Goal: Task Accomplishment & Management: Use online tool/utility

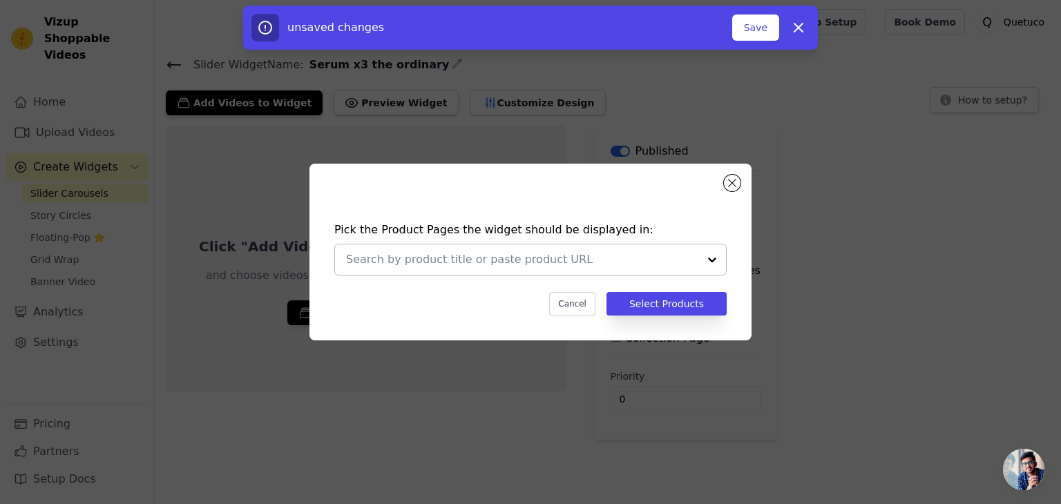
click at [676, 248] on div at bounding box center [522, 260] width 352 height 30
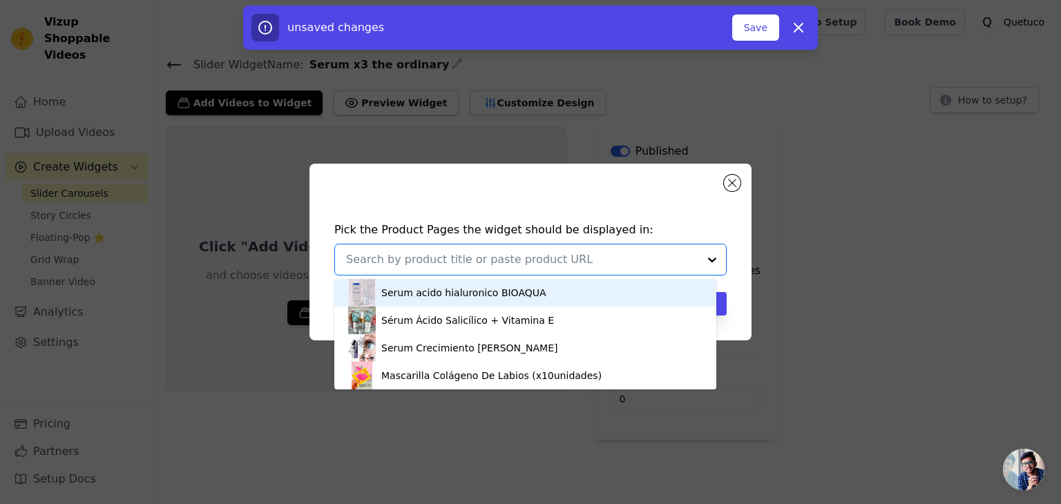
click at [641, 141] on div "Pick the Product Pages the widget should be displayed in: Serum acido hialuroni…" at bounding box center [530, 252] width 1061 height 504
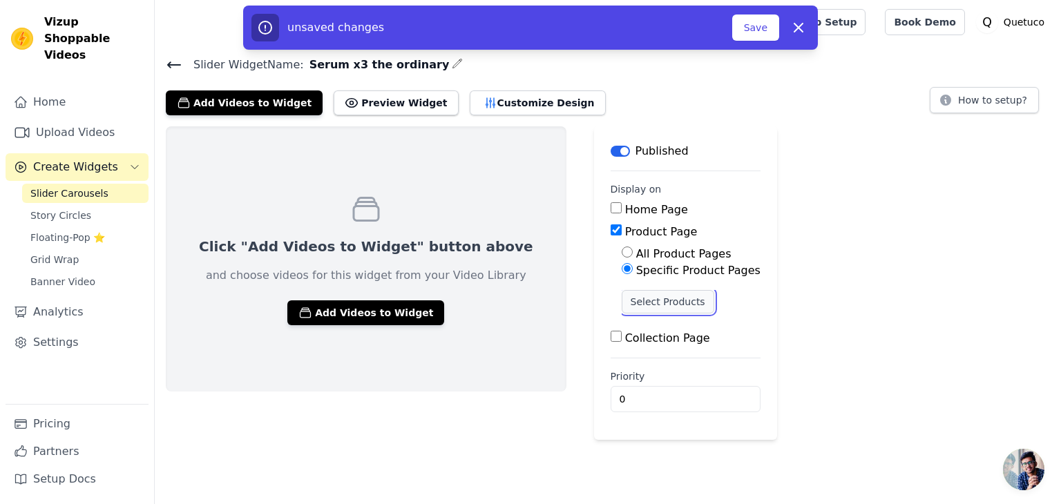
click at [622, 298] on button "Select Products" at bounding box center [668, 301] width 93 height 23
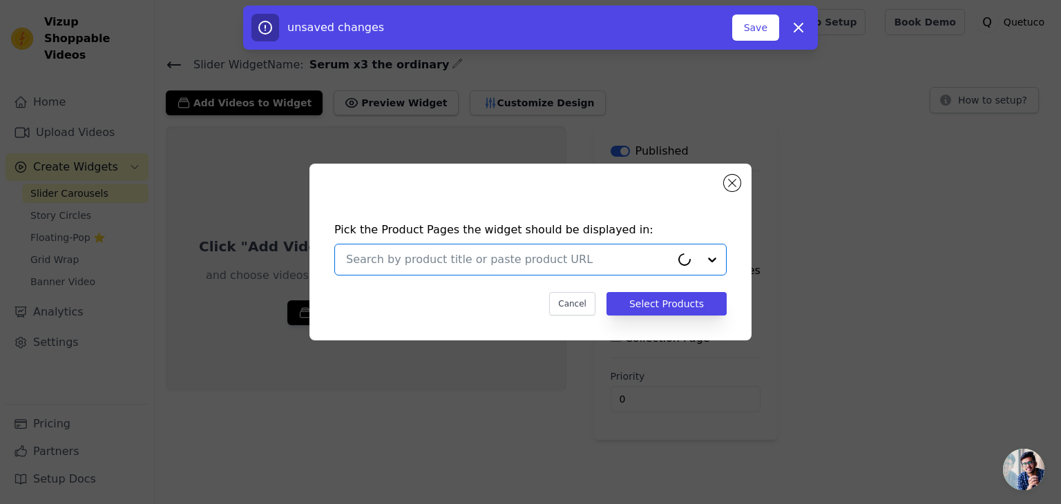
click at [552, 255] on input "text" at bounding box center [508, 260] width 325 height 17
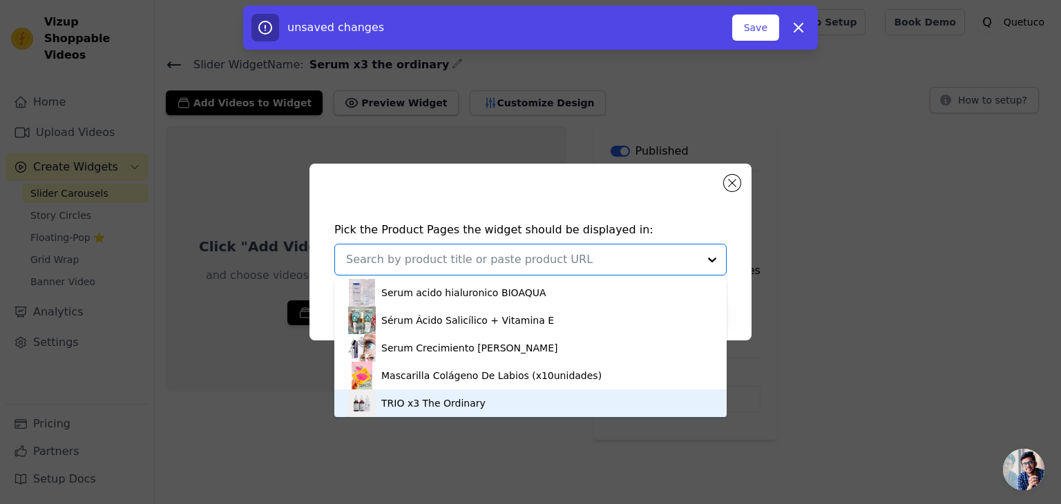
click at [462, 397] on div "TRIO x3 The Ordinary" at bounding box center [433, 404] width 104 height 14
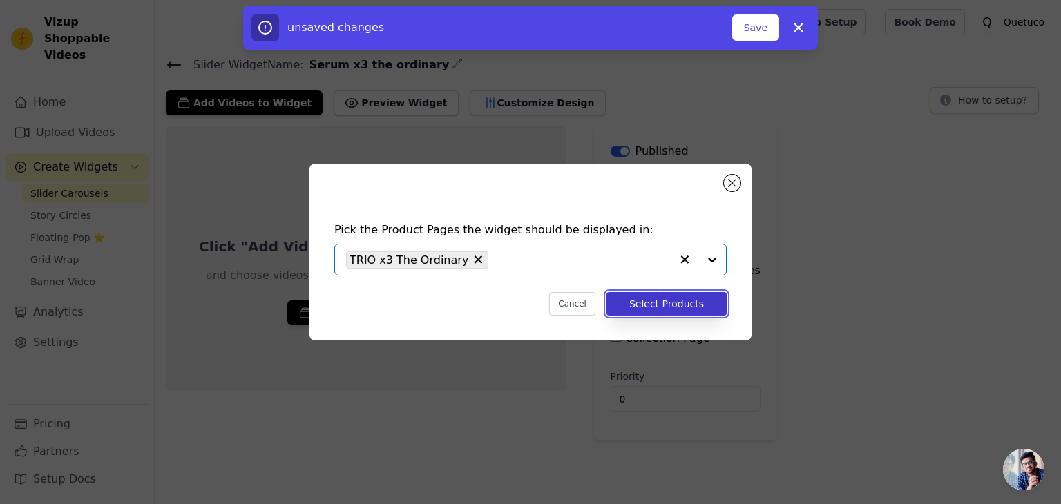
click at [679, 305] on button "Select Products" at bounding box center [667, 303] width 120 height 23
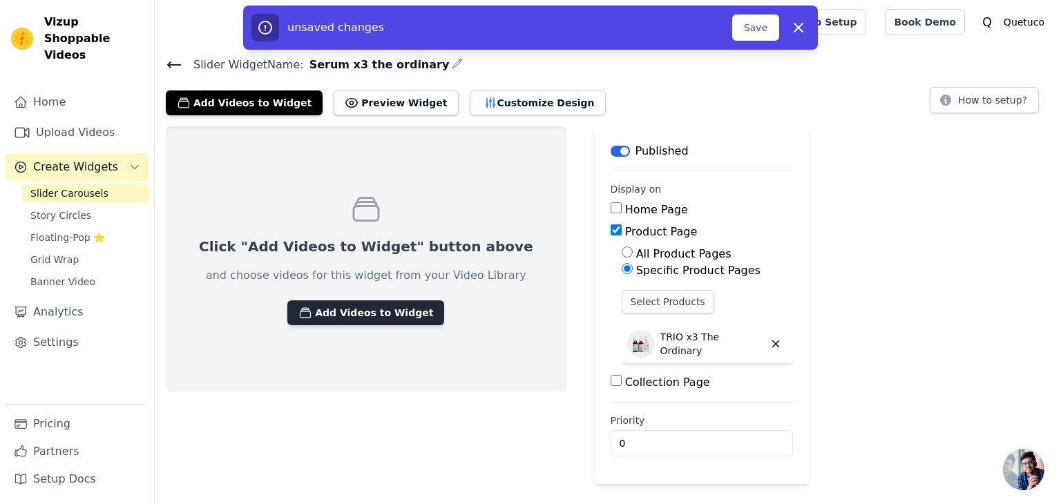
click at [345, 312] on button "Add Videos to Widget" at bounding box center [365, 313] width 157 height 25
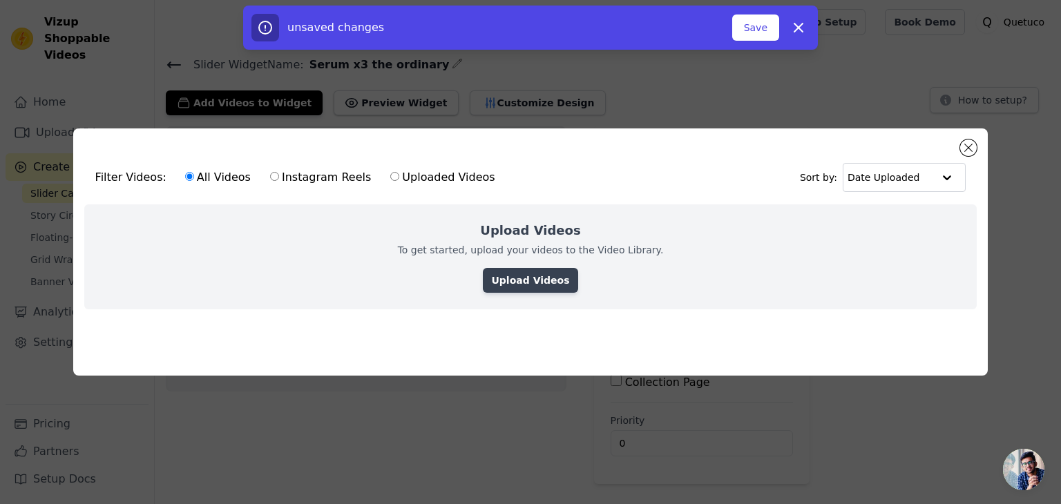
click at [523, 275] on link "Upload Videos" at bounding box center [530, 280] width 95 height 25
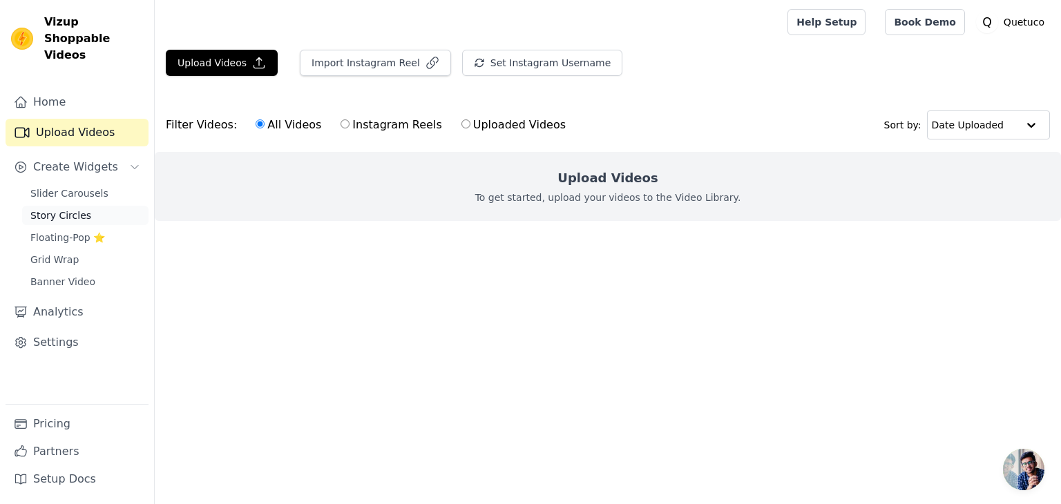
click at [73, 209] on span "Story Circles" at bounding box center [60, 216] width 61 height 14
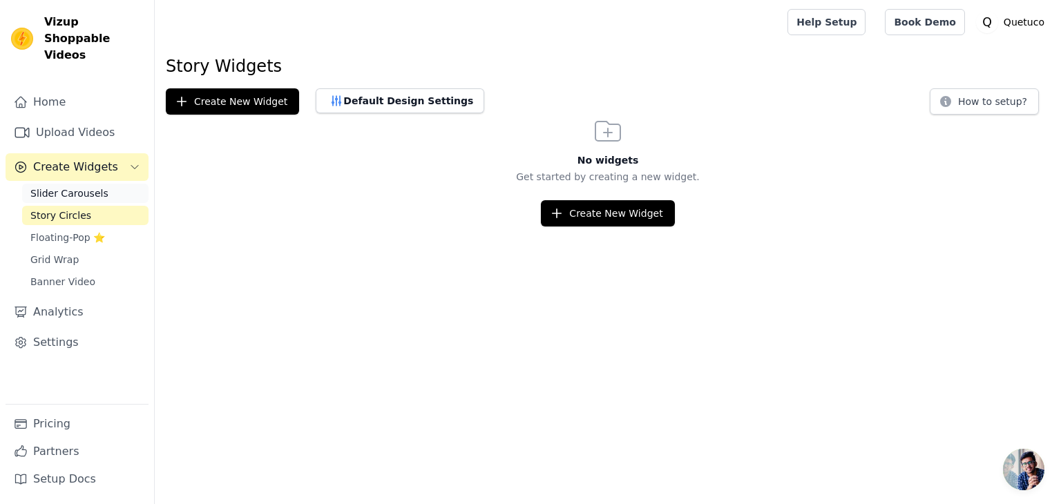
click at [73, 187] on span "Slider Carousels" at bounding box center [69, 194] width 78 height 14
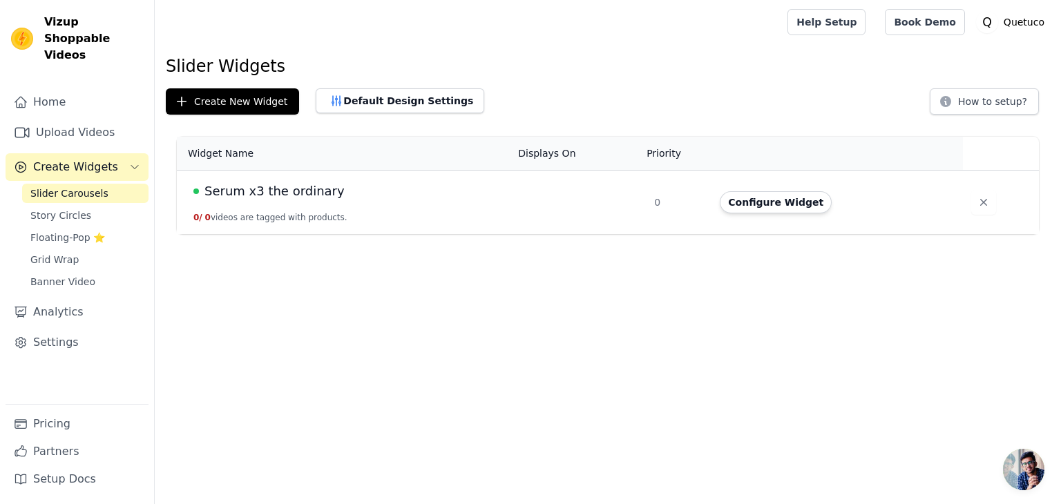
click at [596, 201] on td at bounding box center [578, 203] width 136 height 64
click at [775, 199] on button "Configure Widget" at bounding box center [776, 202] width 112 height 22
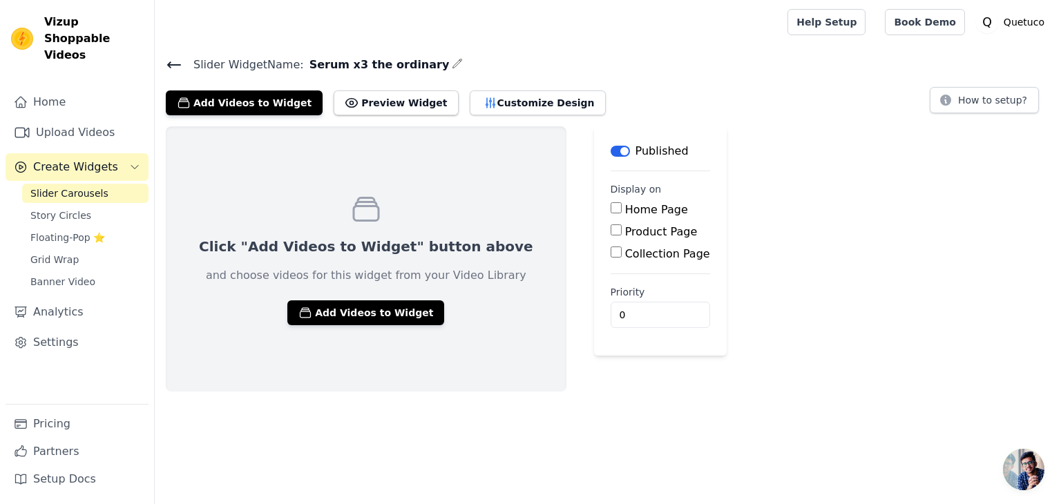
click at [625, 227] on label "Product Page" at bounding box center [661, 231] width 73 height 13
click at [611, 227] on input "Product Page" at bounding box center [616, 230] width 11 height 11
checkbox input "true"
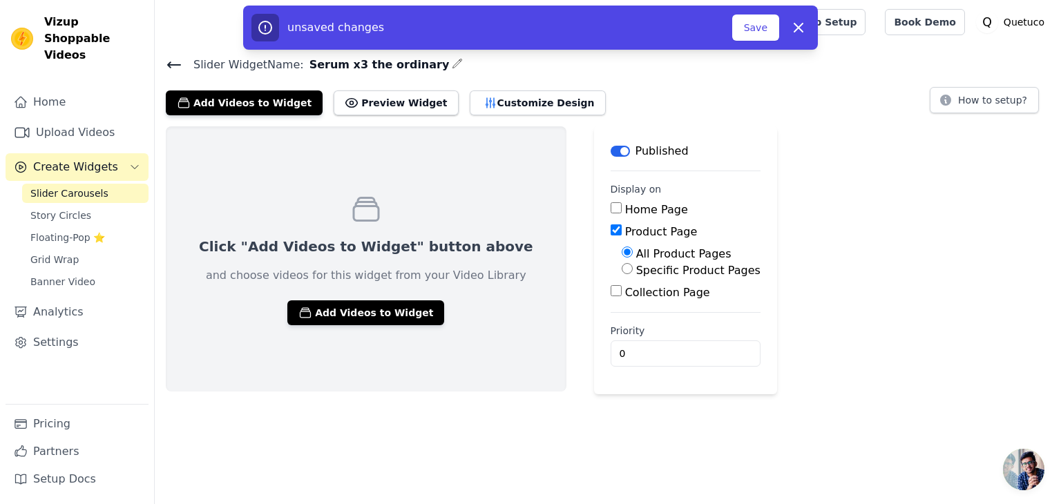
click at [636, 269] on label "Specific Product Pages" at bounding box center [698, 270] width 124 height 13
click at [622, 269] on input "Specific Product Pages" at bounding box center [627, 268] width 11 height 11
radio input "true"
click at [622, 297] on button "Select Products" at bounding box center [668, 301] width 93 height 23
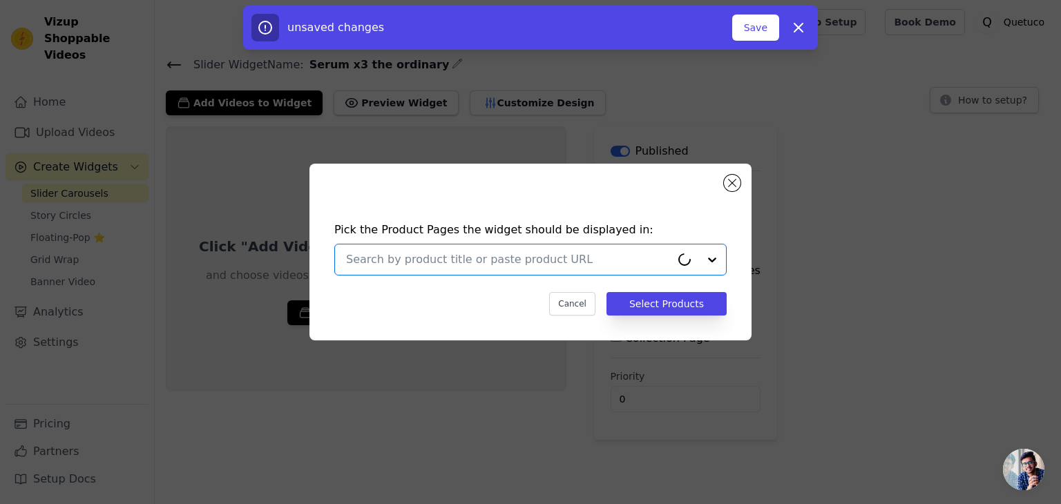
click at [524, 267] on input "text" at bounding box center [508, 260] width 325 height 17
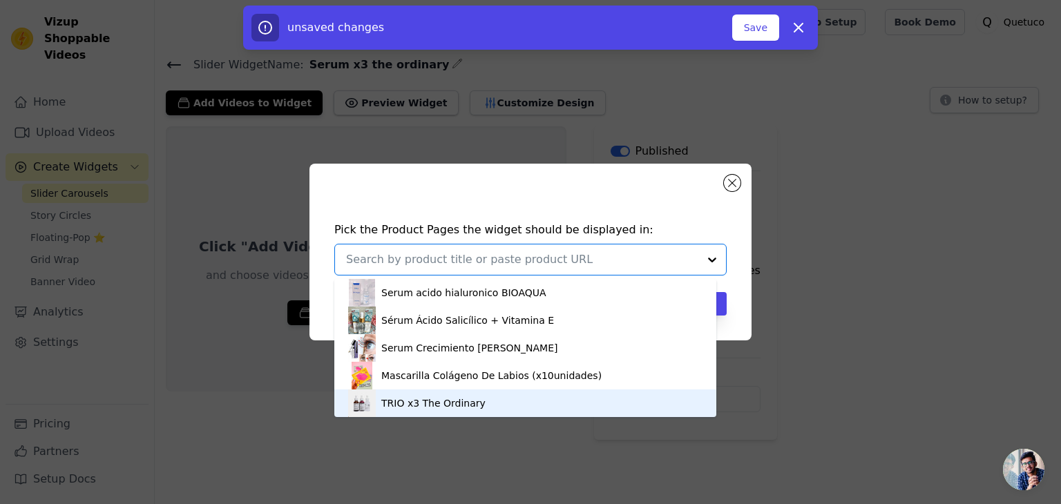
click at [474, 399] on div "TRIO x3 The Ordinary" at bounding box center [525, 404] width 354 height 28
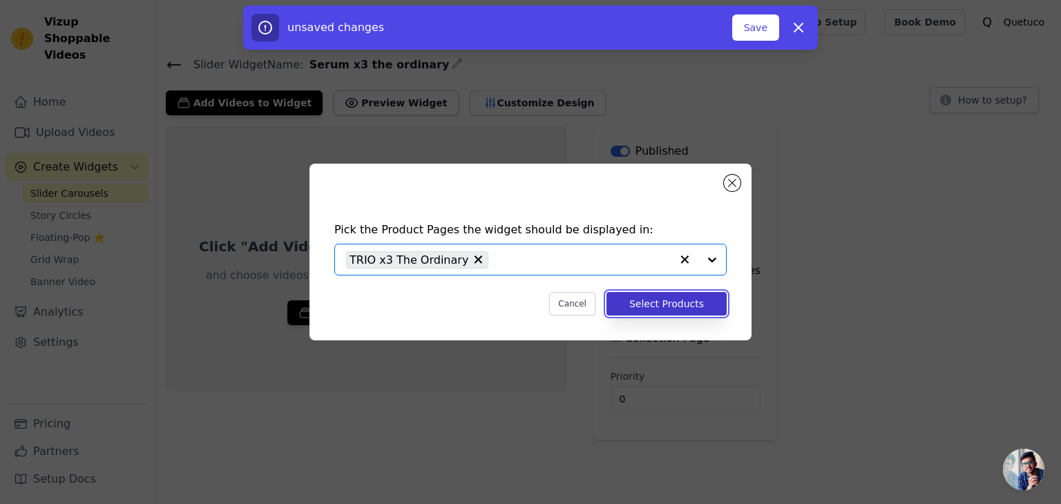
click at [678, 310] on button "Select Products" at bounding box center [667, 303] width 120 height 23
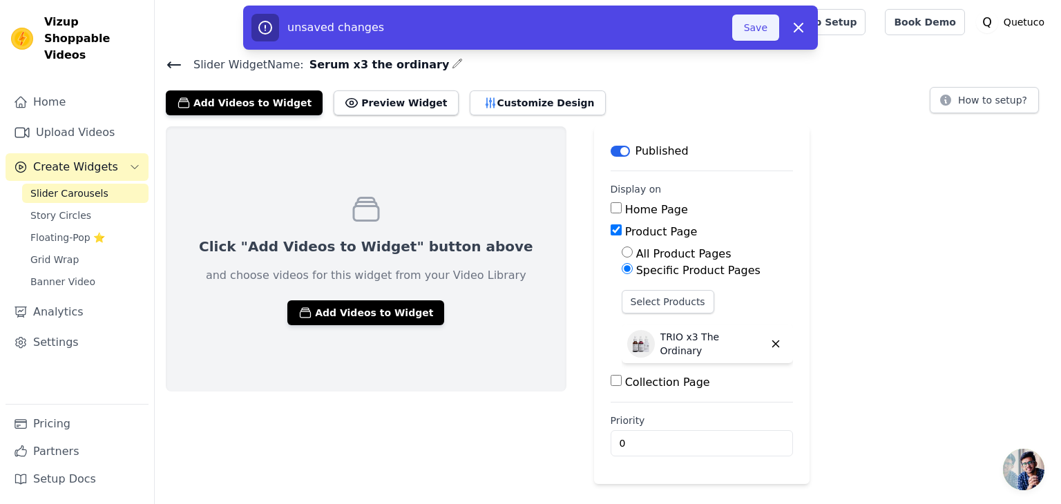
click at [766, 20] on button "Save" at bounding box center [755, 28] width 47 height 26
click at [757, 29] on button "Save" at bounding box center [755, 28] width 47 height 26
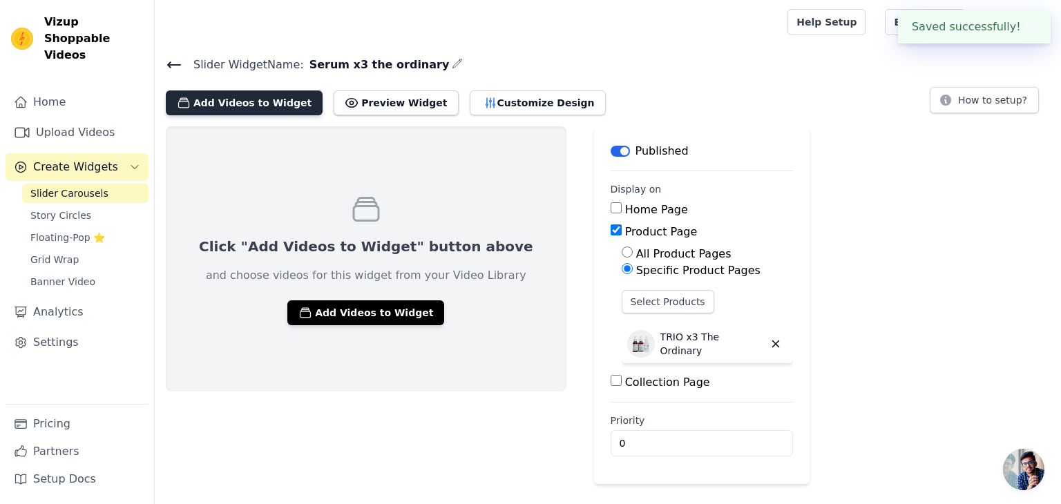
click at [273, 103] on button "Add Videos to Widget" at bounding box center [244, 103] width 157 height 25
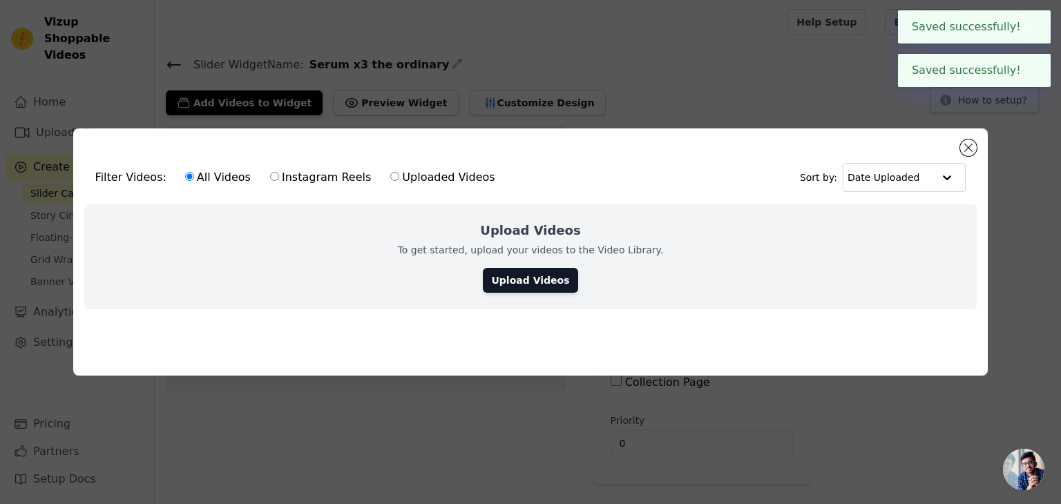
click at [285, 175] on label "Instagram Reels" at bounding box center [320, 178] width 102 height 18
click at [279, 175] on input "Instagram Reels" at bounding box center [274, 176] width 9 height 9
radio input "true"
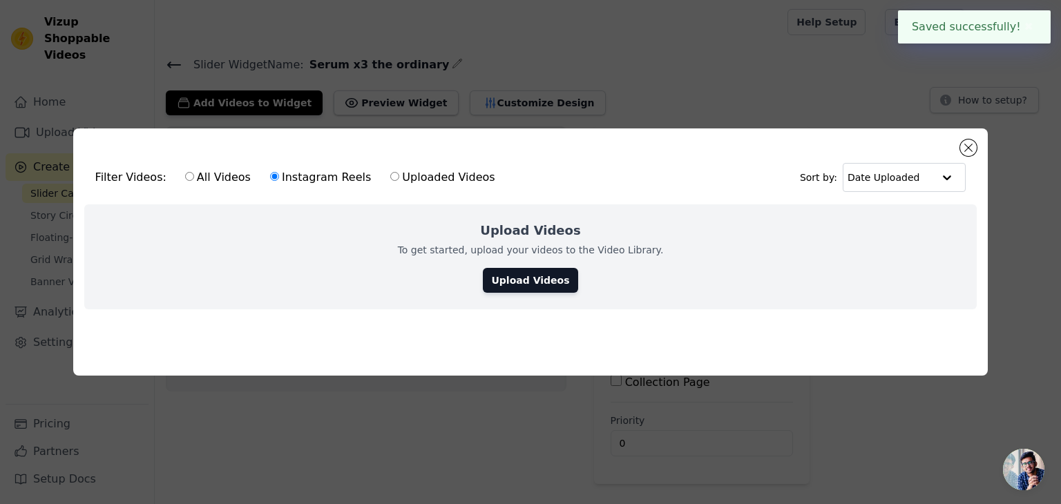
click at [406, 169] on label "Uploaded Videos" at bounding box center [443, 178] width 106 height 18
click at [399, 172] on input "Uploaded Videos" at bounding box center [394, 176] width 9 height 9
radio input "true"
click at [506, 273] on link "Upload Videos" at bounding box center [530, 280] width 95 height 25
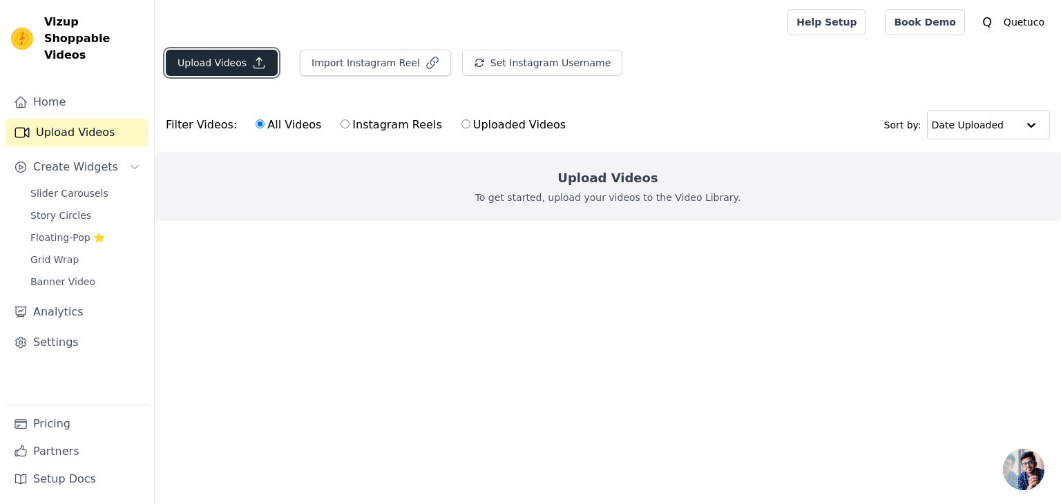
click at [240, 64] on button "Upload Videos" at bounding box center [222, 63] width 112 height 26
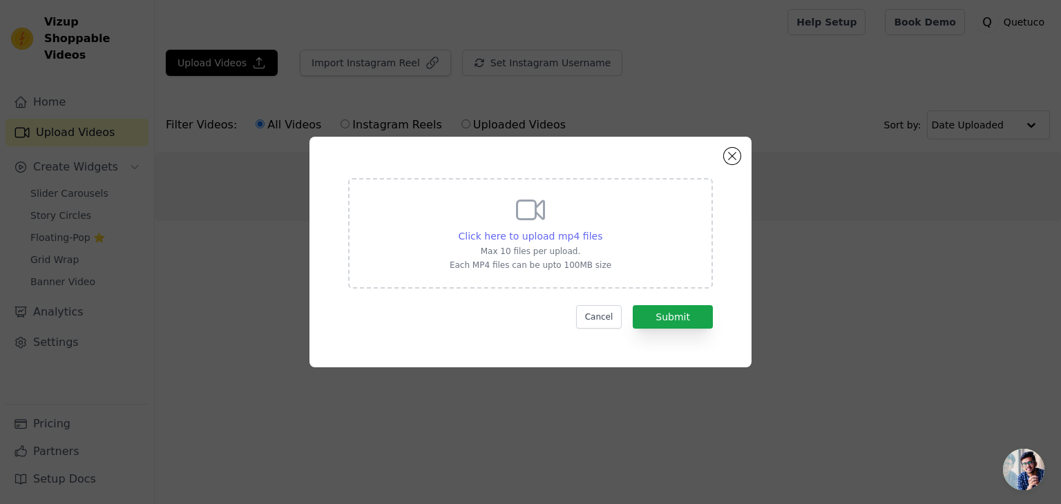
click at [564, 231] on span "Click here to upload mp4 files" at bounding box center [531, 236] width 144 height 11
click at [602, 229] on input "Click here to upload mp4 files Max 10 files per upload. Each MP4 files can be u…" at bounding box center [602, 229] width 1 height 1
drag, startPoint x: 481, startPoint y: 252, endPoint x: 580, endPoint y: 253, distance: 99.5
click at [580, 253] on p "Max 10 files per upload." at bounding box center [531, 251] width 162 height 11
click at [571, 258] on div at bounding box center [571, 258] width 0 height 0
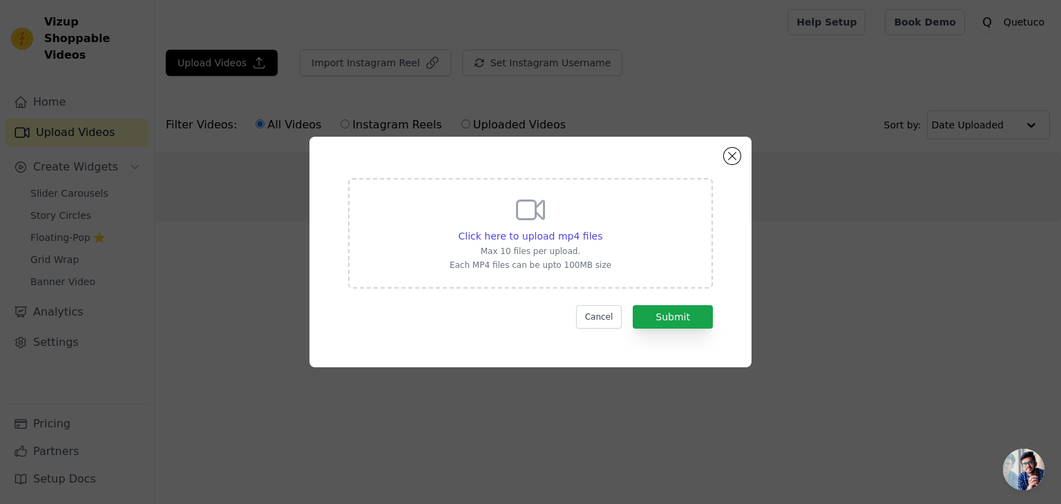
click at [405, 330] on div "Click here to upload mp4 files Max 10 files per upload. Each MP4 files can be u…" at bounding box center [530, 252] width 392 height 181
click at [528, 225] on icon at bounding box center [530, 209] width 33 height 33
click at [602, 229] on input "Click here to upload mp4 files Max 10 files per upload. Each MP4 files can be u…" at bounding box center [602, 229] width 1 height 1
type input "C:\fakepath\fredydomyl_7196395897469684998.mp4"
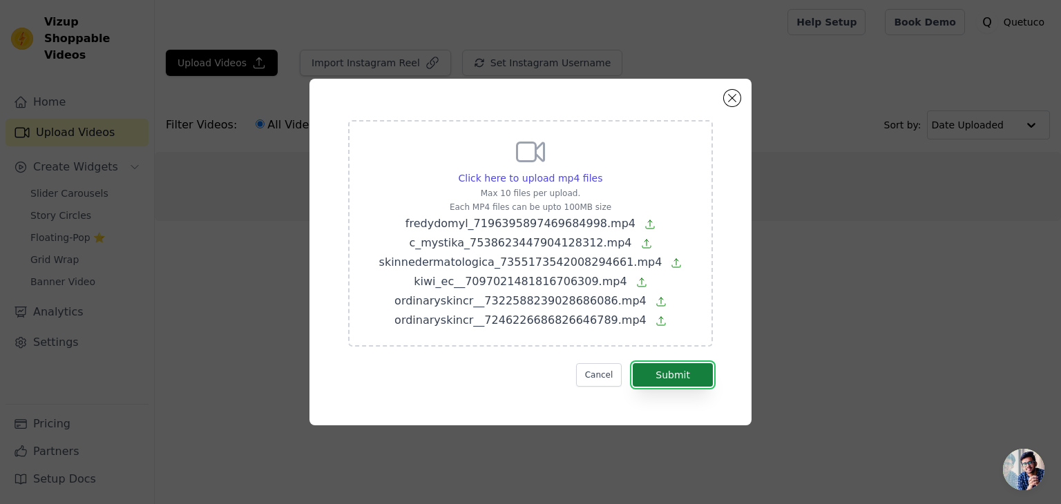
click at [675, 375] on button "Submit" at bounding box center [673, 374] width 80 height 23
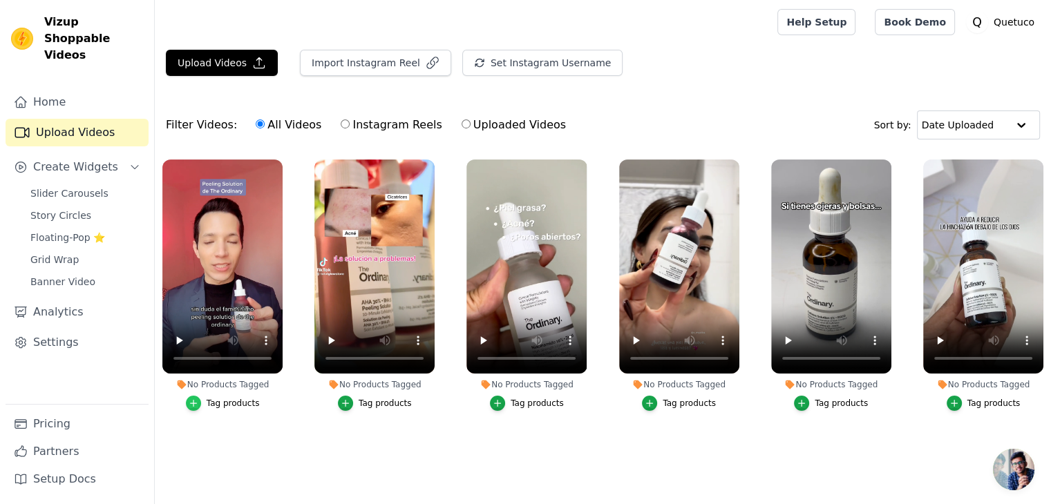
click at [198, 400] on icon "button" at bounding box center [194, 404] width 10 height 10
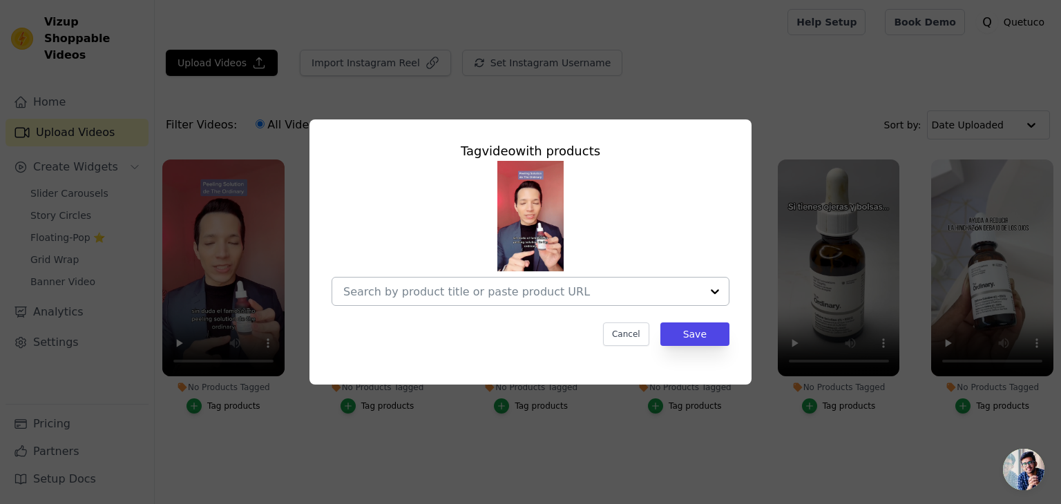
click at [512, 294] on input "No Products Tagged Tag video with products Cancel Save Tag products" at bounding box center [522, 291] width 358 height 13
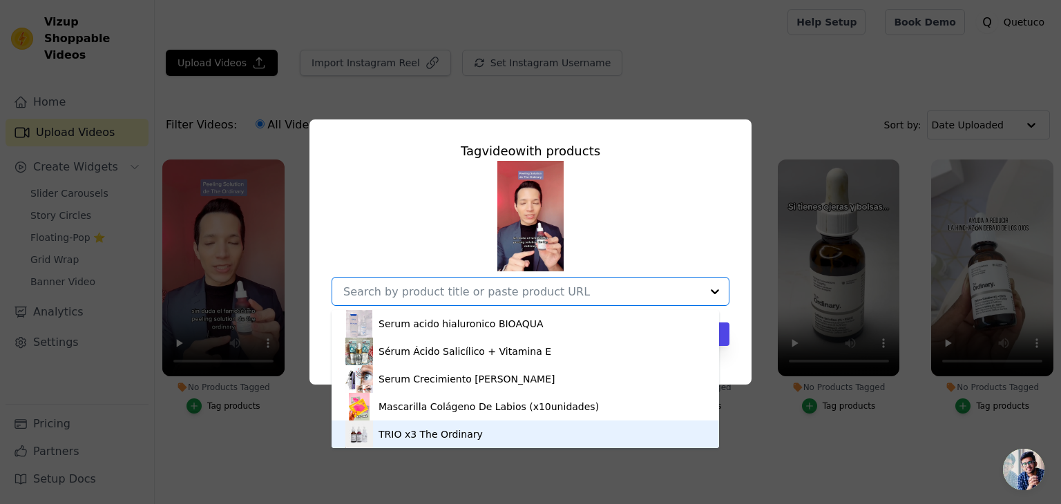
click at [429, 429] on div "TRIO x3 The Ordinary" at bounding box center [431, 435] width 104 height 14
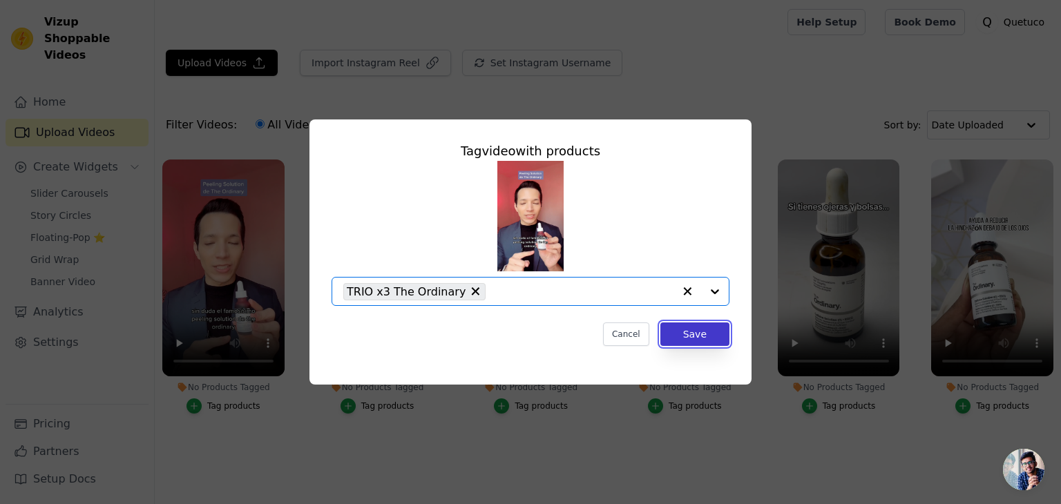
click at [673, 334] on button "Save" at bounding box center [695, 334] width 69 height 23
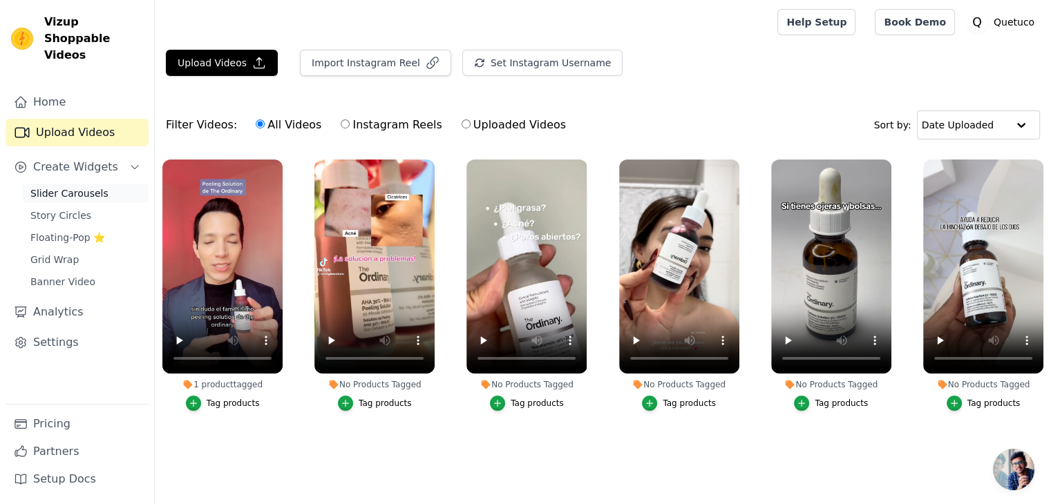
click at [64, 187] on span "Slider Carousels" at bounding box center [69, 194] width 78 height 14
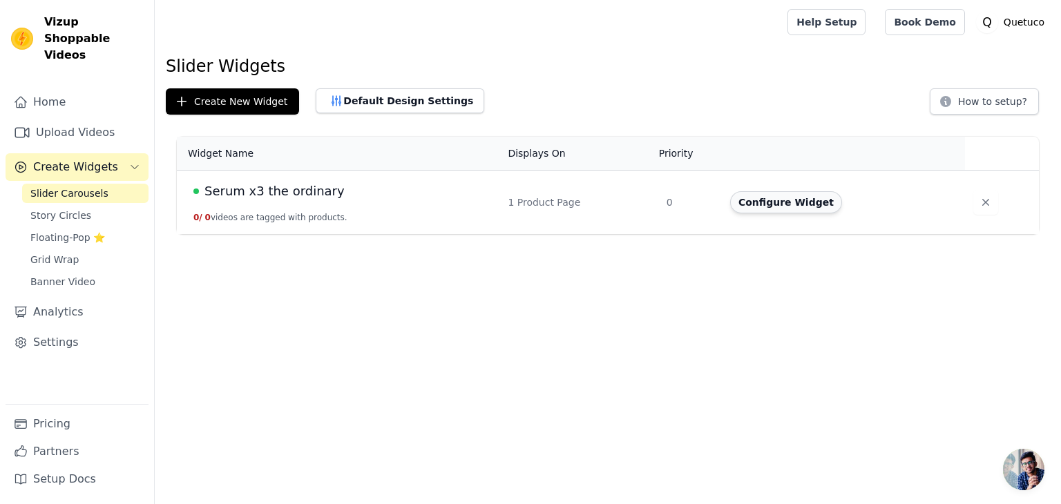
click at [779, 205] on button "Configure Widget" at bounding box center [786, 202] width 112 height 22
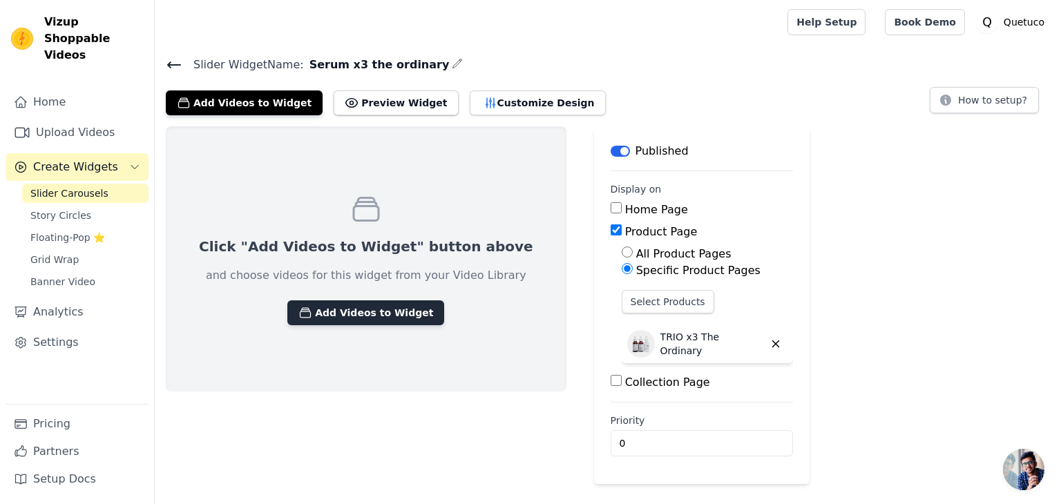
click at [379, 307] on button "Add Videos to Widget" at bounding box center [365, 313] width 157 height 25
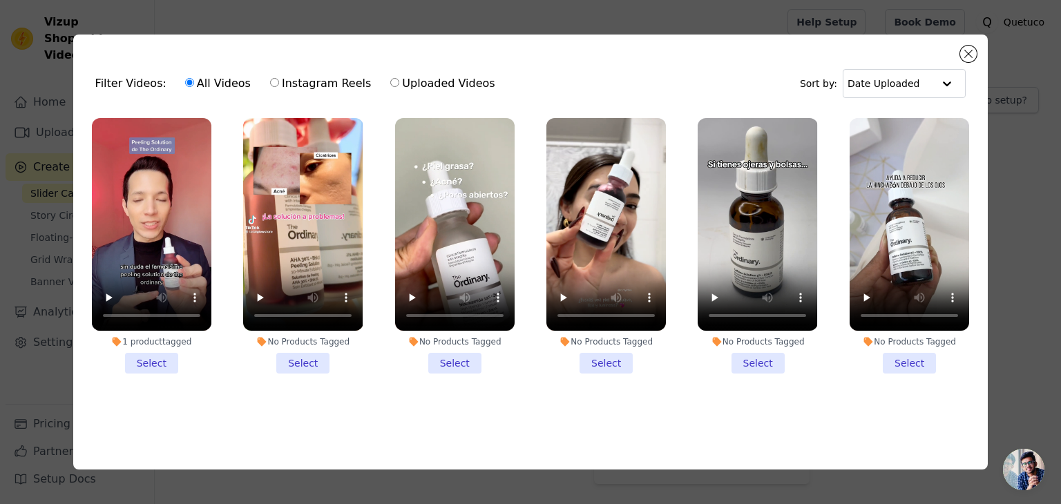
click at [452, 361] on li "No Products Tagged Select" at bounding box center [455, 246] width 120 height 256
click at [0, 0] on input "No Products Tagged Select" at bounding box center [0, 0] width 0 height 0
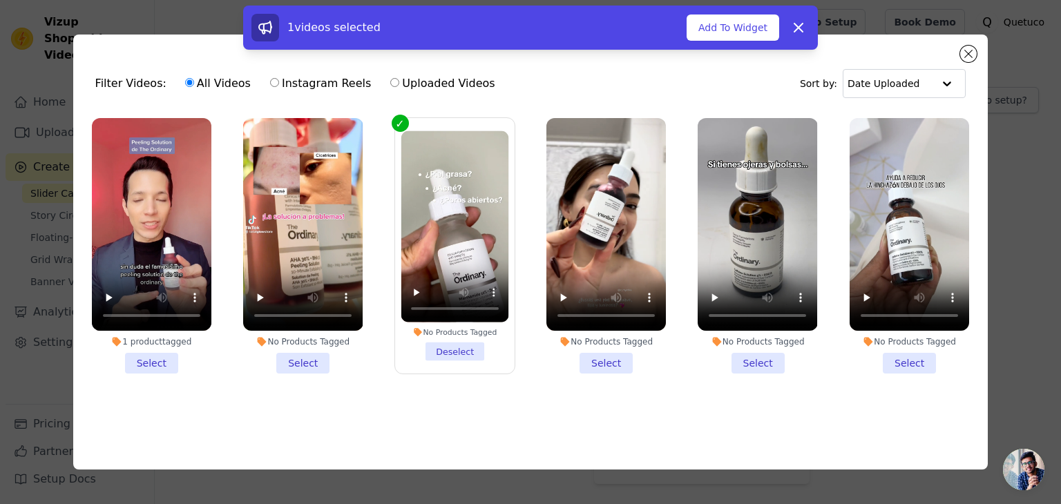
click at [314, 363] on li "No Products Tagged Select" at bounding box center [303, 246] width 120 height 256
click at [0, 0] on input "No Products Tagged Select" at bounding box center [0, 0] width 0 height 0
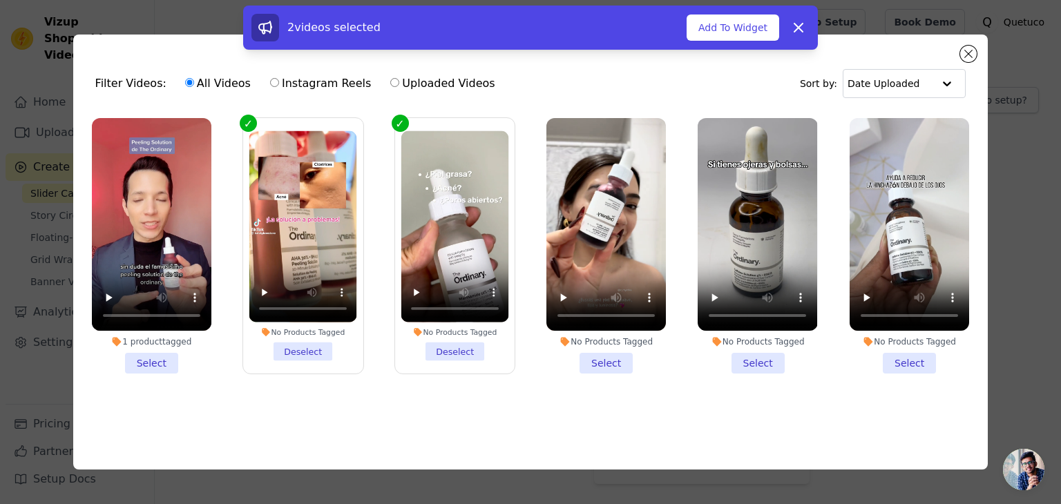
click at [753, 366] on li "No Products Tagged Select" at bounding box center [758, 246] width 120 height 256
click at [0, 0] on input "No Products Tagged Select" at bounding box center [0, 0] width 0 height 0
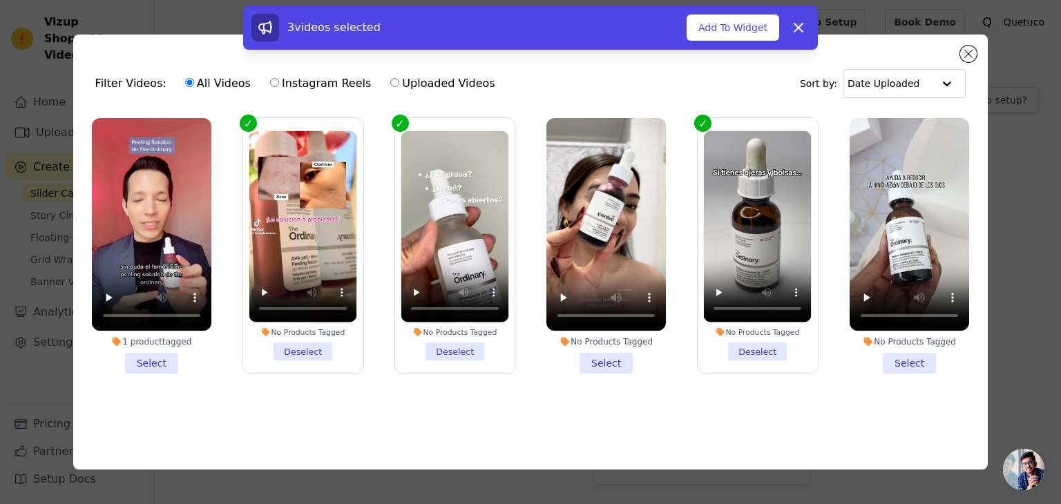
click at [140, 359] on li "1 product tagged Select" at bounding box center [152, 246] width 120 height 256
click at [0, 0] on input "1 product tagged Select" at bounding box center [0, 0] width 0 height 0
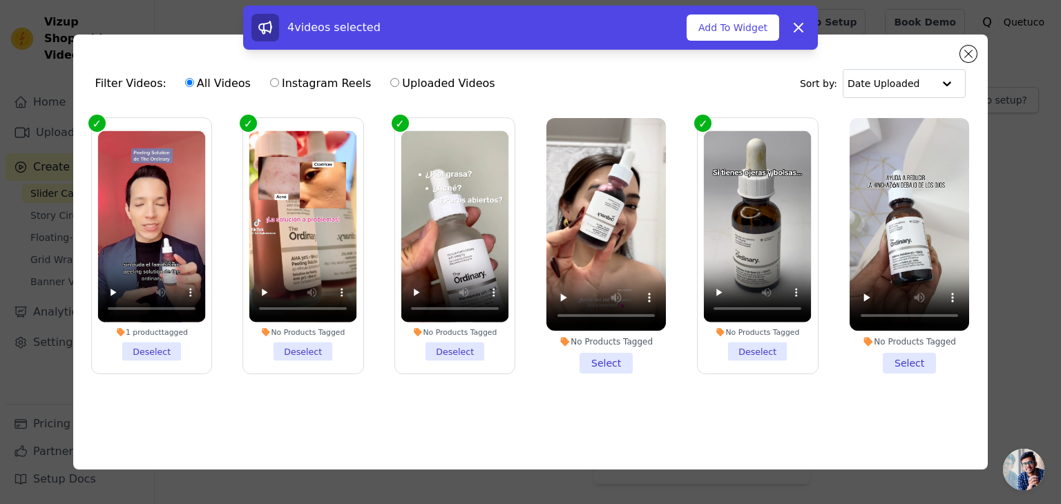
click at [904, 367] on li "No Products Tagged Select" at bounding box center [910, 246] width 120 height 256
click at [0, 0] on input "No Products Tagged Select" at bounding box center [0, 0] width 0 height 0
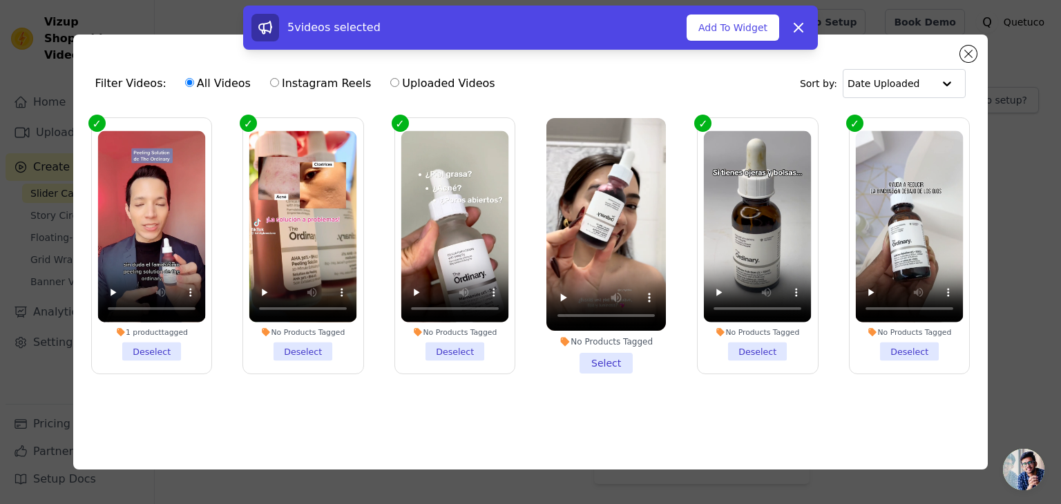
click at [598, 361] on li "No Products Tagged Select" at bounding box center [607, 246] width 120 height 256
click at [0, 0] on input "No Products Tagged Select" at bounding box center [0, 0] width 0 height 0
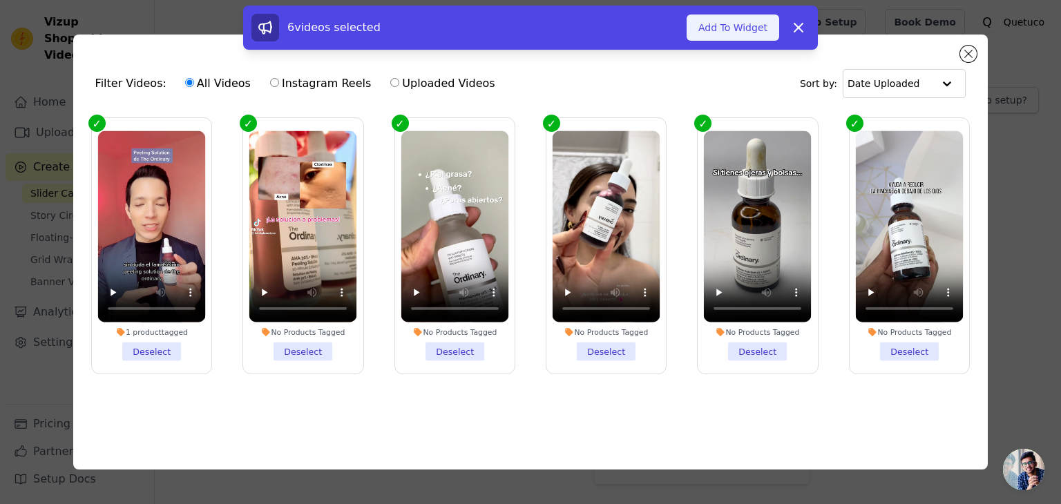
click at [715, 29] on button "Add To Widget" at bounding box center [733, 28] width 93 height 26
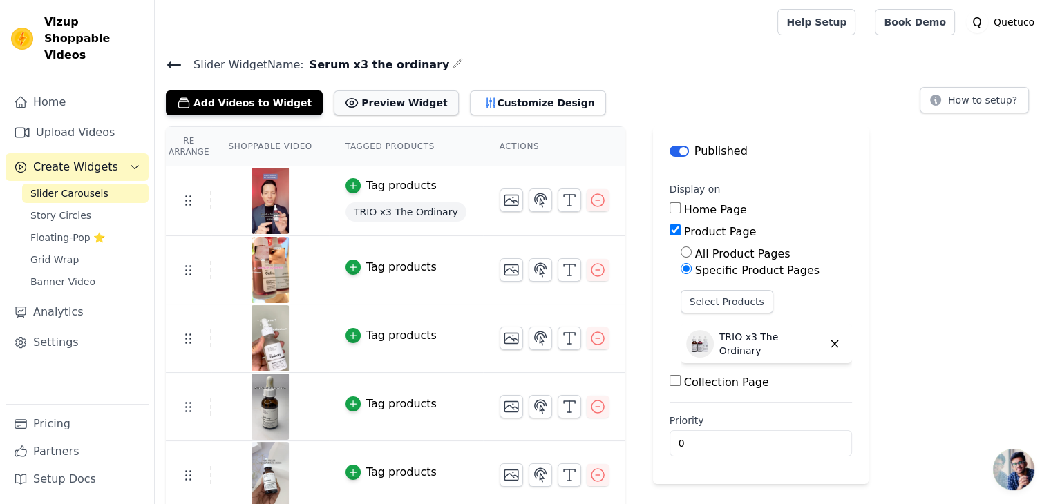
click at [392, 106] on button "Preview Widget" at bounding box center [396, 103] width 124 height 25
click at [497, 105] on button "Customize Design" at bounding box center [538, 103] width 136 height 25
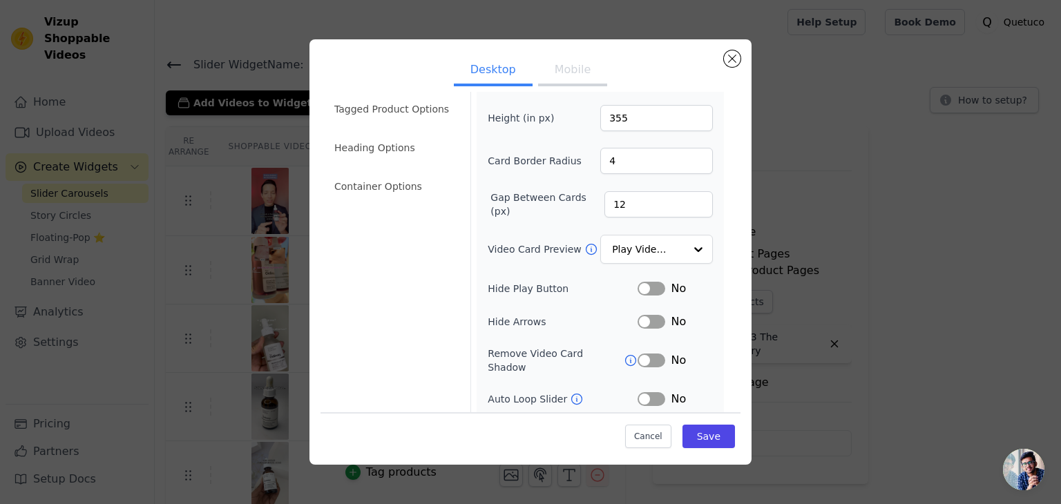
scroll to position [108, 0]
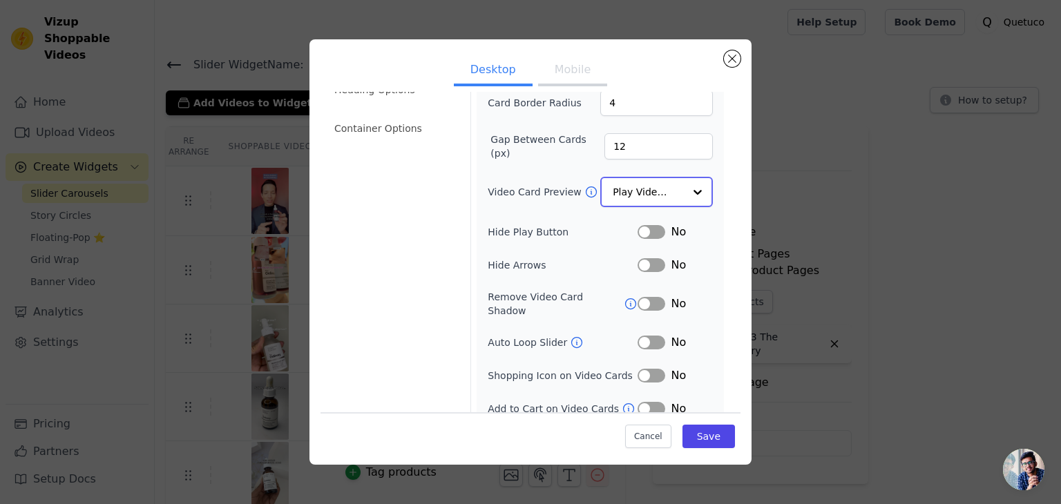
click at [634, 194] on input "Video Card Preview" at bounding box center [648, 192] width 71 height 28
click at [703, 207] on div "Width (in px) 200 Height (in px) 355 Card Border Radius 4 Gap Between Cards (px…" at bounding box center [600, 210] width 247 height 423
click at [638, 227] on button "Label" at bounding box center [652, 231] width 28 height 14
click at [651, 226] on button "Label" at bounding box center [652, 231] width 28 height 14
click at [570, 334] on icon at bounding box center [577, 341] width 14 height 14
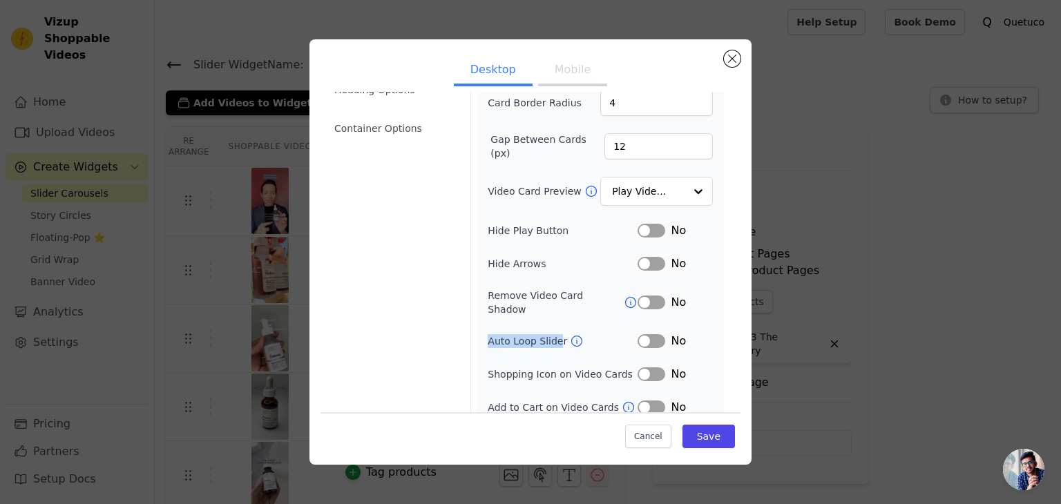
drag, startPoint x: 485, startPoint y: 332, endPoint x: 556, endPoint y: 332, distance: 70.5
click at [556, 334] on label "Auto Loop Slider" at bounding box center [529, 341] width 82 height 14
click at [602, 341] on div "Width (in px) 200 Height (in px) 355 Card Border Radius 4 Gap Between Cards (px…" at bounding box center [600, 210] width 225 height 412
drag, startPoint x: 482, startPoint y: 366, endPoint x: 578, endPoint y: 363, distance: 95.4
click at [578, 363] on div "Width (in px) 200 Height (in px) 355 Card Border Radius 4 Gap Between Cards (px…" at bounding box center [600, 210] width 247 height 423
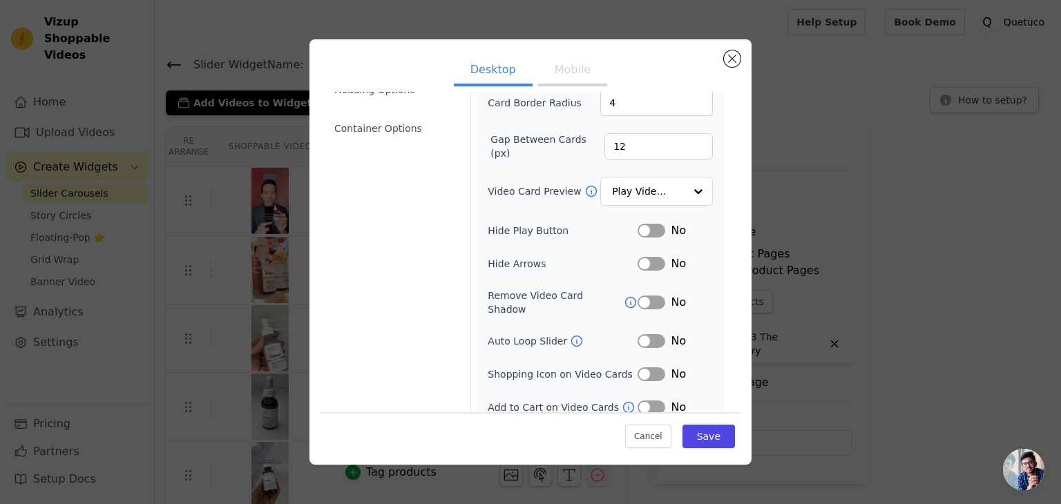
click at [594, 371] on div "Width (in px) 200 Height (in px) 355 Card Border Radius 4 Gap Between Cards (px…" at bounding box center [600, 210] width 225 height 412
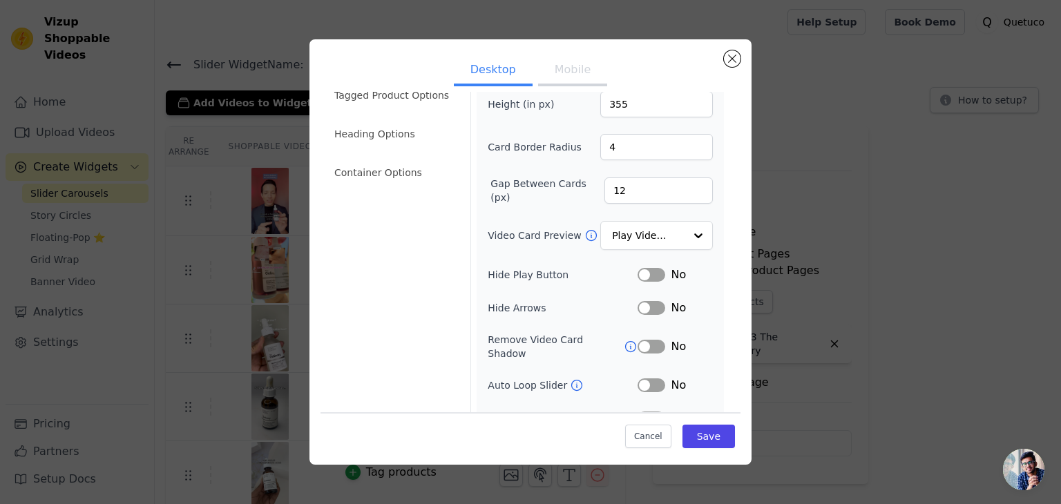
scroll to position [39, 0]
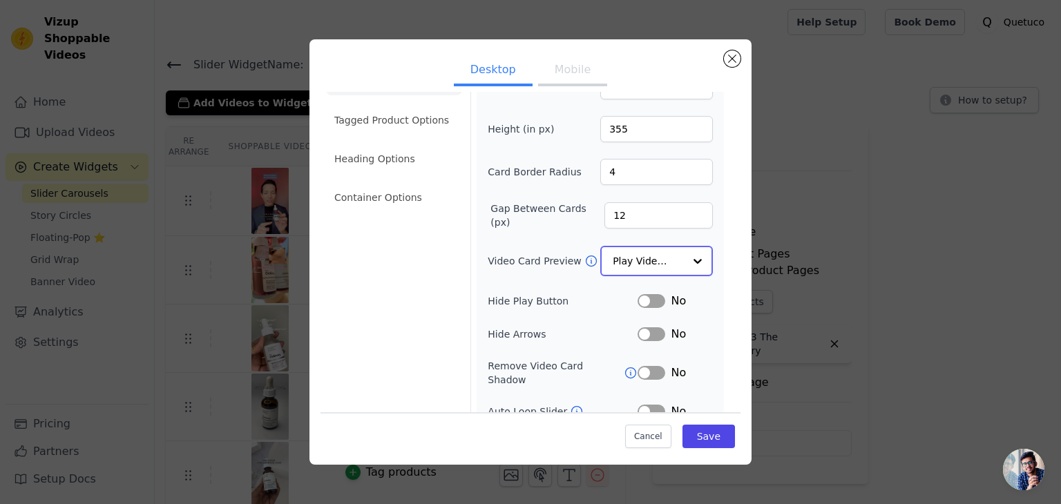
click at [633, 256] on input "Video Card Preview" at bounding box center [648, 261] width 71 height 28
click at [713, 261] on form "Width (in px) 200 Height (in px) 355 Card Border Radius 4 Gap Between Cards (px…" at bounding box center [600, 276] width 259 height 439
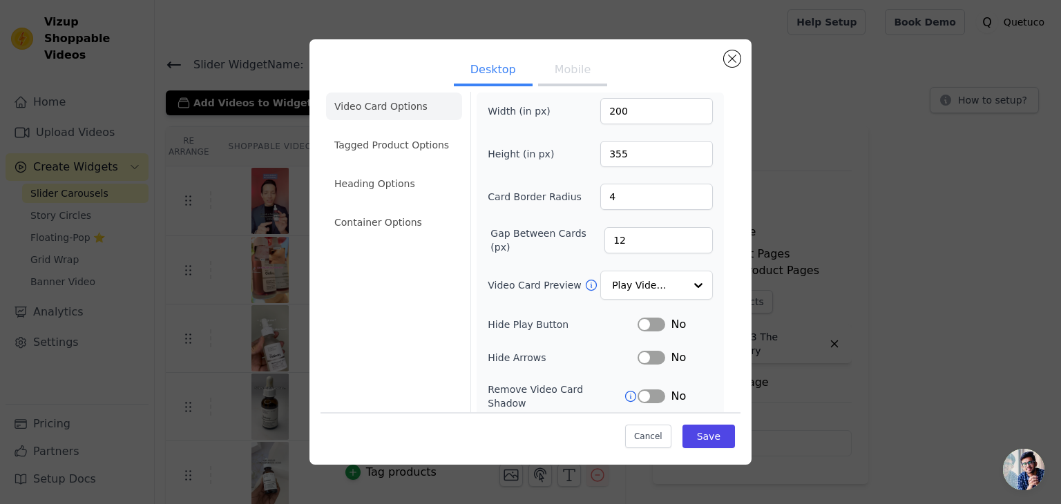
scroll to position [0, 0]
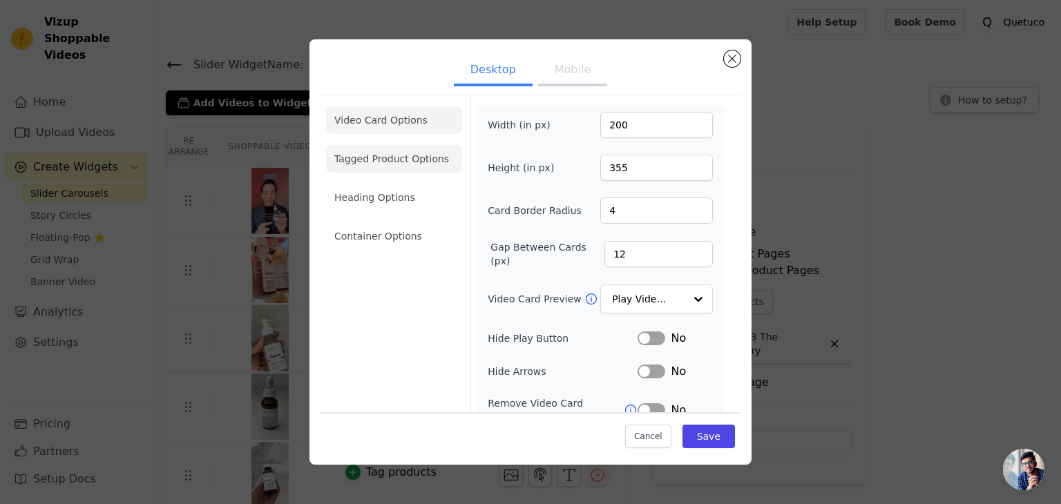
click at [417, 164] on li "Tagged Product Options" at bounding box center [394, 159] width 136 height 28
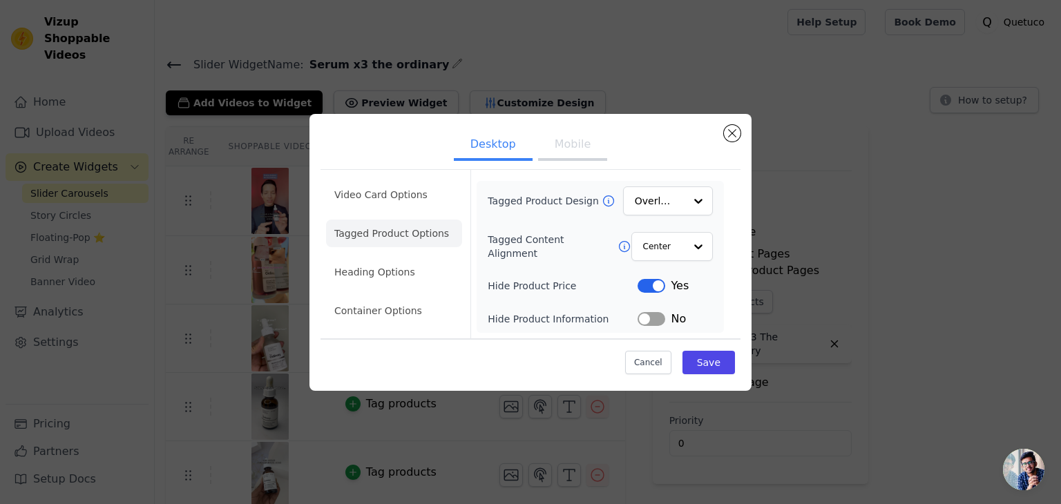
drag, startPoint x: 471, startPoint y: 201, endPoint x: 481, endPoint y: 200, distance: 9.7
click at [481, 200] on form "Tagged Product Design Overlay Tagged Content Alignment Center Hide Product Pric…" at bounding box center [600, 254] width 259 height 169
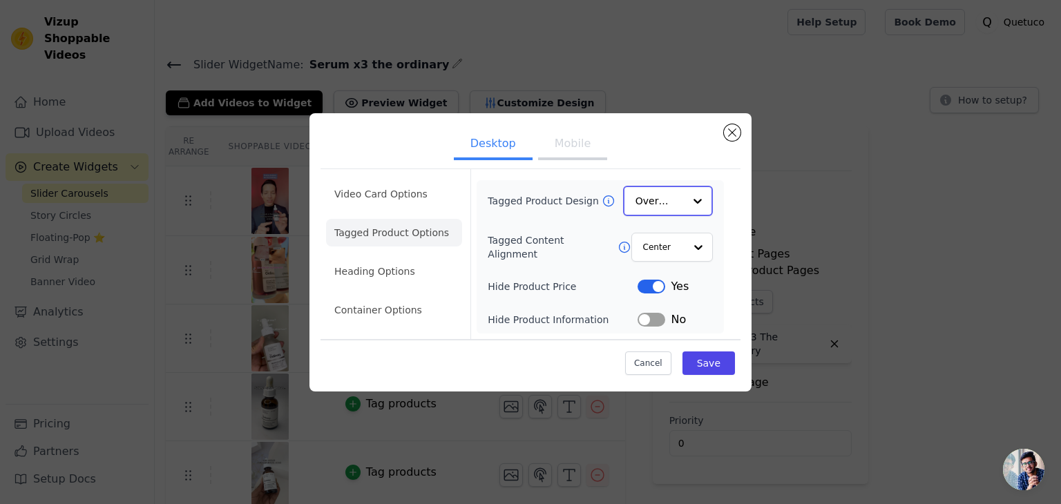
click at [656, 209] on input "Tagged Product Design" at bounding box center [660, 201] width 48 height 28
click at [672, 285] on div "Minimalist" at bounding box center [668, 291] width 90 height 29
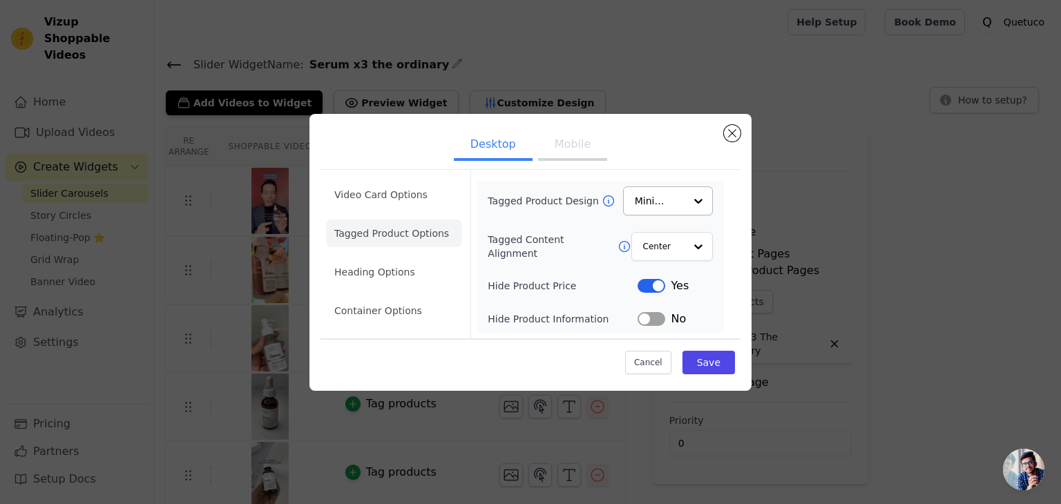
click at [651, 278] on div "Yes" at bounding box center [675, 286] width 75 height 17
drag, startPoint x: 480, startPoint y: 281, endPoint x: 569, endPoint y: 295, distance: 91.0
click at [569, 295] on div "Tagged Product Design Minimalist Tagged Content Alignment Center Hide Product P…" at bounding box center [600, 257] width 247 height 152
click at [560, 258] on div at bounding box center [560, 258] width 0 height 0
click at [489, 287] on label "Hide Product Price" at bounding box center [563, 286] width 150 height 14
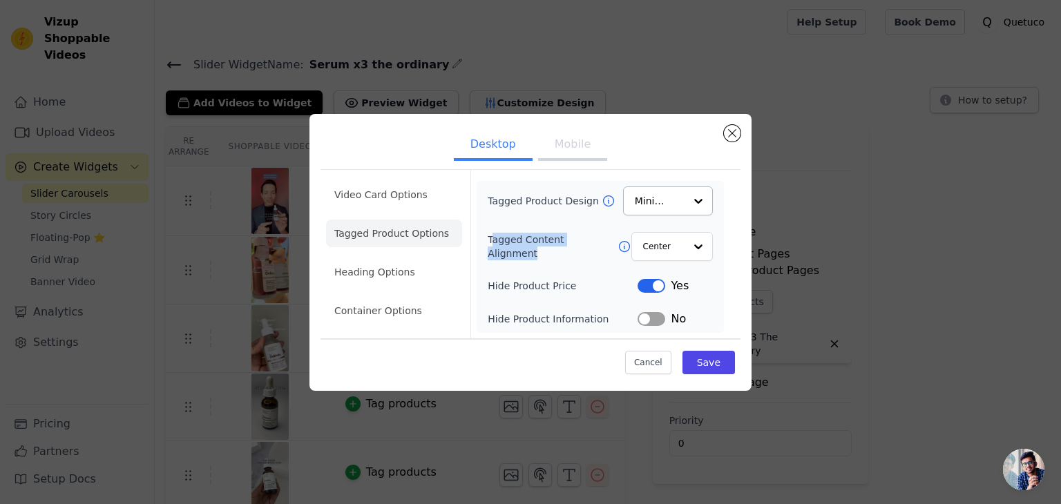
drag, startPoint x: 491, startPoint y: 246, endPoint x: 612, endPoint y: 258, distance: 122.2
click at [612, 258] on div "Tagged Content Alignment Center" at bounding box center [600, 246] width 225 height 29
click at [603, 254] on div at bounding box center [603, 254] width 0 height 0
click at [478, 239] on div "Tagged Product Design Minimalist Tagged Content Alignment Center Hide Product P…" at bounding box center [600, 257] width 247 height 152
drag, startPoint x: 484, startPoint y: 242, endPoint x: 605, endPoint y: 258, distance: 121.3
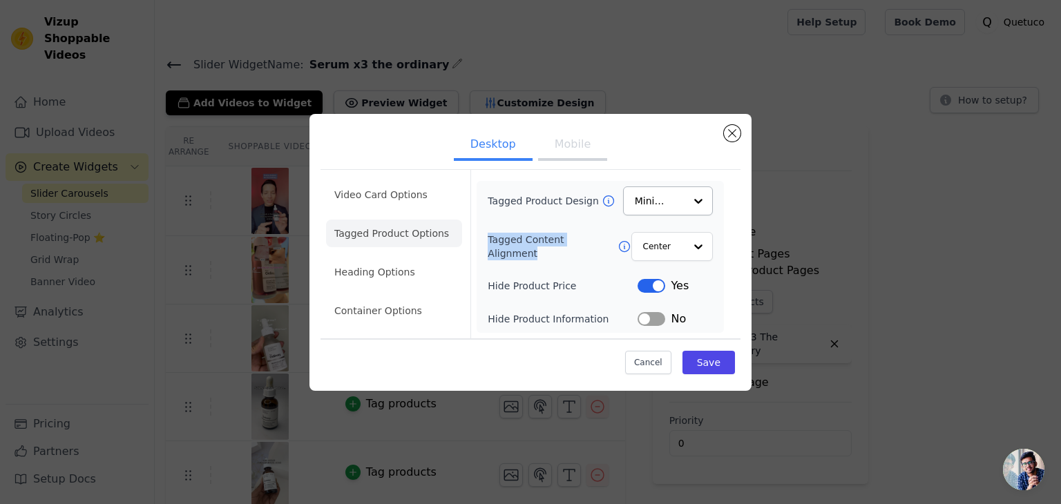
click at [605, 258] on div "Tagged Product Design Minimalist Tagged Content Alignment Center Hide Product P…" at bounding box center [600, 257] width 247 height 152
click at [596, 254] on div at bounding box center [596, 254] width 0 height 0
click at [478, 231] on div "Tagged Product Design Minimalist Tagged Content Alignment Center Hide Product P…" at bounding box center [600, 257] width 247 height 152
click at [703, 357] on button "Save" at bounding box center [709, 362] width 53 height 23
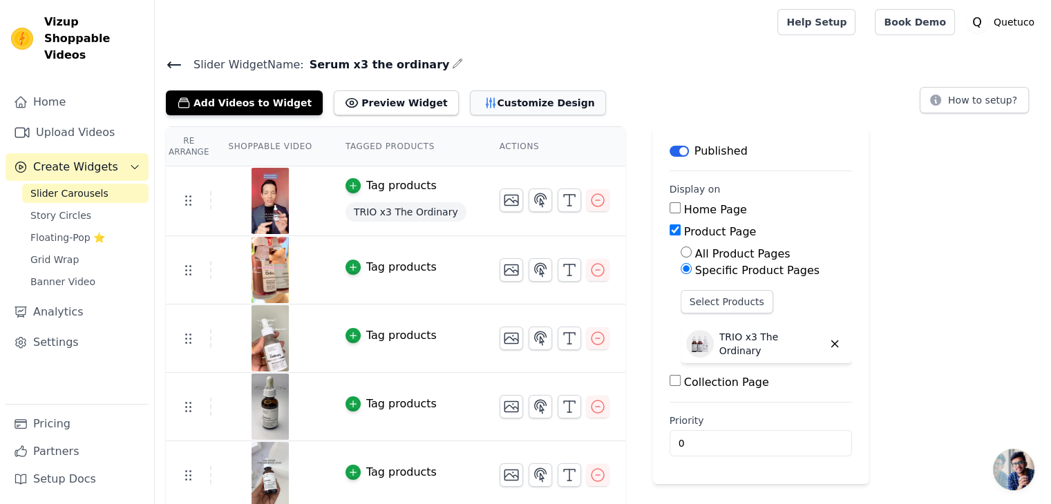
click at [475, 108] on button "Customize Design" at bounding box center [538, 103] width 136 height 25
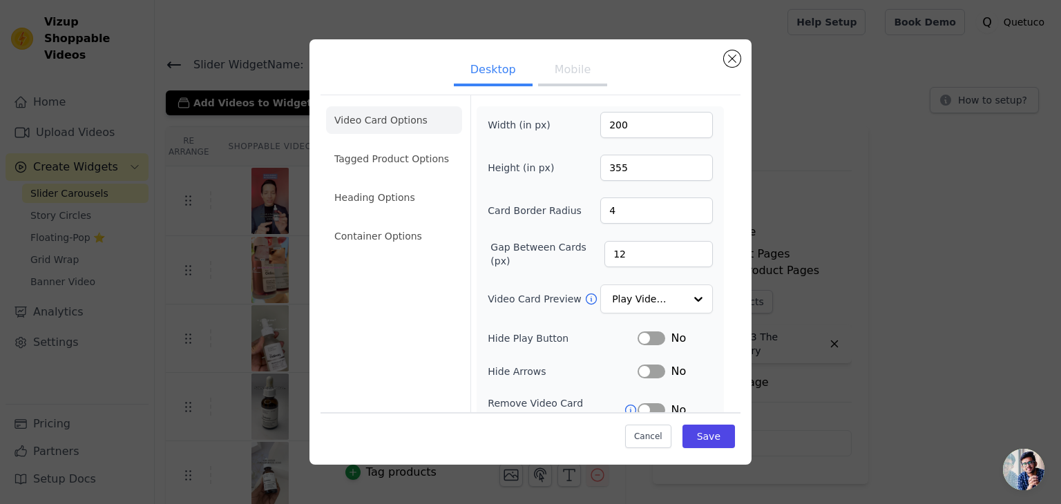
click at [397, 169] on li "Tagged Product Options" at bounding box center [394, 159] width 136 height 28
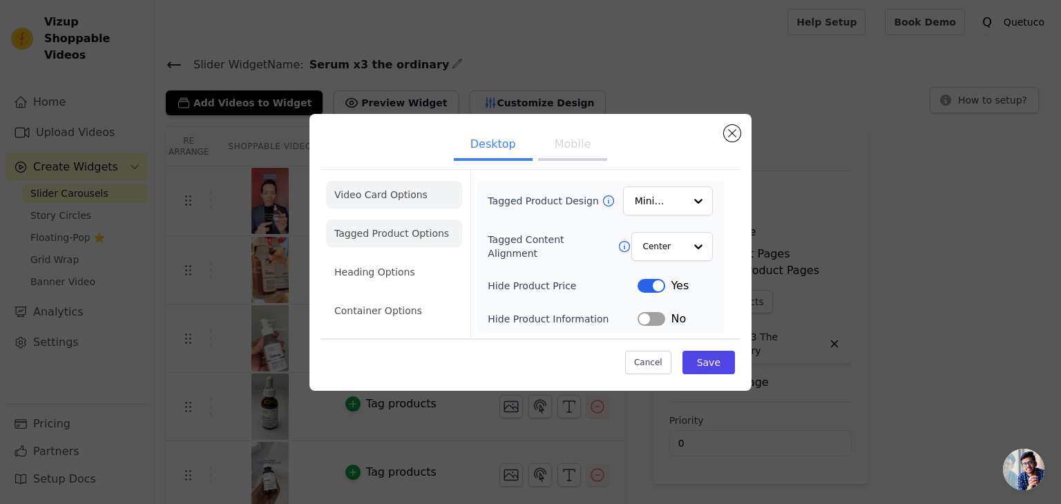
click at [408, 196] on li "Video Card Options" at bounding box center [394, 195] width 136 height 28
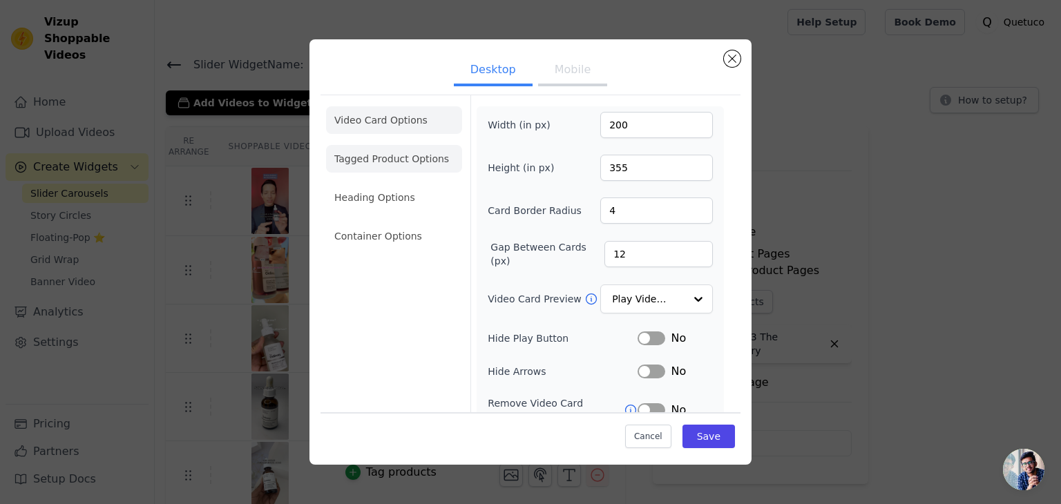
click at [394, 167] on li "Tagged Product Options" at bounding box center [394, 159] width 136 height 28
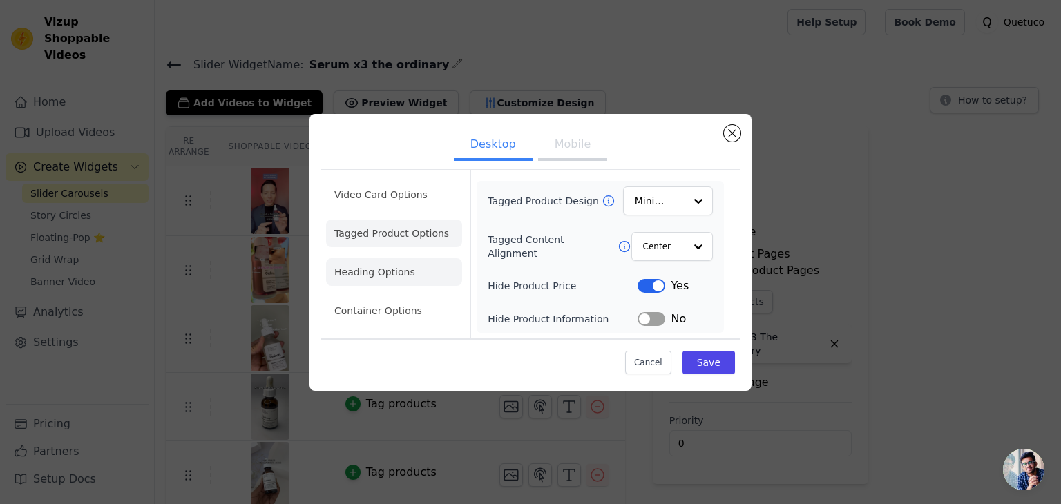
click at [405, 267] on li "Heading Options" at bounding box center [394, 272] width 136 height 28
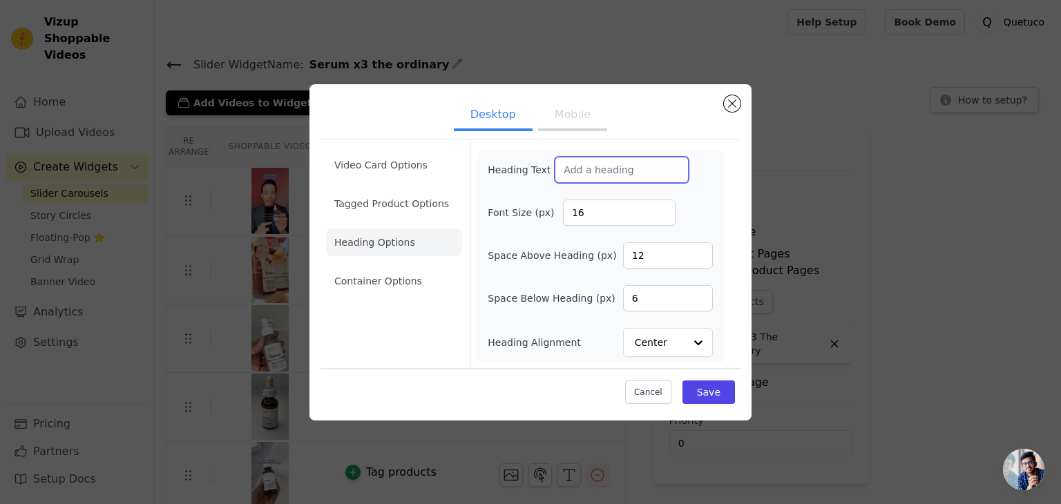
click at [599, 171] on input "Heading Text" at bounding box center [622, 170] width 134 height 26
click at [635, 172] on input "Heading Text" at bounding box center [622, 170] width 134 height 26
type input "I"
type input "M"
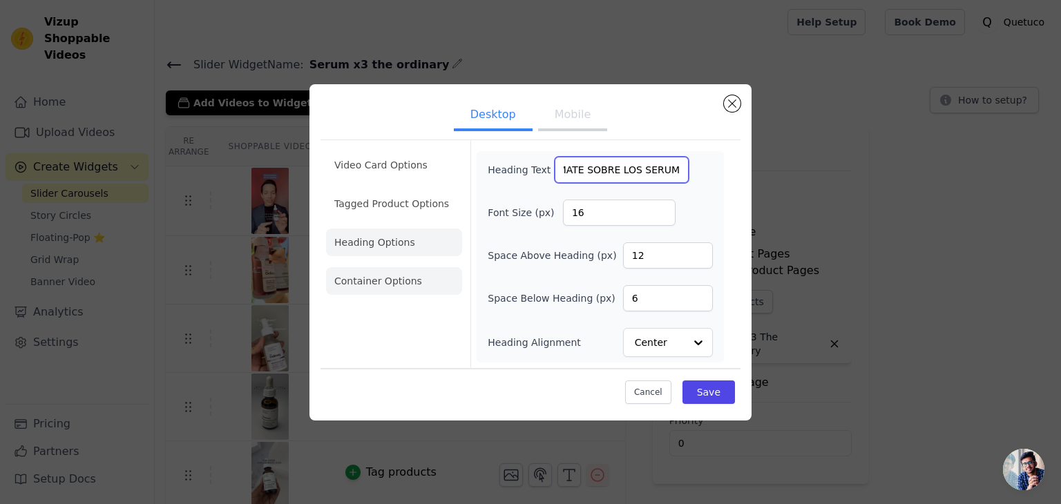
type input "INFÓRMATE SOBRE LOS SERUMS"
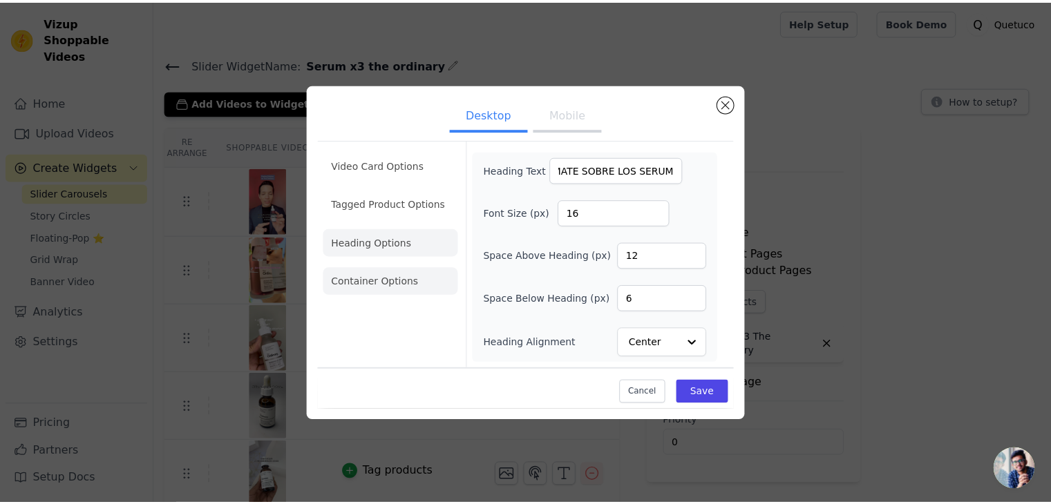
scroll to position [0, 0]
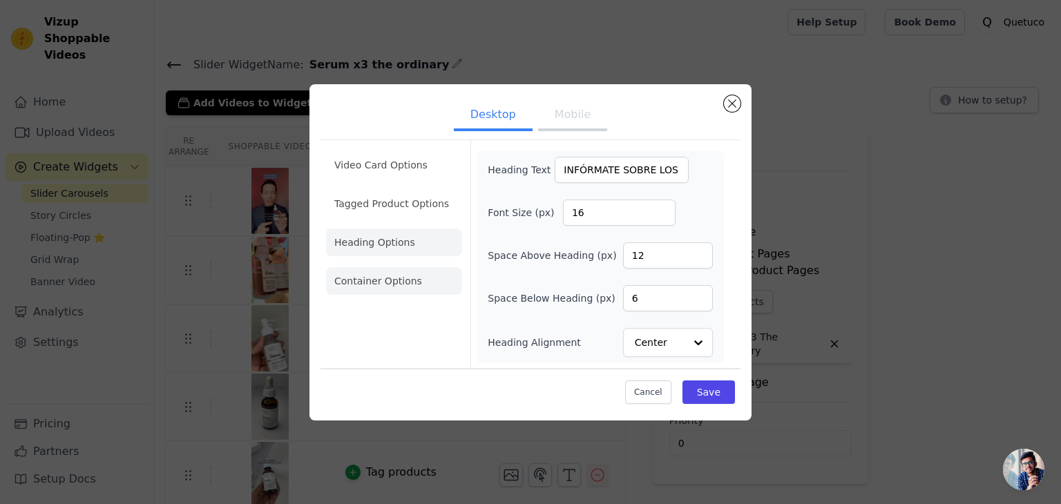
click at [381, 288] on li "Container Options" at bounding box center [394, 281] width 136 height 28
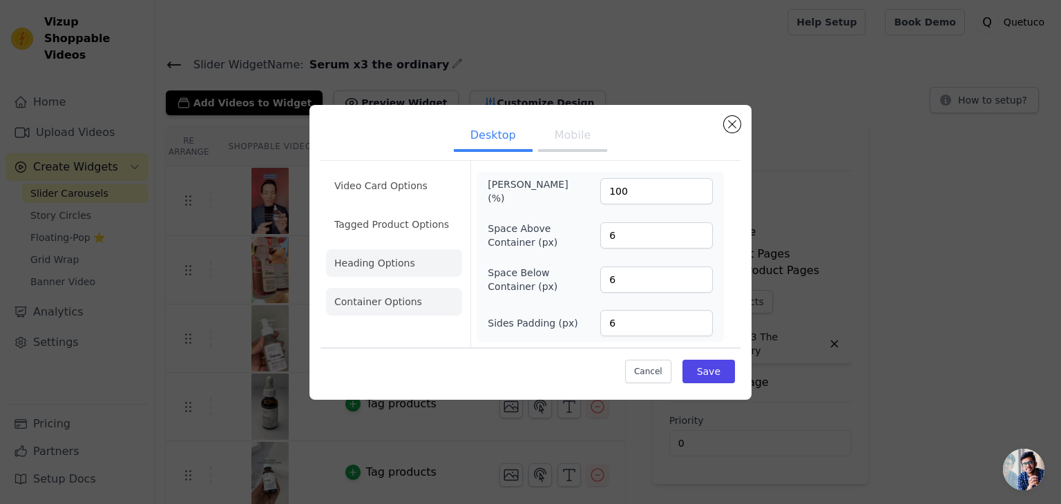
click at [373, 265] on li "Heading Options" at bounding box center [394, 263] width 136 height 28
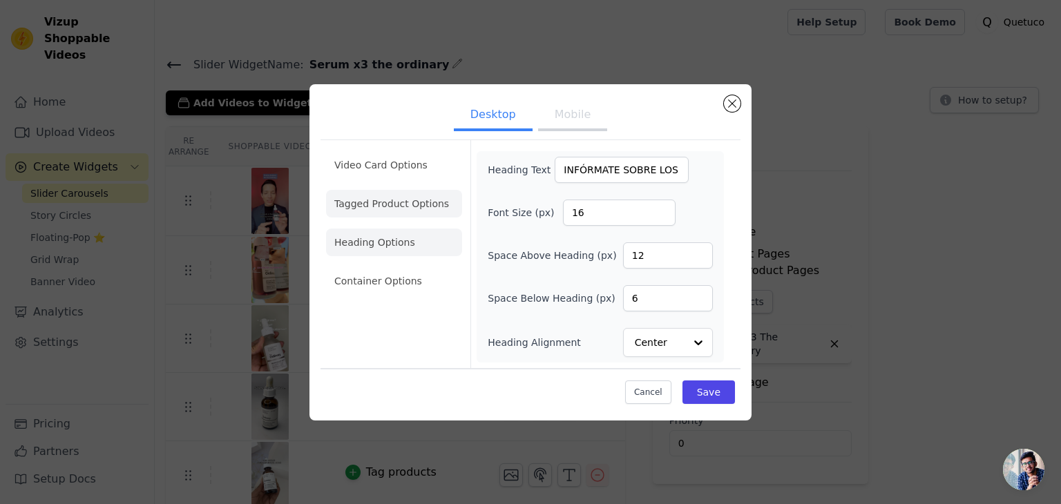
click at [421, 205] on li "Tagged Product Options" at bounding box center [394, 204] width 136 height 28
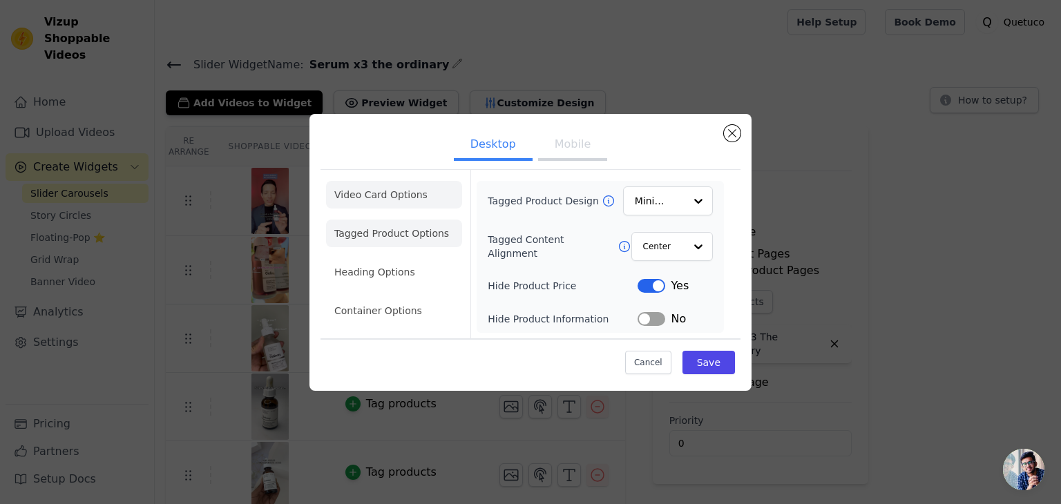
click at [399, 192] on li "Video Card Options" at bounding box center [394, 195] width 136 height 28
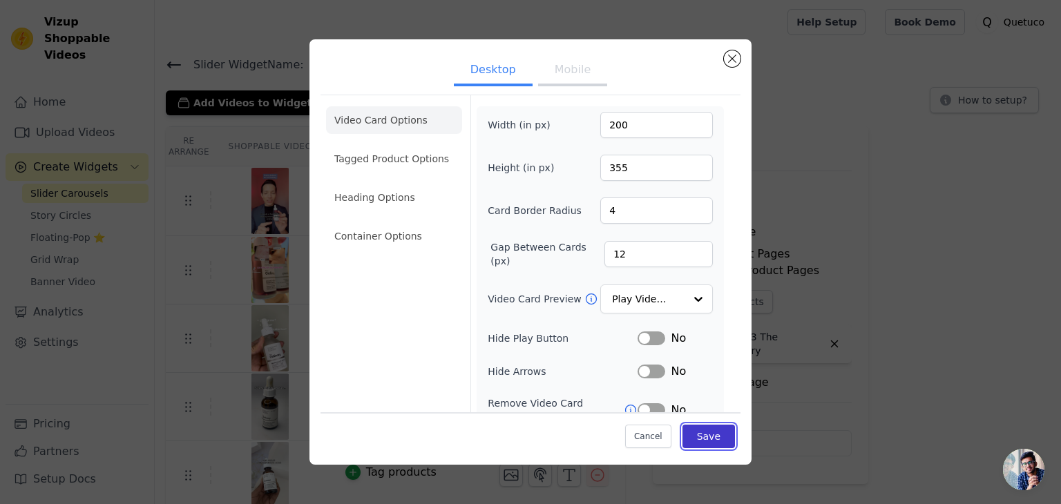
click at [710, 441] on button "Save" at bounding box center [709, 436] width 53 height 23
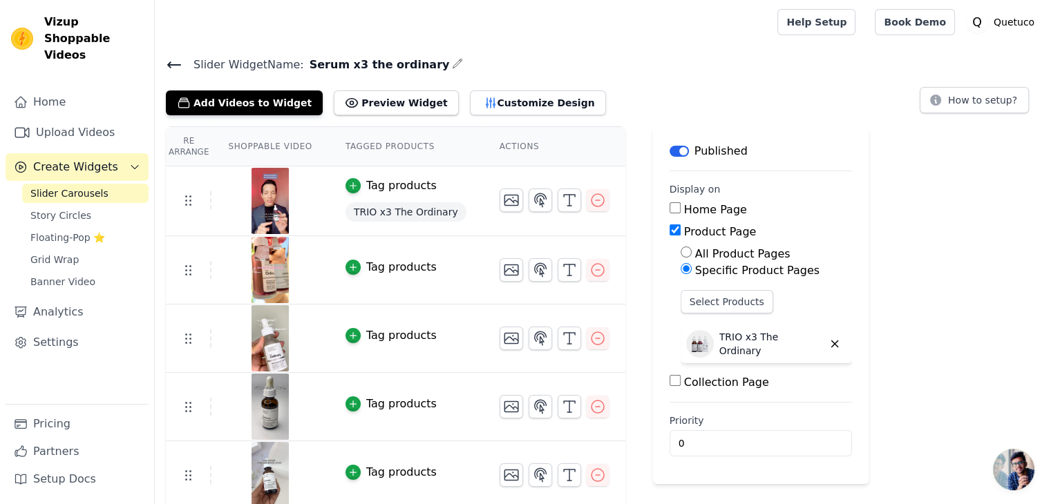
click at [171, 60] on icon at bounding box center [174, 65] width 17 height 17
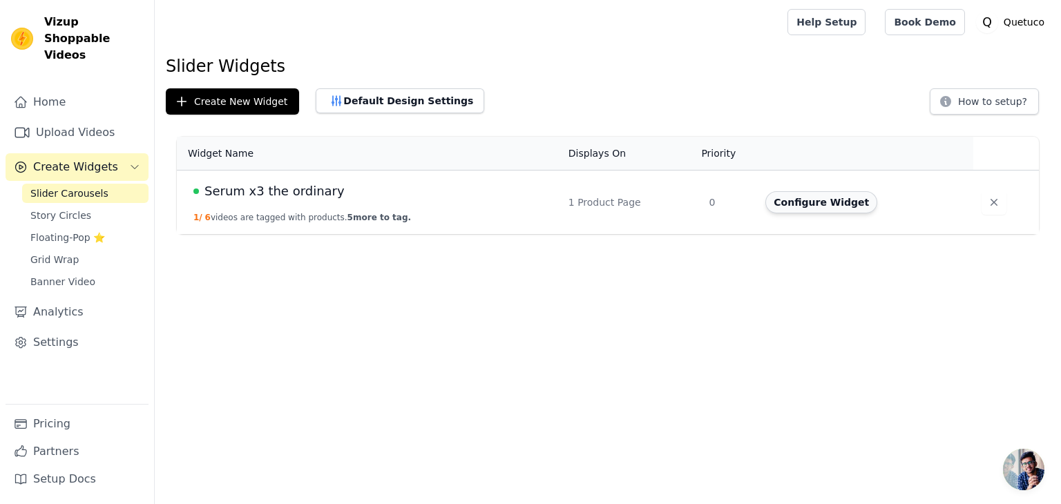
click at [813, 200] on button "Configure Widget" at bounding box center [822, 202] width 112 height 22
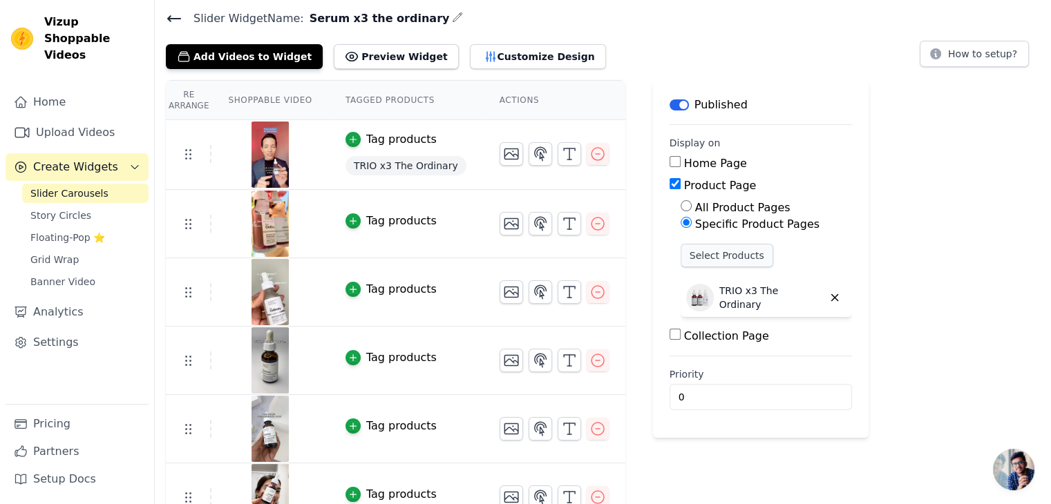
scroll to position [69, 0]
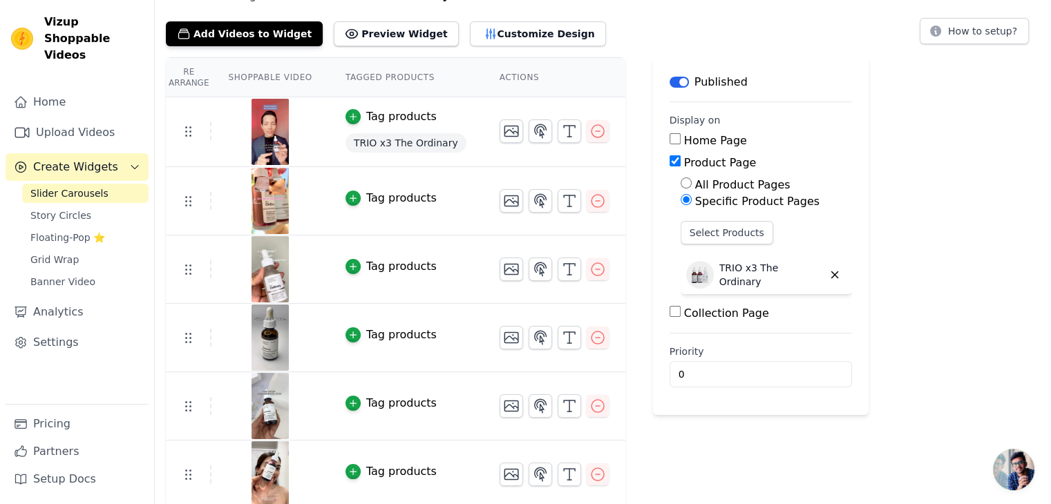
click at [695, 186] on label "All Product Pages" at bounding box center [742, 184] width 95 height 13
click at [691, 186] on input "All Product Pages" at bounding box center [686, 183] width 11 height 11
radio input "true"
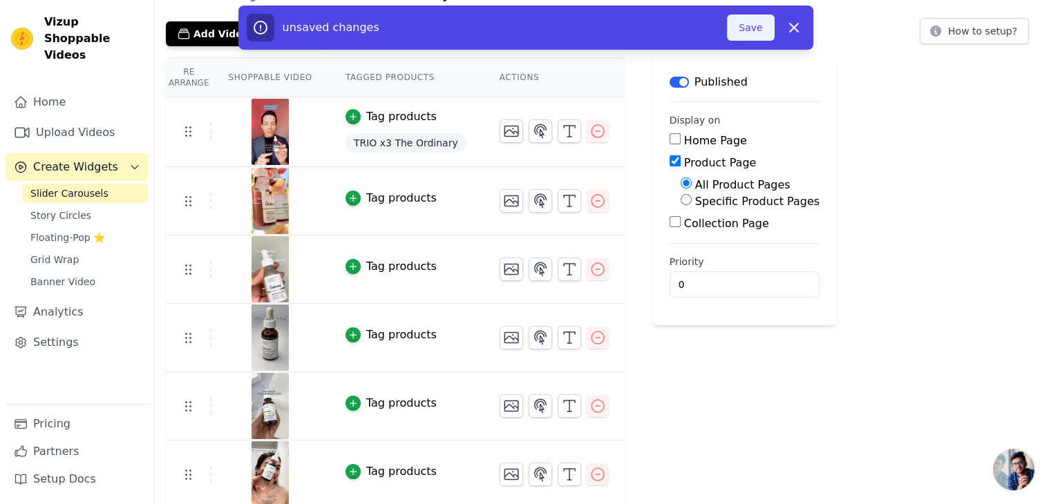
click at [752, 35] on button "Save" at bounding box center [750, 28] width 47 height 26
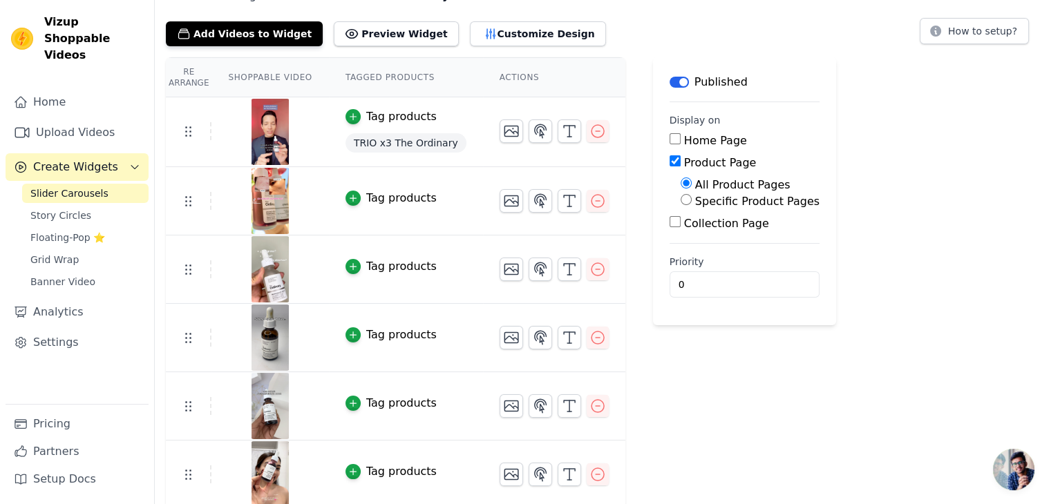
click at [695, 201] on label "Specific Product Pages" at bounding box center [757, 201] width 124 height 13
click at [686, 201] on input "Specific Product Pages" at bounding box center [686, 199] width 11 height 11
radio input "true"
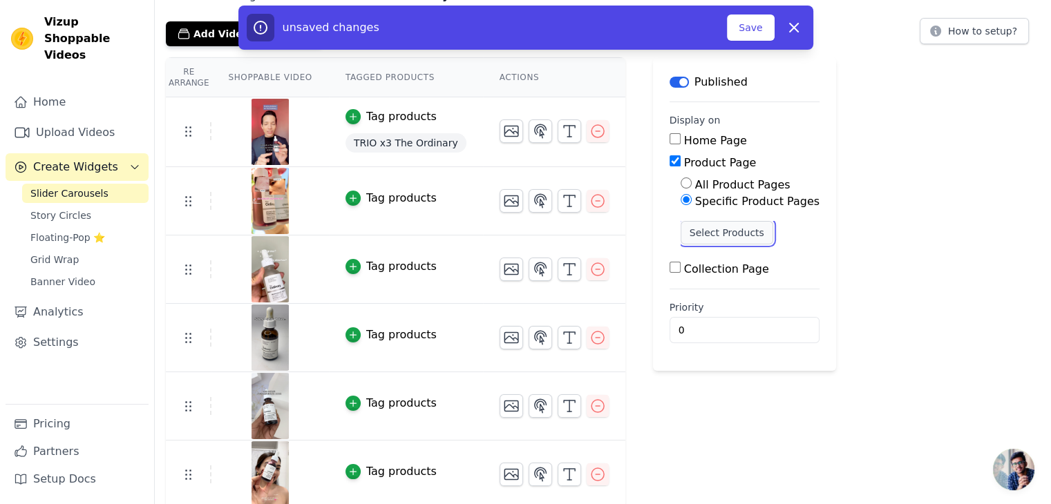
click at [722, 229] on button "Select Products" at bounding box center [727, 232] width 93 height 23
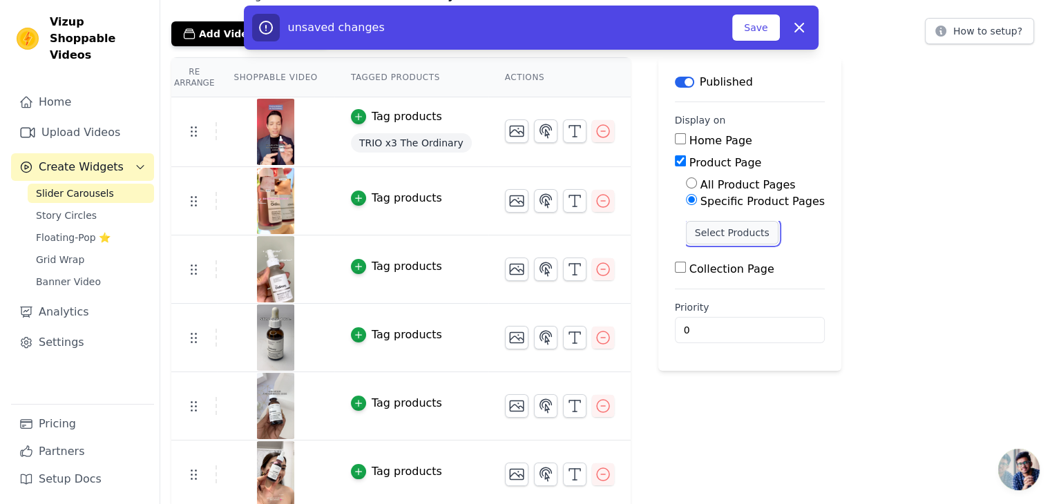
scroll to position [0, 0]
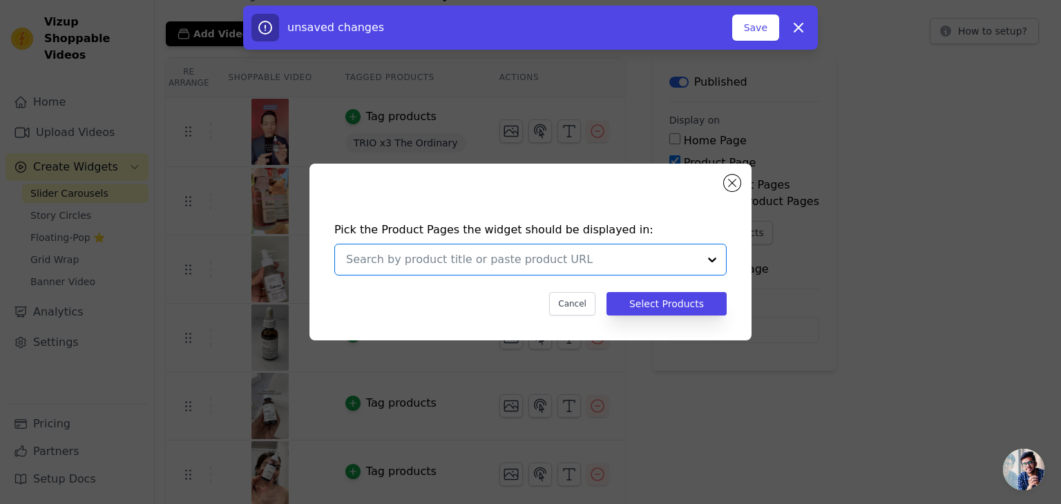
click at [489, 259] on input "text" at bounding box center [522, 260] width 352 height 17
click at [500, 223] on h4 "Pick the Product Pages the widget should be displayed in:" at bounding box center [530, 230] width 392 height 17
click at [631, 256] on input "text" at bounding box center [522, 260] width 352 height 17
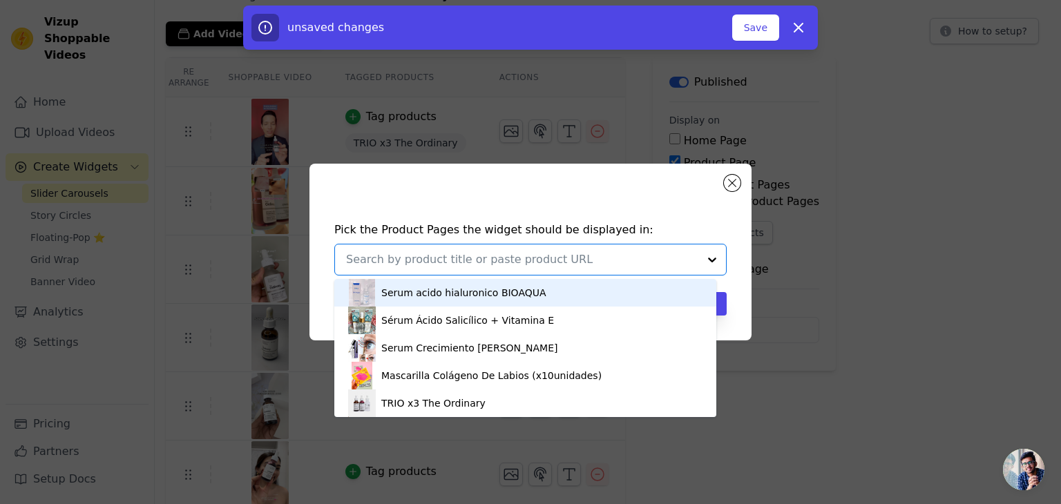
paste input "[URL][DOMAIN_NAME]"
type input "[URL][DOMAIN_NAME]"
click at [667, 219] on div "Pick the Product Pages the widget should be displayed in: Serum acido hialuroni…" at bounding box center [531, 269] width 420 height 122
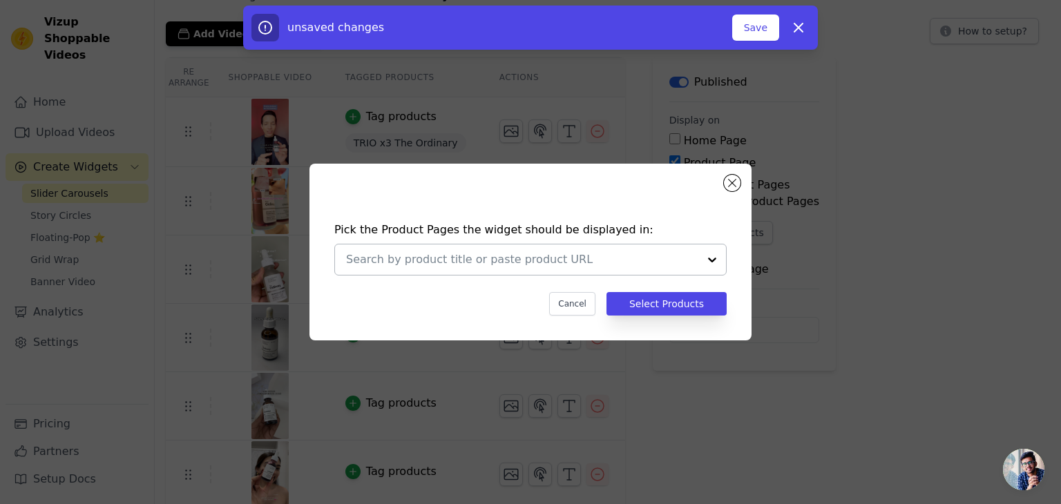
click at [602, 254] on input "text" at bounding box center [522, 260] width 352 height 17
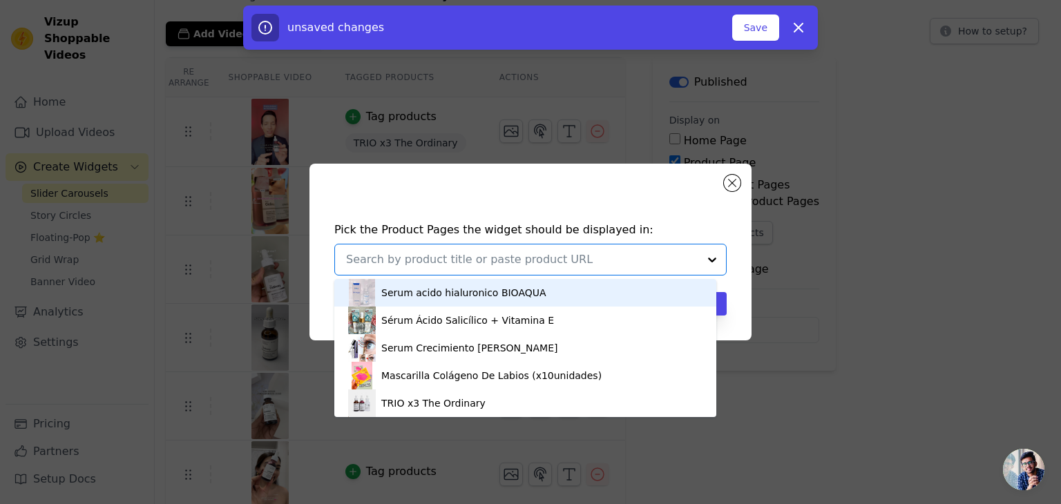
paste input "[URL][DOMAIN_NAME]"
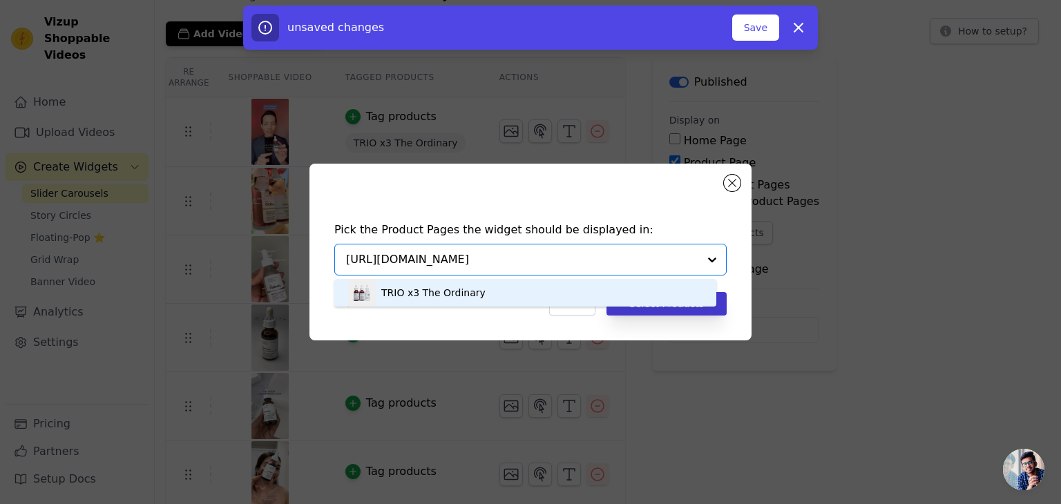
type input "[URL][DOMAIN_NAME]"
click at [702, 310] on button "Select Products" at bounding box center [667, 303] width 120 height 23
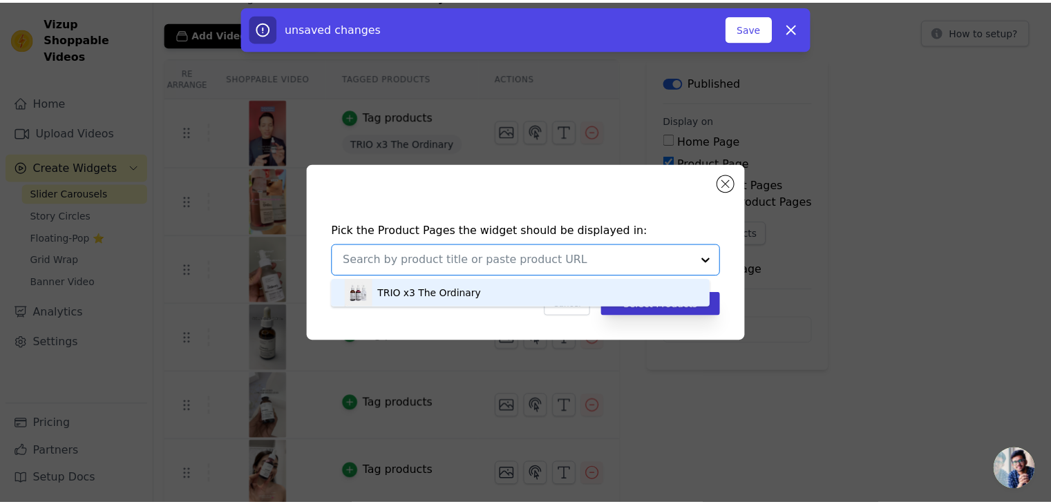
scroll to position [69, 0]
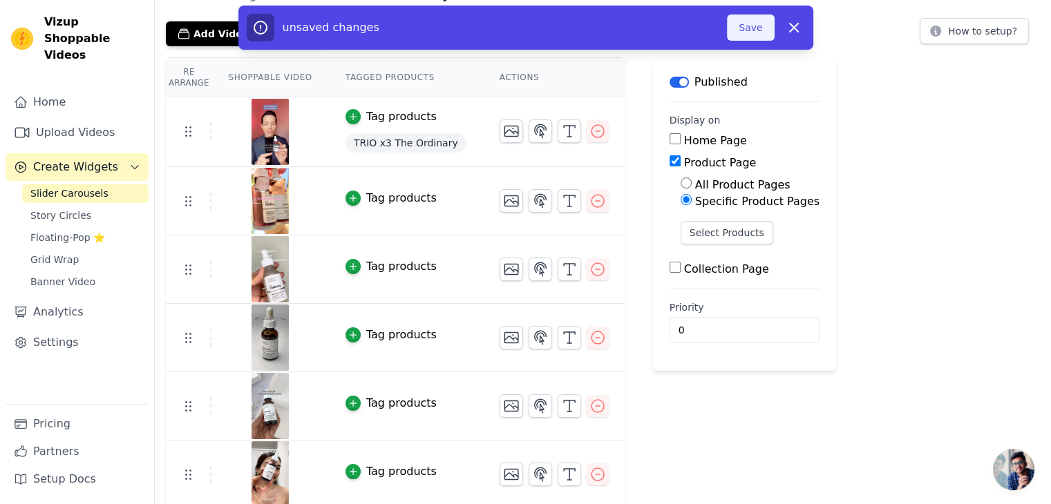
click at [741, 30] on button "Save" at bounding box center [750, 28] width 47 height 26
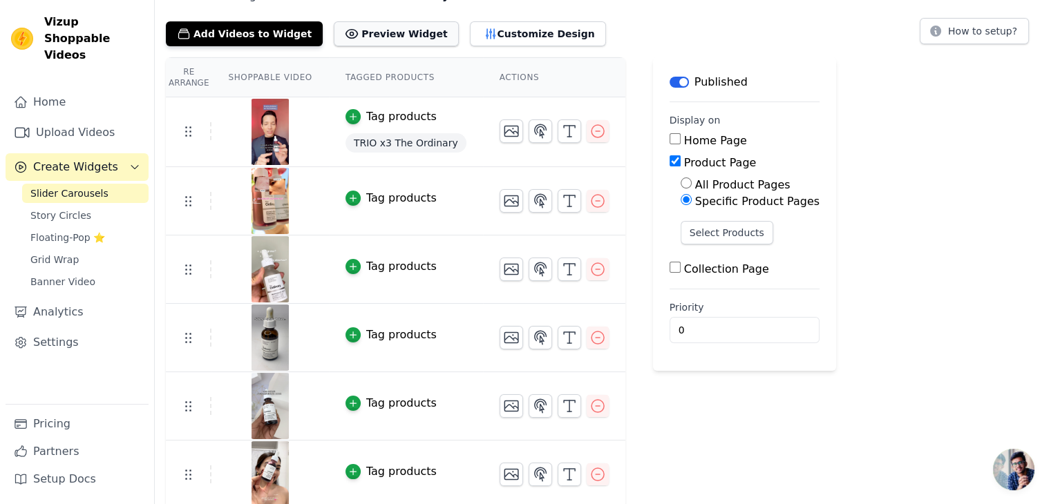
click at [375, 35] on button "Preview Widget" at bounding box center [396, 33] width 124 height 25
click at [715, 265] on label "Collection Page" at bounding box center [726, 269] width 85 height 13
click at [681, 265] on input "Collection Page" at bounding box center [675, 267] width 11 height 11
checkbox input "true"
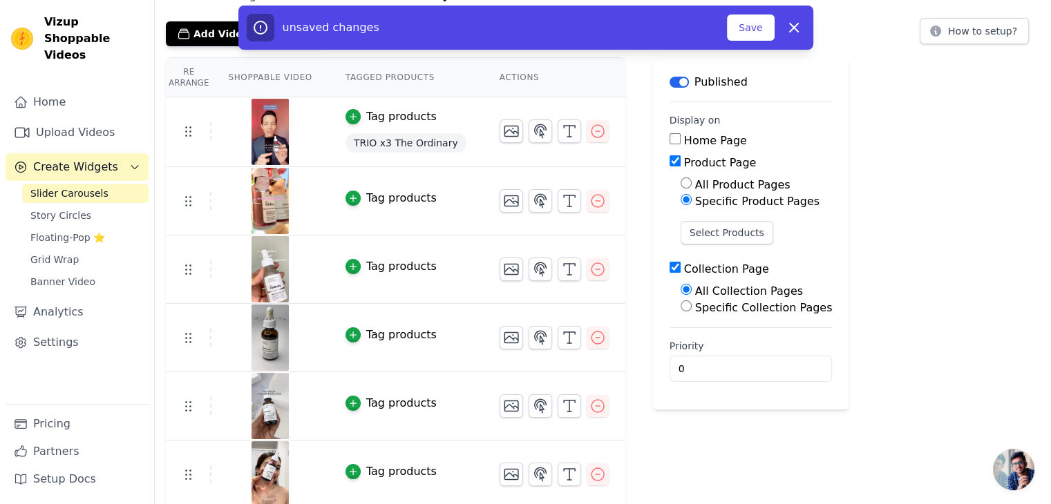
click at [741, 308] on label "Specific Collection Pages" at bounding box center [764, 307] width 138 height 13
click at [692, 308] on input "Specific Collection Pages" at bounding box center [686, 306] width 11 height 11
radio input "true"
click at [728, 331] on button "Select Collection Pages" at bounding box center [746, 339] width 131 height 23
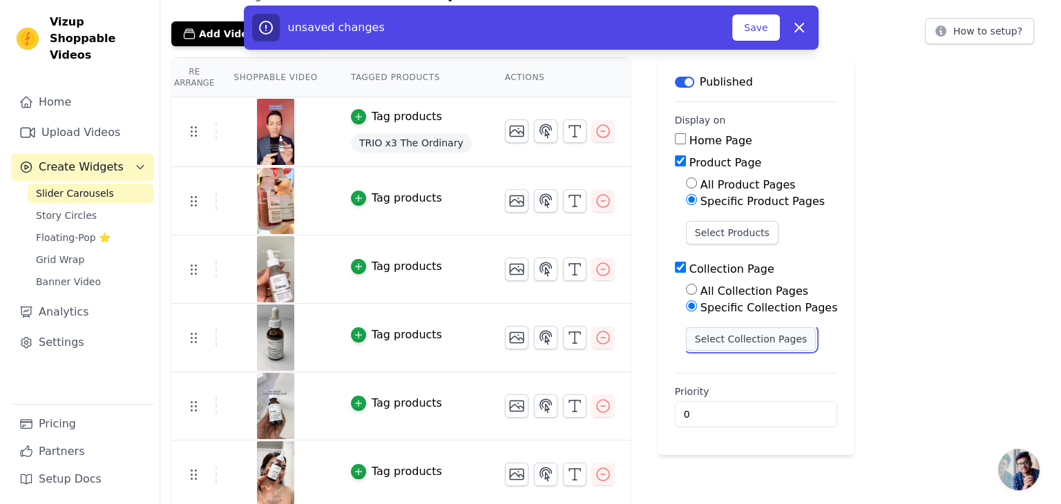
scroll to position [0, 0]
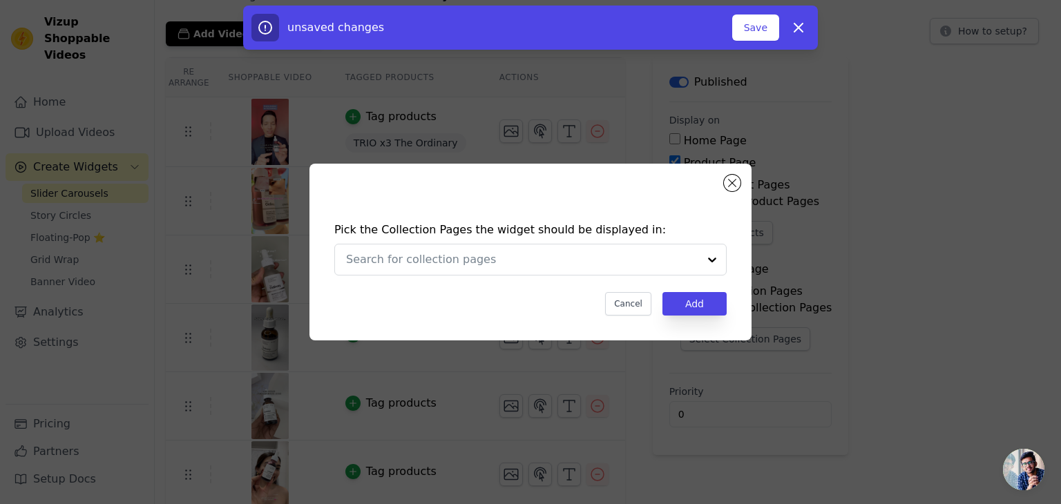
click at [544, 242] on div "Pick the Collection Pages the widget should be displayed in: Cancel Add" at bounding box center [531, 269] width 420 height 122
click at [549, 255] on input "text" at bounding box center [522, 260] width 352 height 17
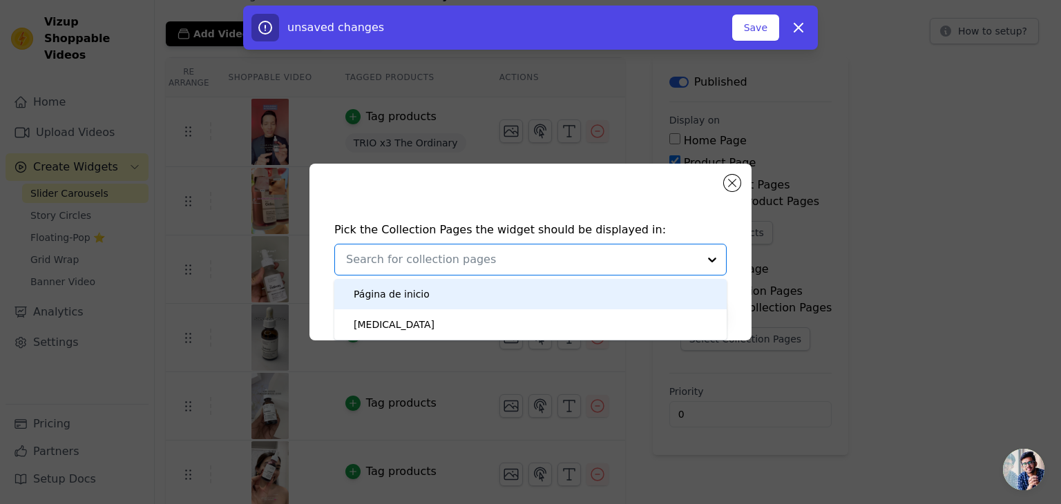
click at [555, 211] on div "Pick the Collection Pages the widget should be displayed in: Página de inicio […" at bounding box center [531, 269] width 420 height 122
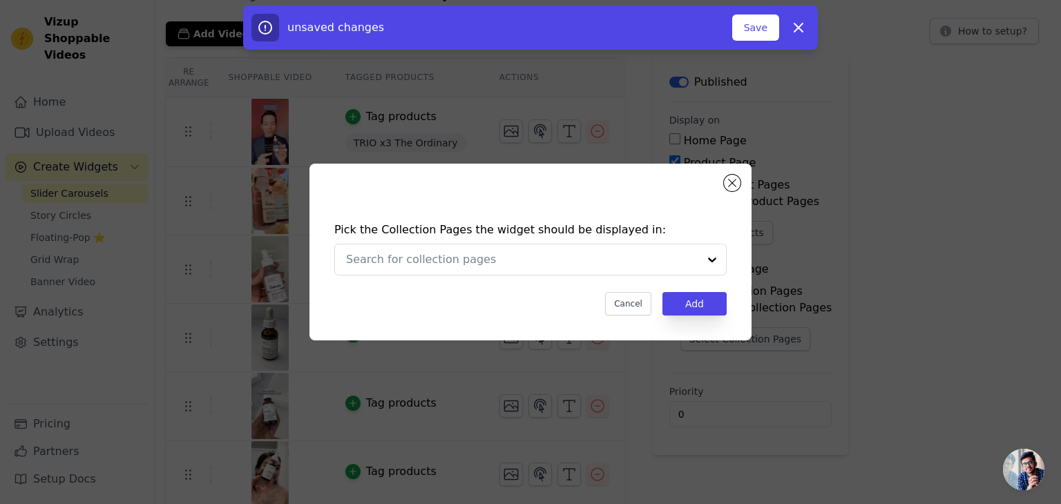
click at [722, 184] on div "Pick the Collection Pages the widget should be displayed in: Cancel Add" at bounding box center [531, 252] width 442 height 177
click at [727, 184] on button "Close modal" at bounding box center [732, 183] width 17 height 17
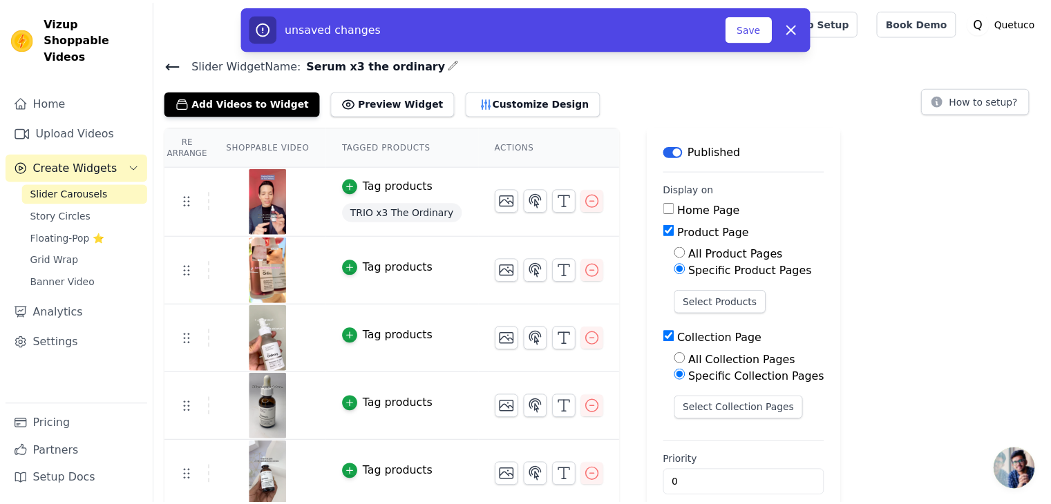
scroll to position [69, 0]
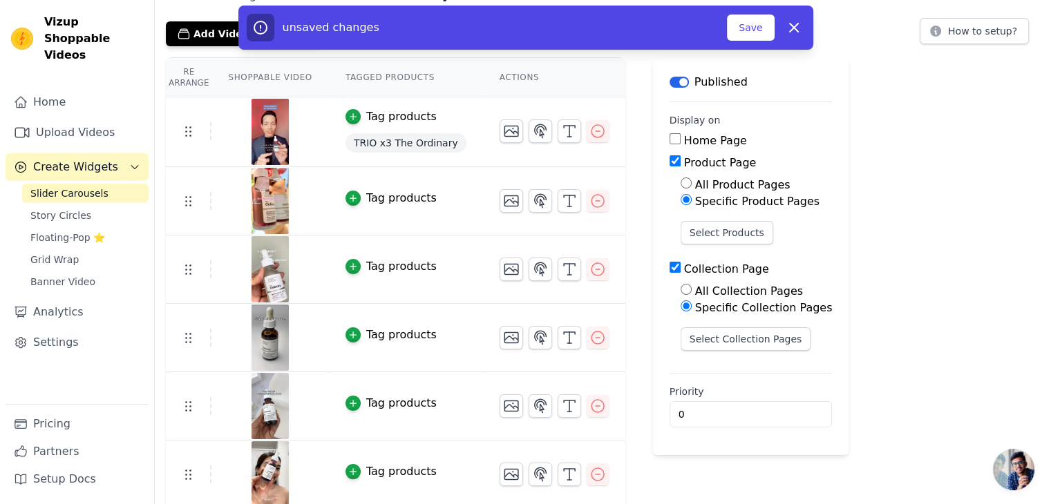
click at [670, 265] on input "Collection Page" at bounding box center [675, 267] width 11 height 11
checkbox input "false"
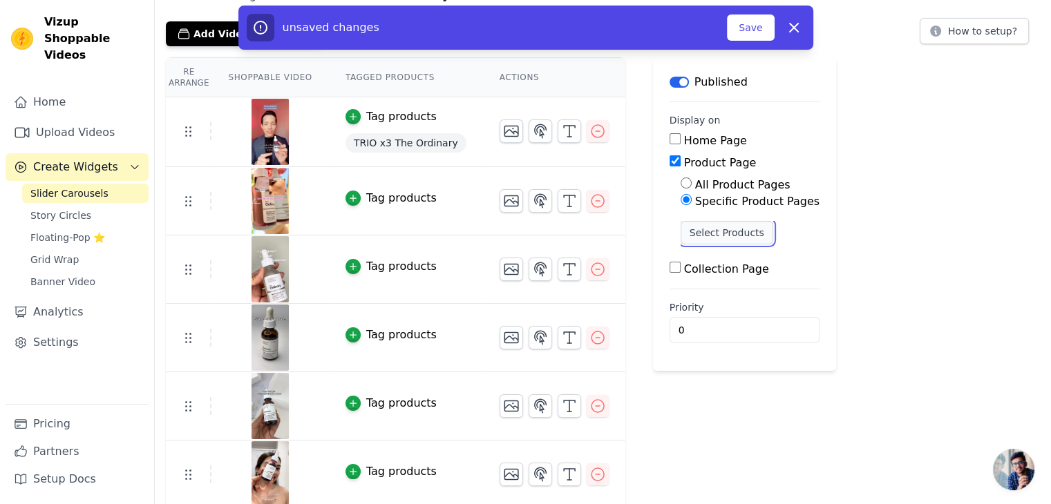
click at [699, 225] on button "Select Products" at bounding box center [727, 232] width 93 height 23
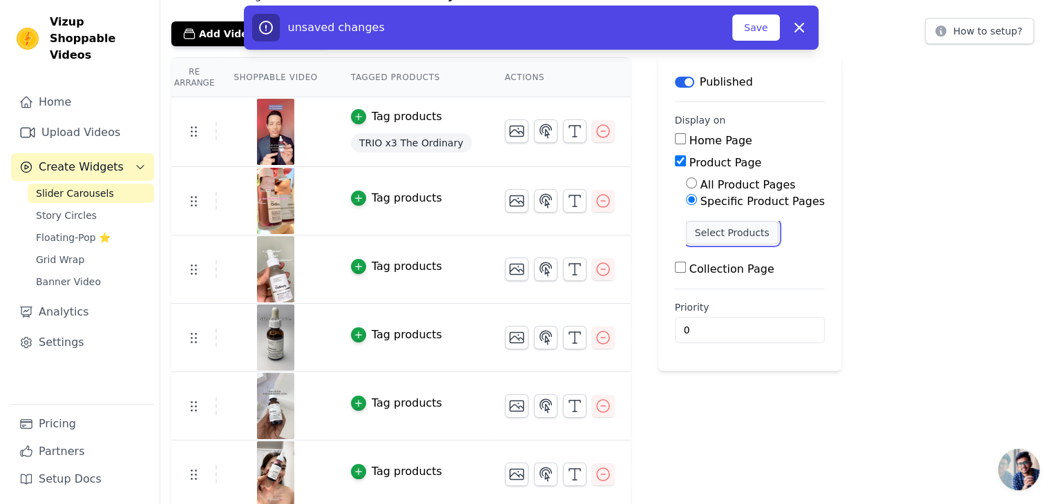
scroll to position [0, 0]
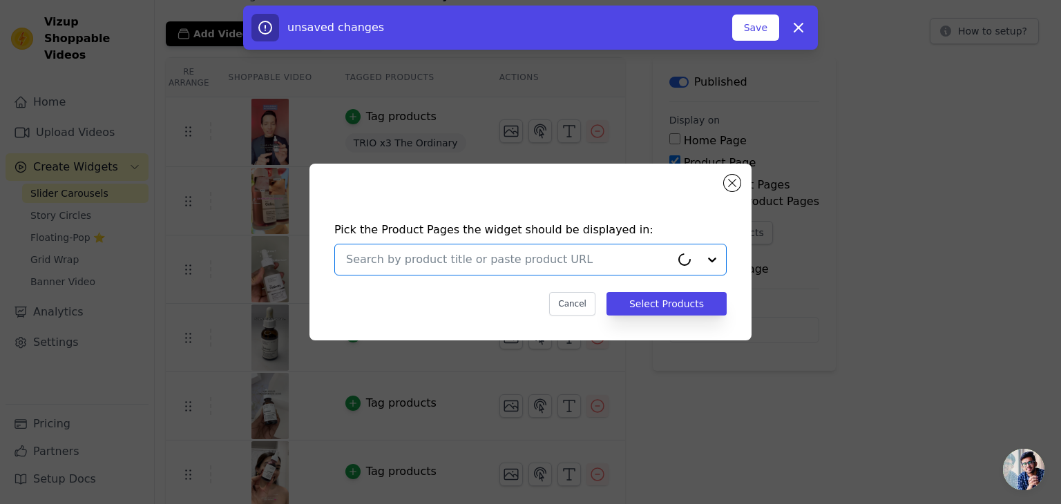
click at [599, 259] on input "text" at bounding box center [508, 260] width 325 height 17
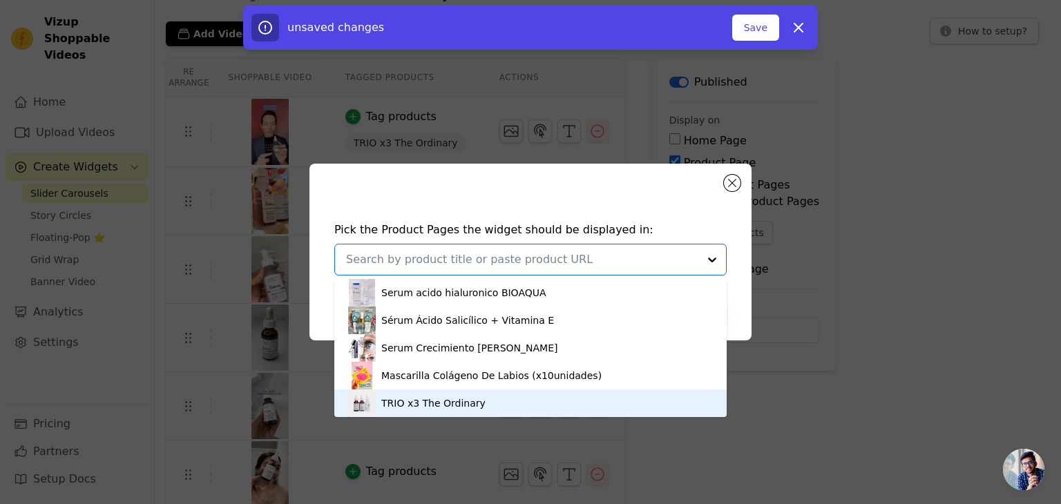
click at [464, 406] on div "TRIO x3 The Ordinary" at bounding box center [433, 404] width 104 height 14
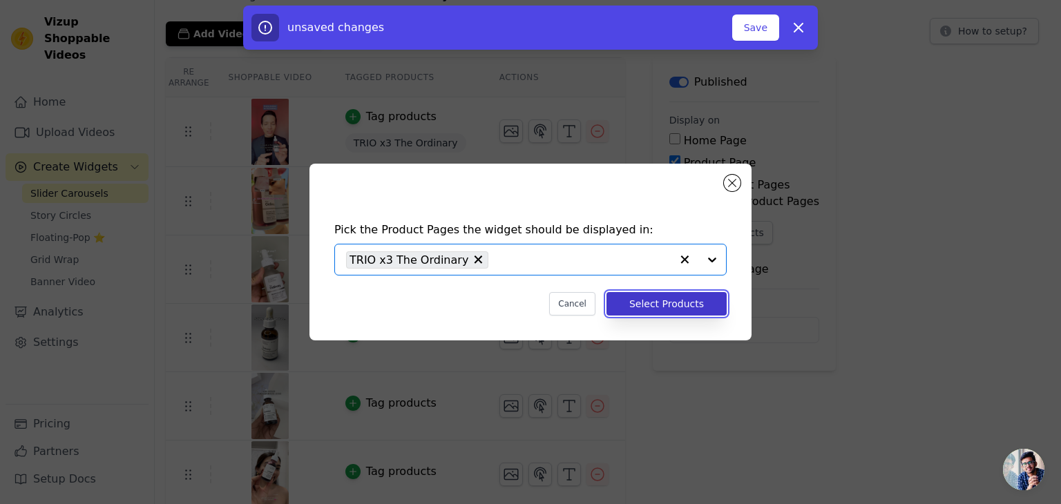
click at [654, 310] on button "Select Products" at bounding box center [667, 303] width 120 height 23
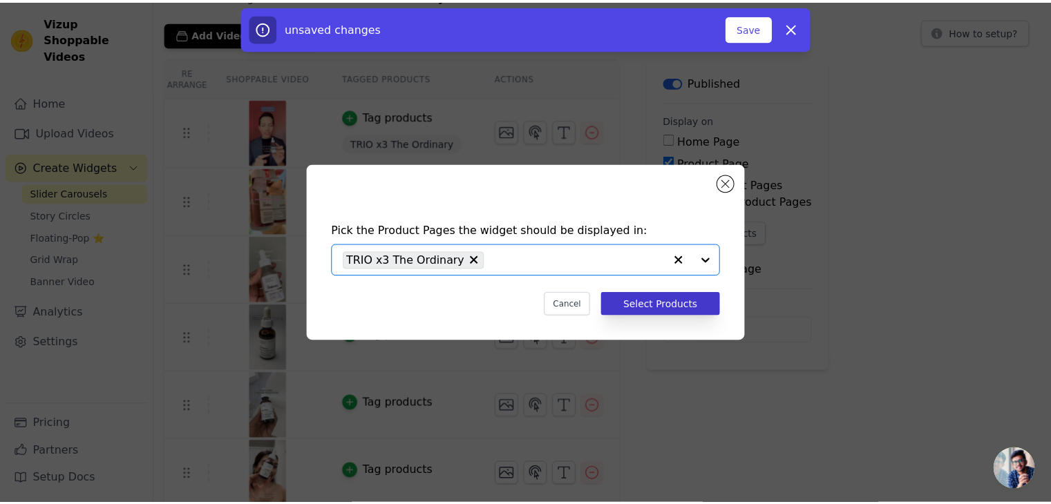
scroll to position [69, 0]
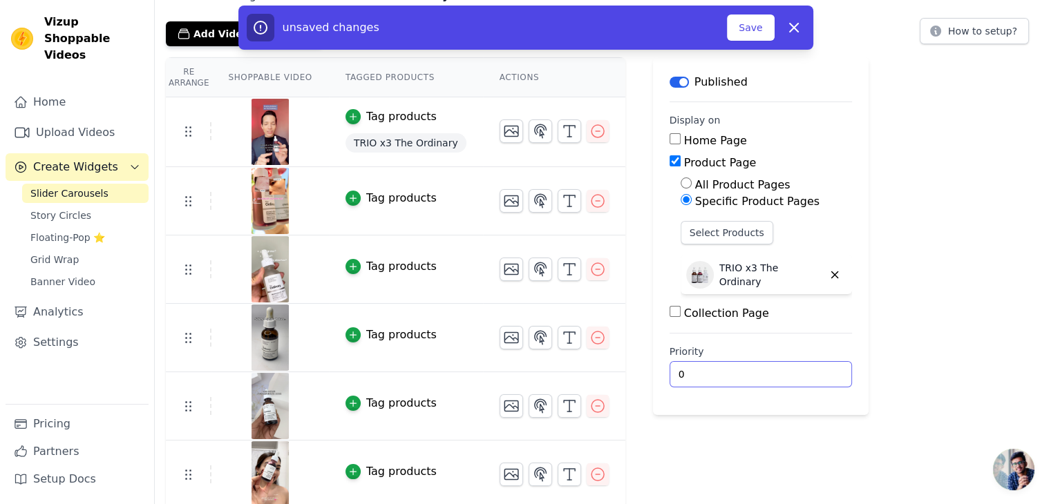
click at [734, 369] on input "0" at bounding box center [761, 374] width 182 height 26
type input "1"
click at [790, 366] on input "1" at bounding box center [761, 374] width 182 height 26
click at [792, 352] on label "Priority" at bounding box center [761, 352] width 182 height 14
click at [792, 361] on input "1" at bounding box center [761, 374] width 182 height 26
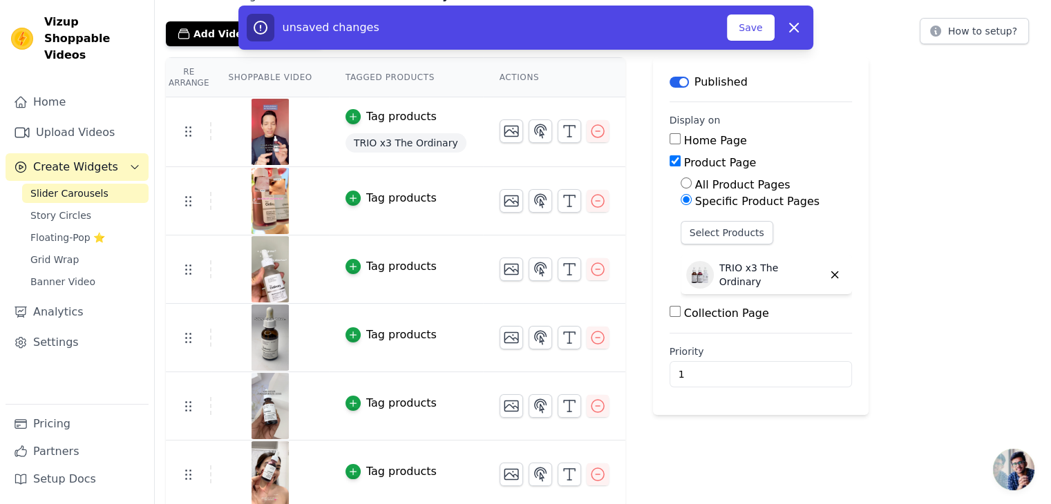
click at [797, 328] on main "Label Published Display on Home Page Product Page All Product Pages Specific Pr…" at bounding box center [761, 236] width 216 height 358
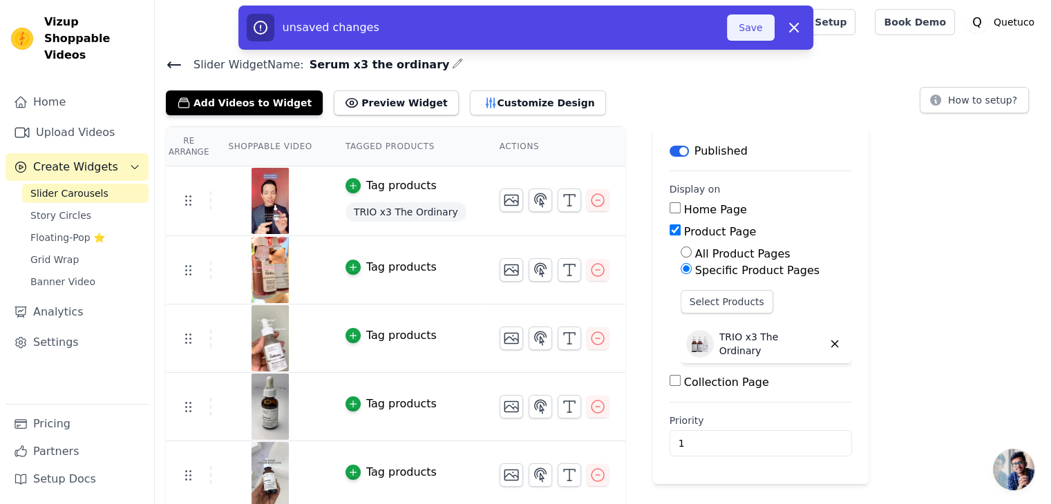
click at [753, 24] on button "Save" at bounding box center [750, 28] width 47 height 26
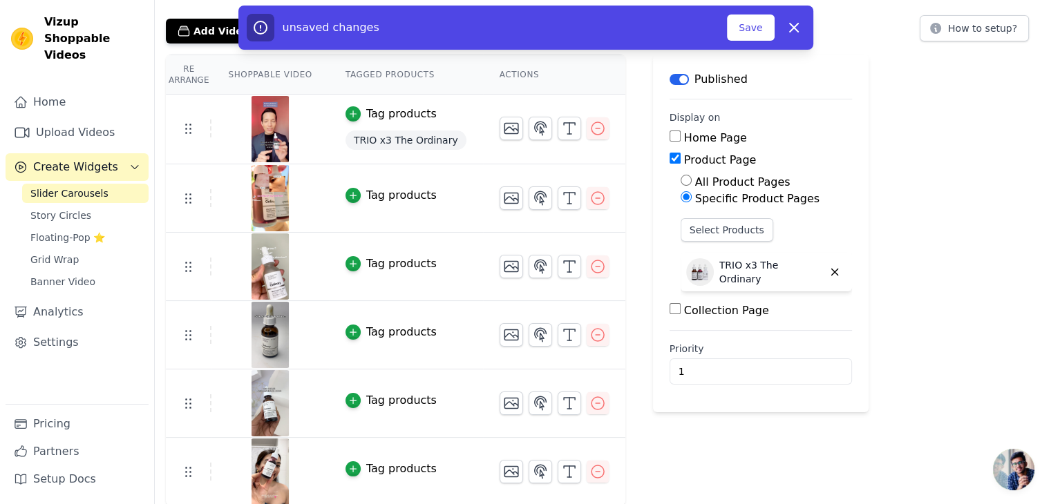
scroll to position [72, 0]
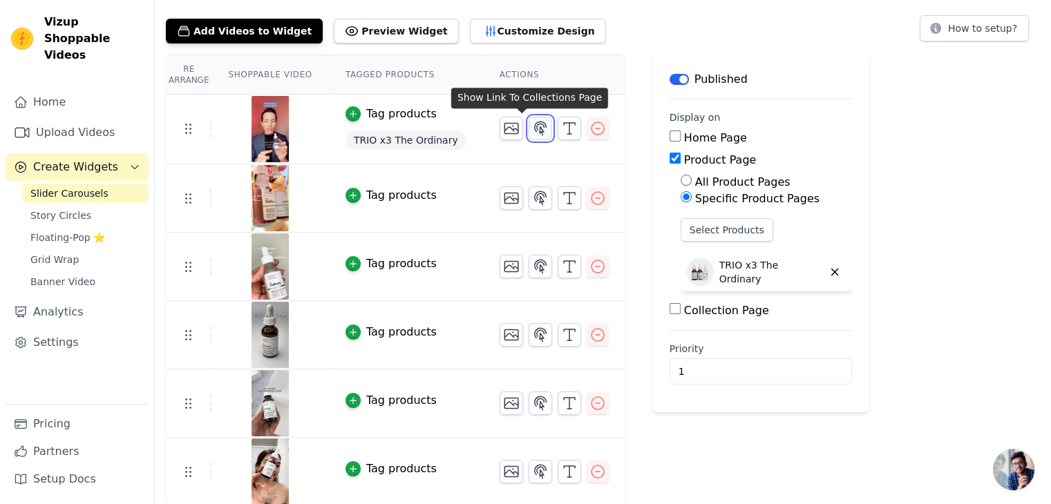
click at [534, 124] on icon "button" at bounding box center [540, 128] width 12 height 13
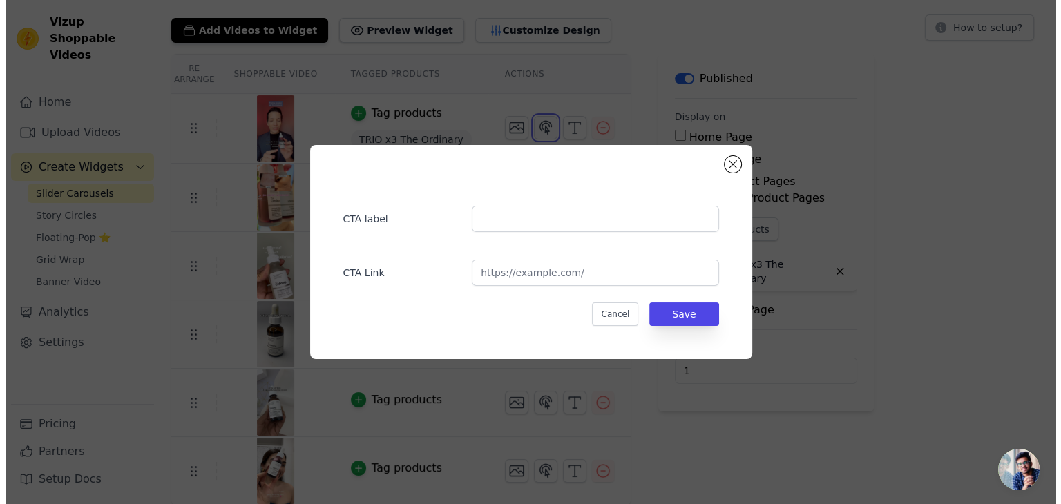
scroll to position [0, 0]
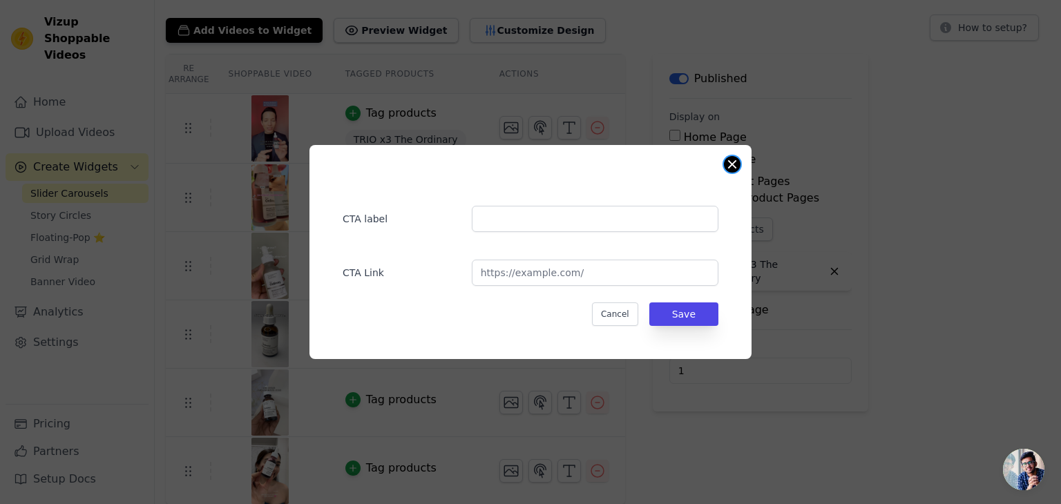
click at [736, 161] on button "Close modal" at bounding box center [732, 164] width 17 height 17
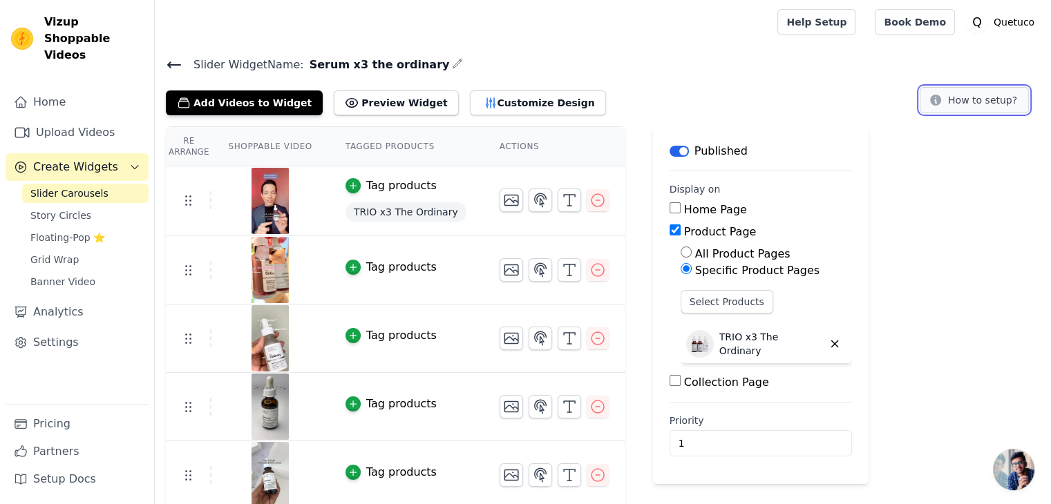
click at [942, 93] on icon at bounding box center [936, 100] width 14 height 14
click at [180, 64] on icon at bounding box center [174, 65] width 17 height 17
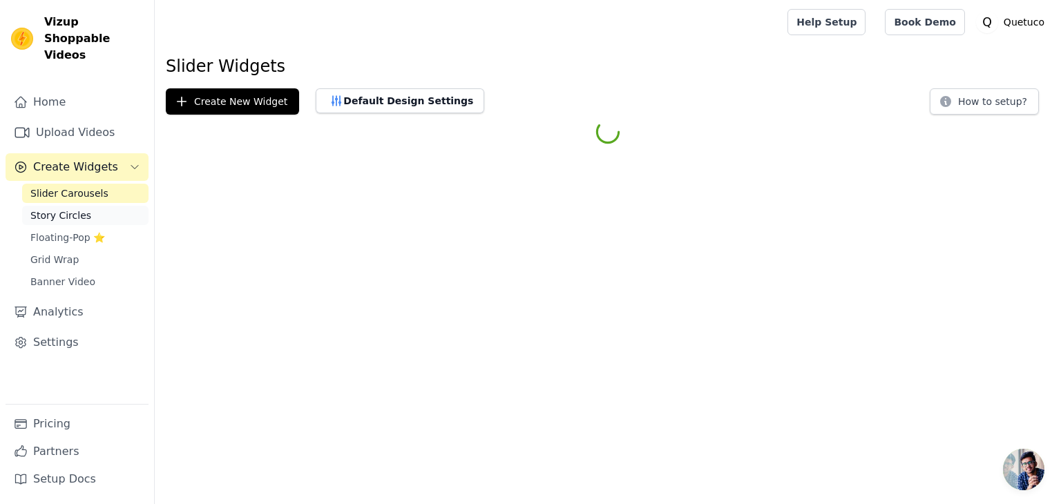
click at [75, 209] on span "Story Circles" at bounding box center [60, 216] width 61 height 14
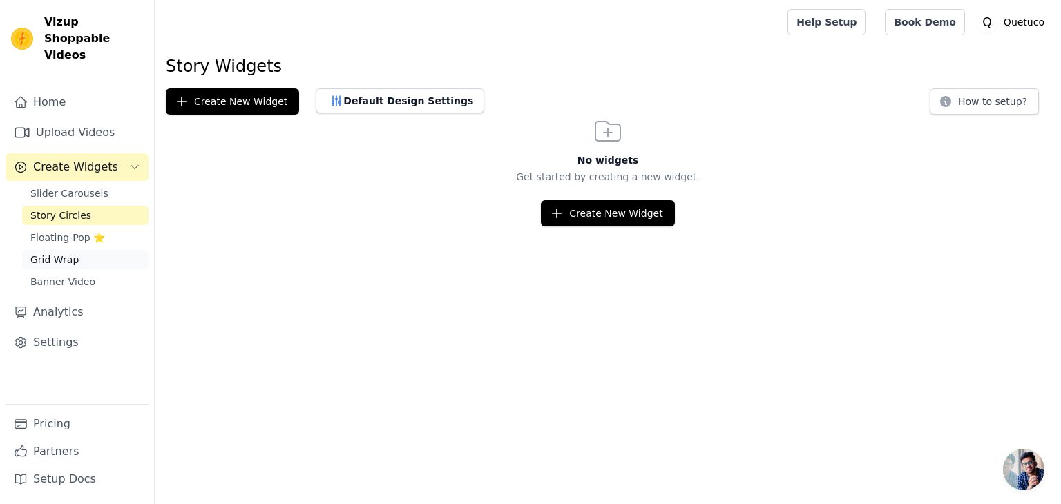
click at [59, 253] on span "Grid Wrap" at bounding box center [54, 260] width 48 height 14
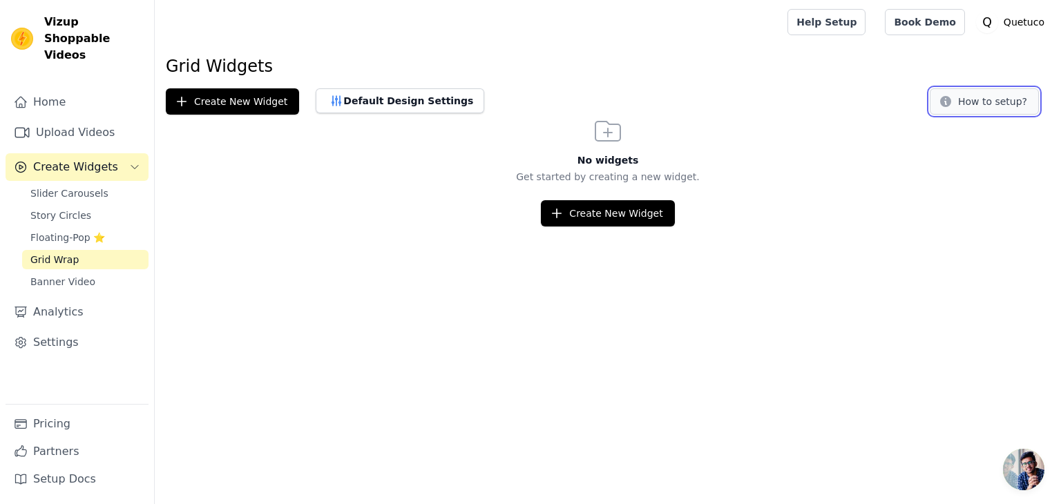
click at [951, 104] on icon at bounding box center [945, 101] width 11 height 11
click at [345, 106] on button "Default Design Settings" at bounding box center [400, 100] width 169 height 25
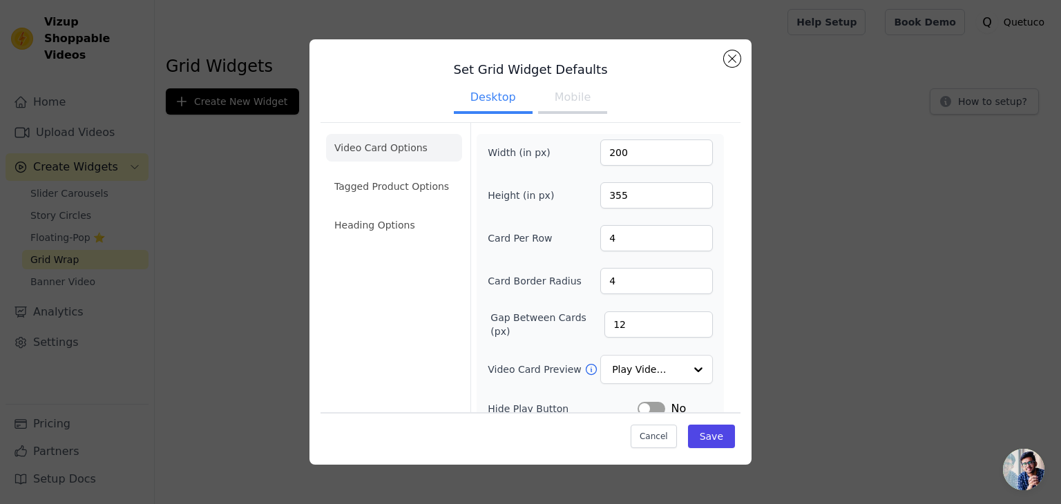
click at [627, 23] on div "Set Grid Widget Defaults Desktop Mobile Video Card Options Tagged Product Optio…" at bounding box center [530, 252] width 1017 height 470
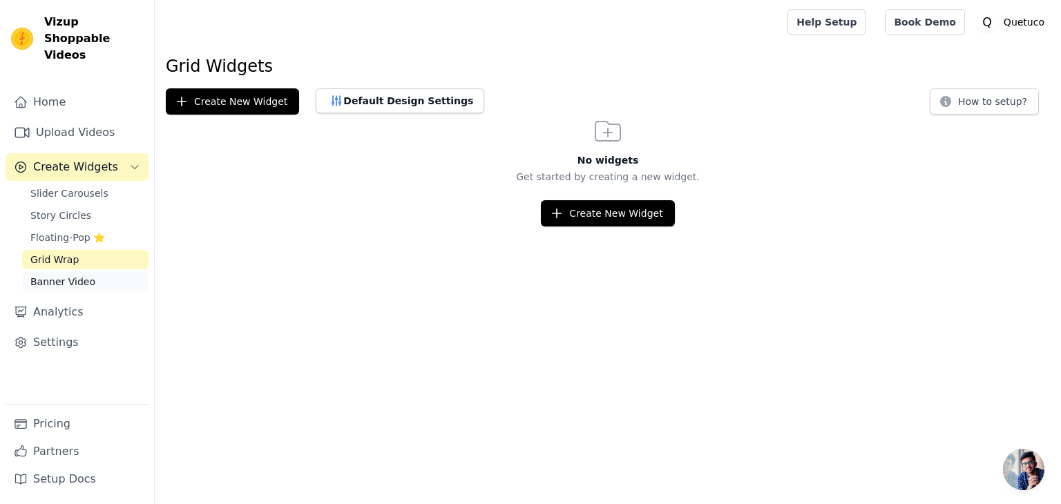
click at [59, 273] on link "Banner Video" at bounding box center [85, 281] width 126 height 19
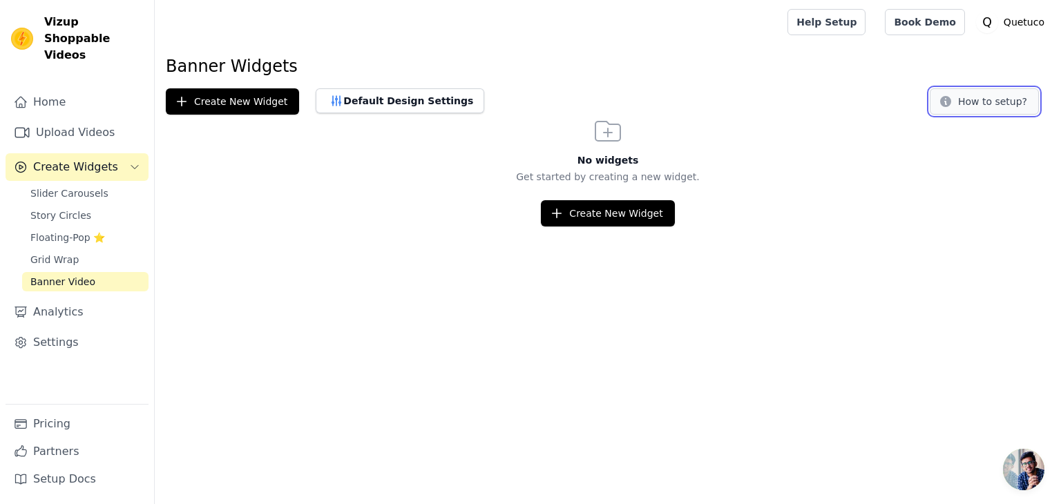
click at [987, 113] on button "How to setup?" at bounding box center [984, 101] width 109 height 26
click at [69, 329] on link "Settings" at bounding box center [77, 343] width 143 height 28
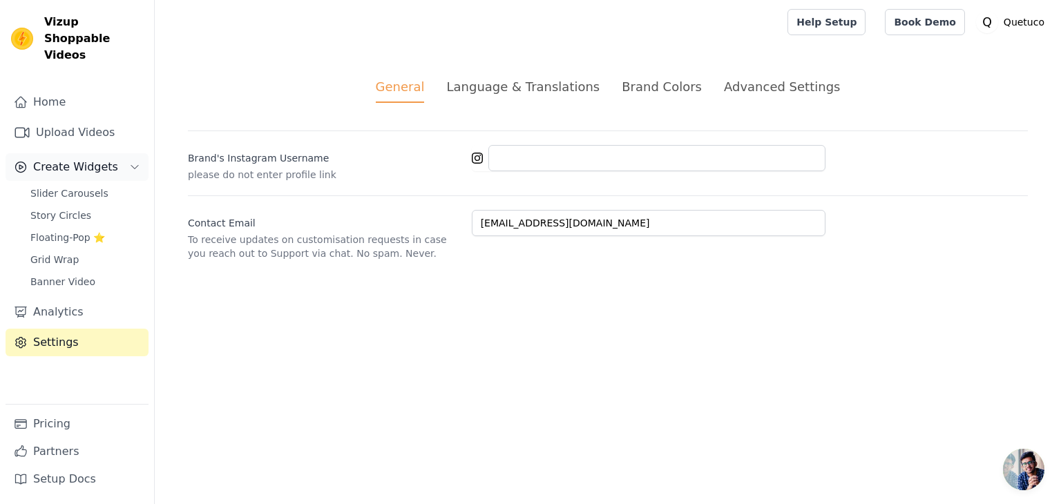
click at [68, 159] on span "Create Widgets" at bounding box center [75, 167] width 85 height 17
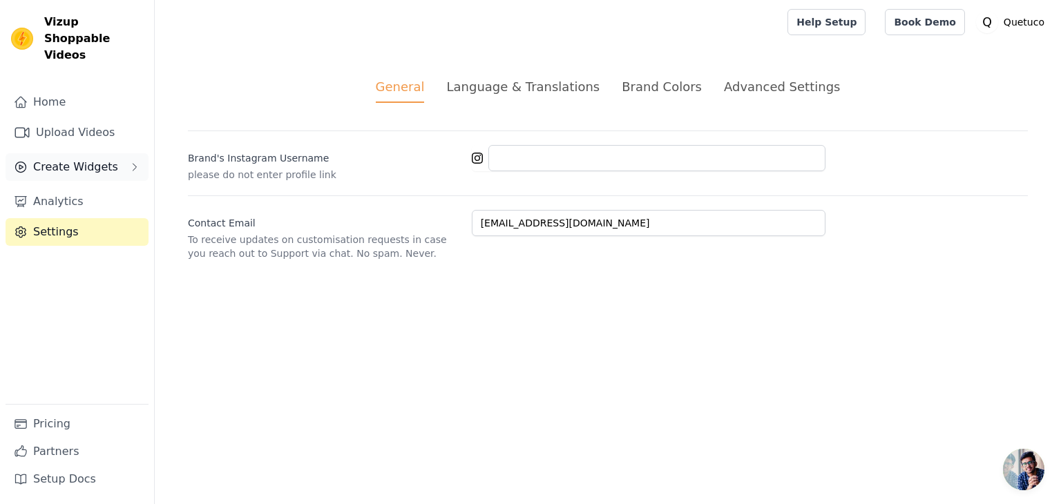
click at [68, 159] on span "Create Widgets" at bounding box center [75, 167] width 85 height 17
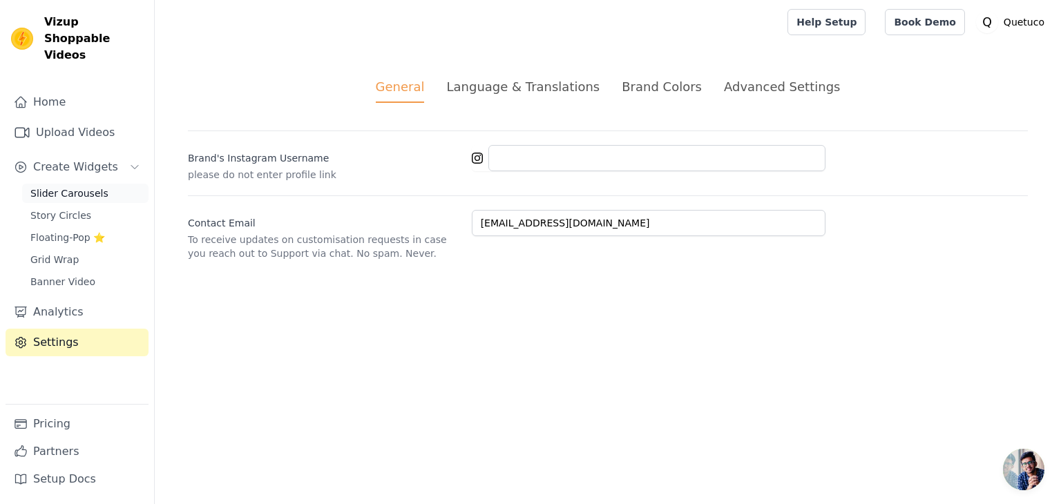
click at [69, 187] on span "Slider Carousels" at bounding box center [69, 194] width 78 height 14
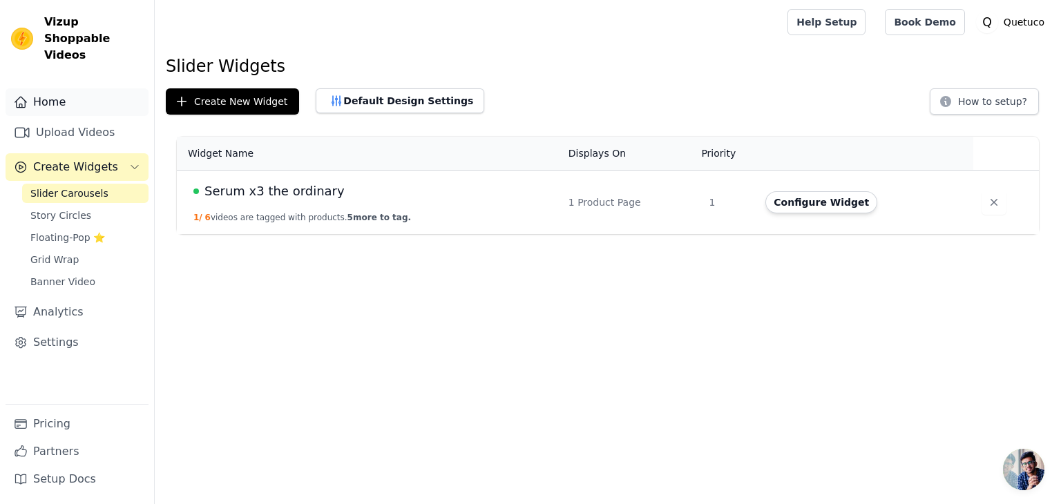
click at [62, 88] on link "Home" at bounding box center [77, 102] width 143 height 28
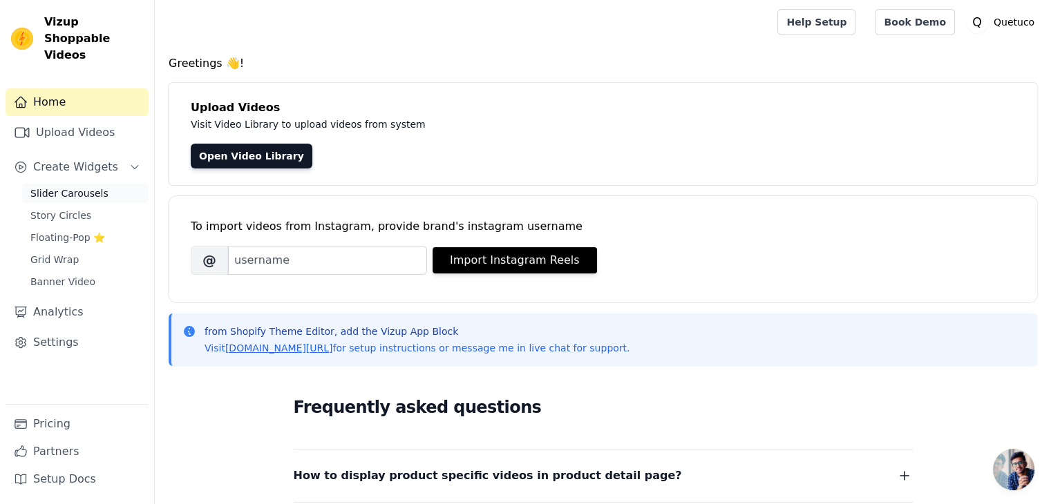
click at [64, 184] on link "Slider Carousels" at bounding box center [85, 193] width 126 height 19
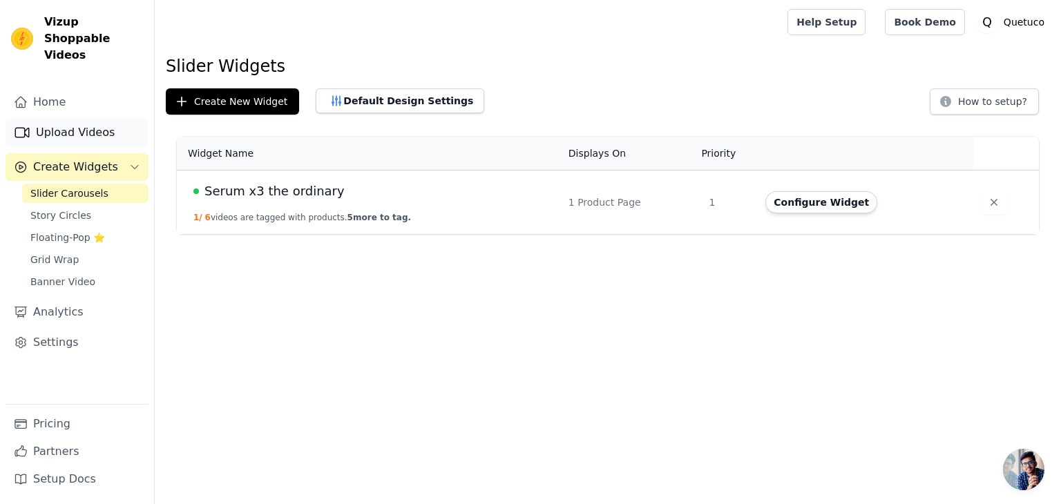
click at [60, 124] on link "Upload Videos" at bounding box center [77, 133] width 143 height 28
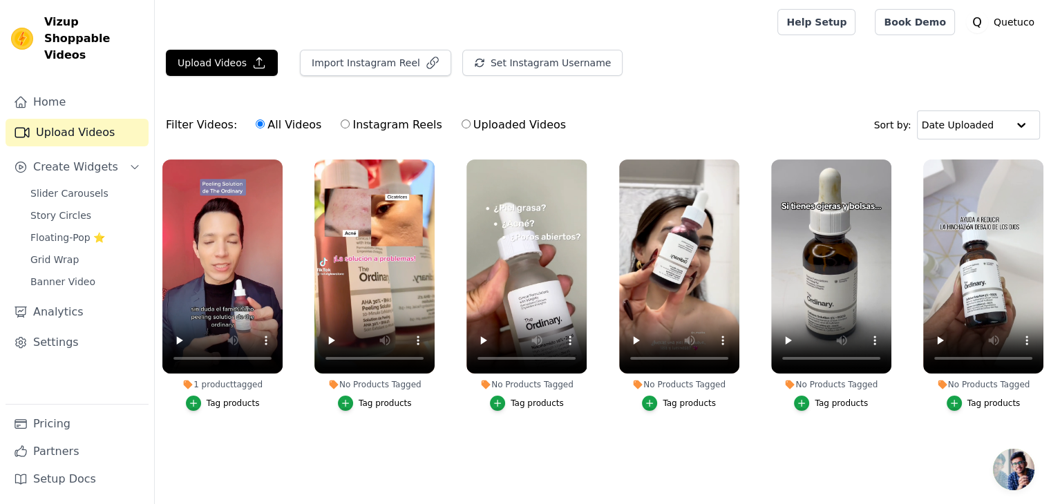
click at [397, 404] on div "Tag products" at bounding box center [385, 403] width 53 height 11
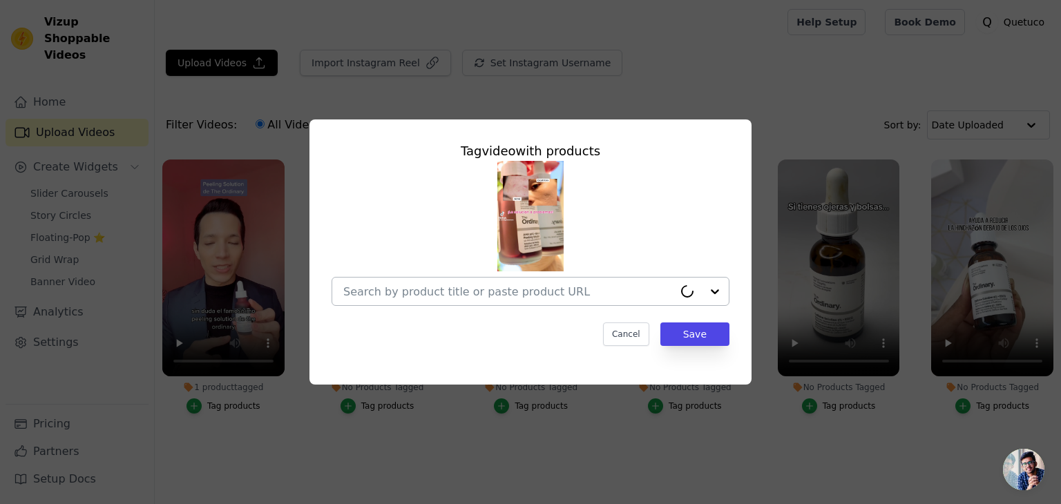
click at [516, 287] on input "No Products Tagged Tag video with products Cancel Save Tag products" at bounding box center [508, 291] width 330 height 13
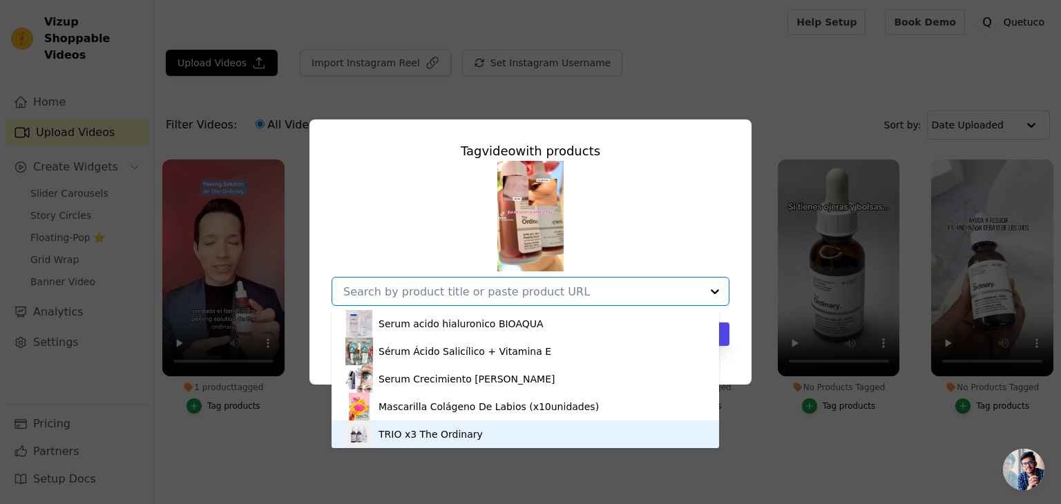
click at [431, 437] on div "TRIO x3 The Ordinary" at bounding box center [431, 435] width 104 height 14
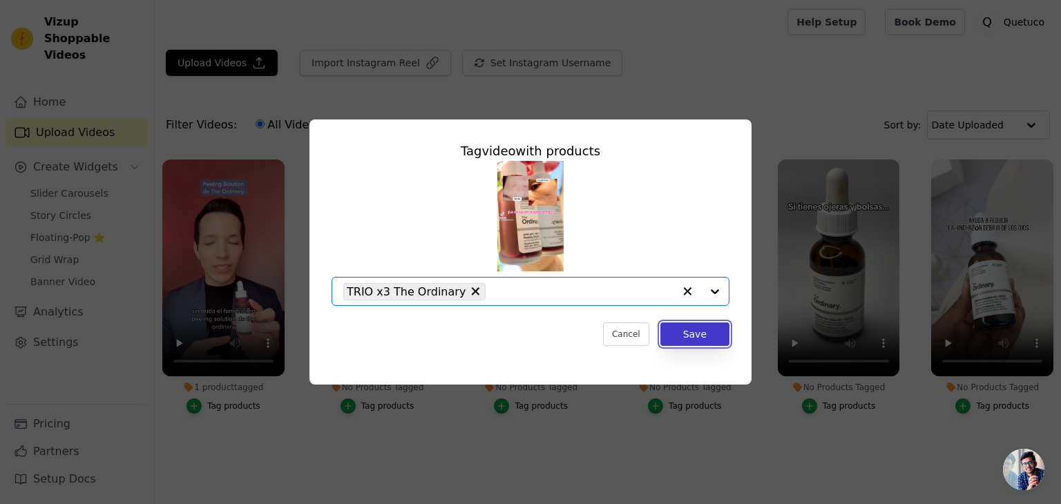
click at [699, 337] on button "Save" at bounding box center [695, 334] width 69 height 23
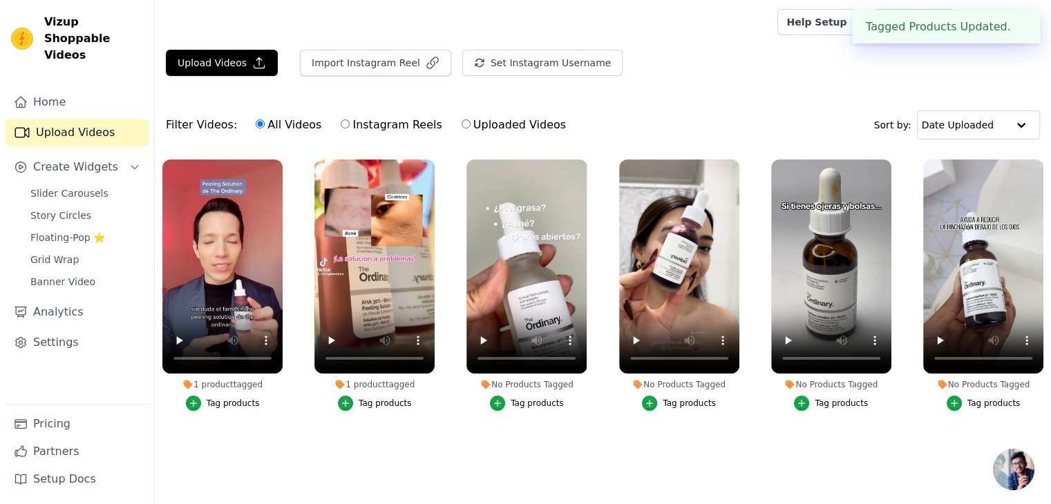
click at [533, 404] on div "Tag products" at bounding box center [537, 403] width 53 height 11
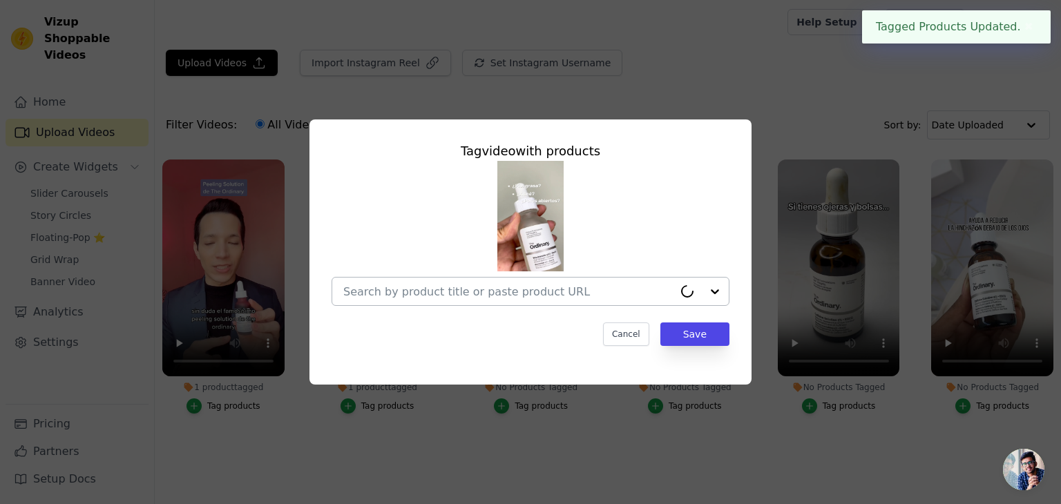
click at [518, 305] on div at bounding box center [508, 292] width 330 height 28
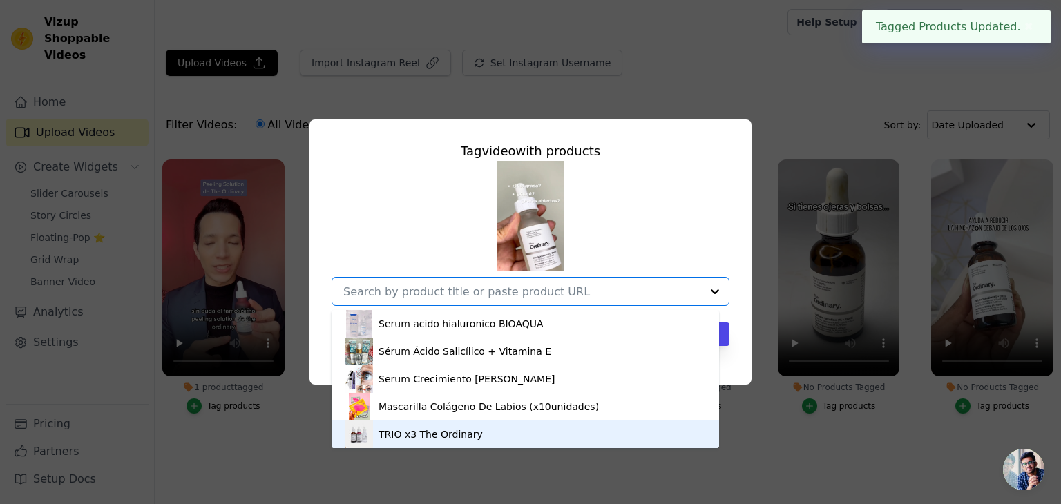
click at [473, 428] on div "TRIO x3 The Ordinary" at bounding box center [525, 435] width 360 height 28
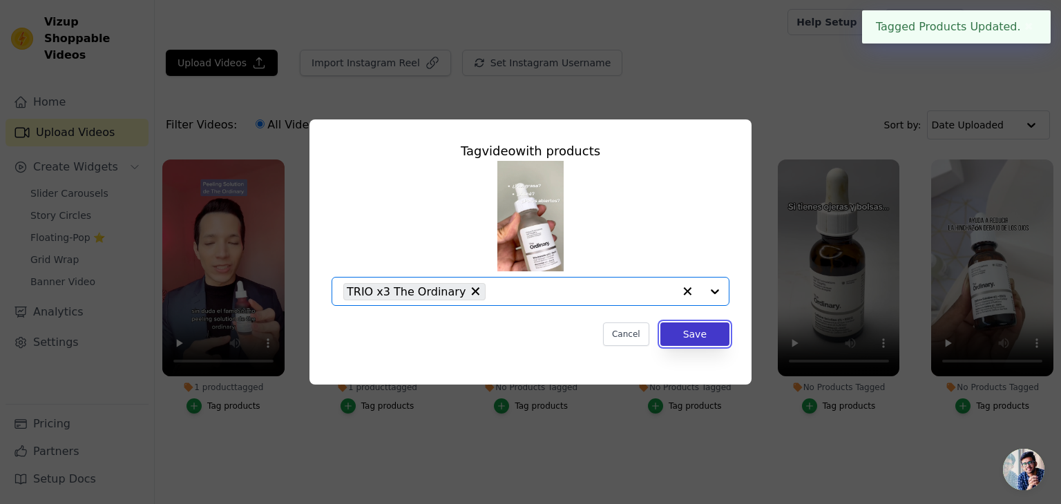
click at [694, 324] on button "Save" at bounding box center [695, 334] width 69 height 23
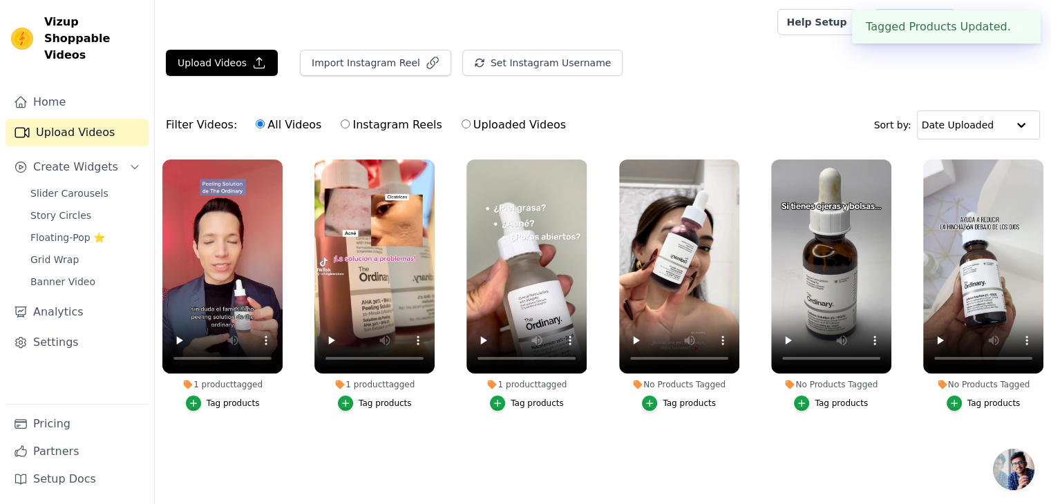
click at [703, 399] on div "Tag products" at bounding box center [689, 403] width 53 height 11
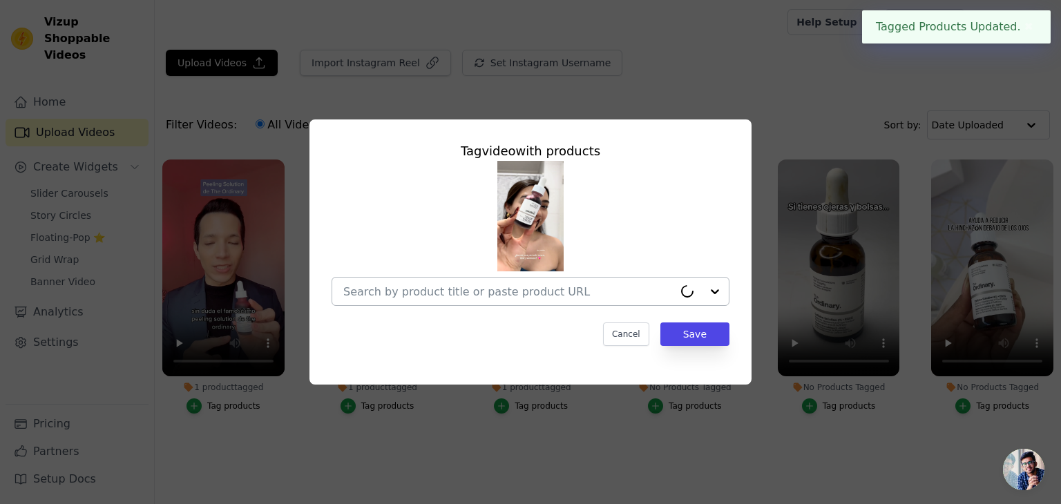
click at [524, 294] on input "No Products Tagged Tag video with products Cancel Save Tag products" at bounding box center [508, 291] width 330 height 13
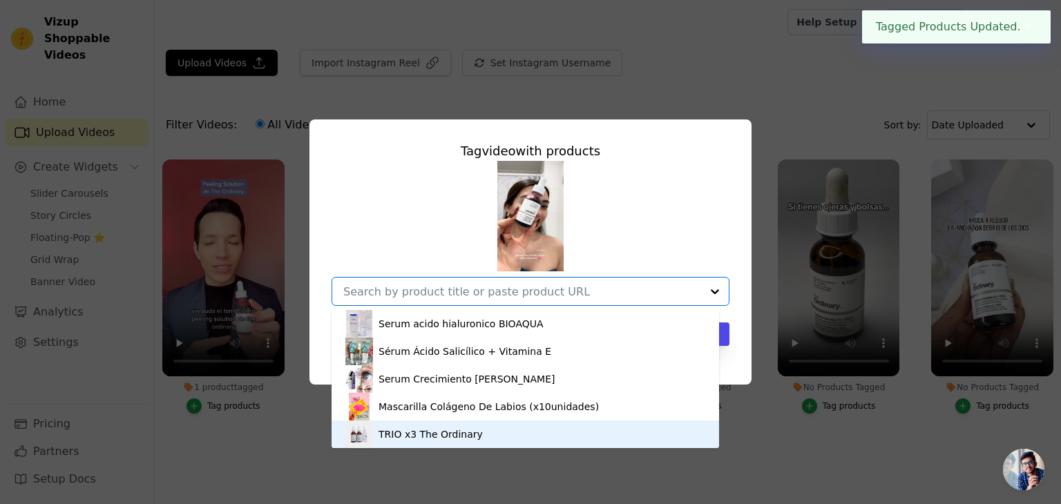
click at [479, 430] on div "TRIO x3 The Ordinary" at bounding box center [525, 435] width 360 height 28
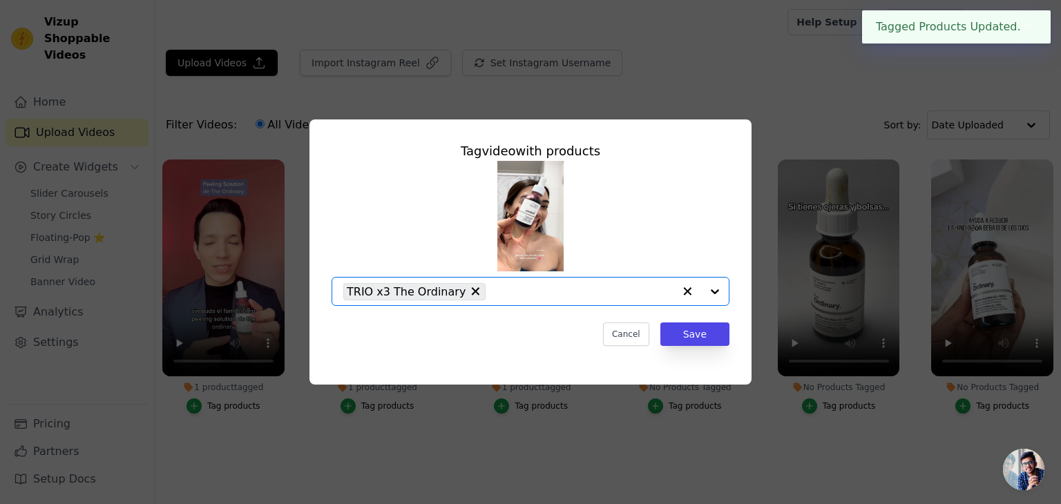
click at [685, 352] on div "Tag video with products Option TRIO x3 The Ordinary, selected. Select is focuse…" at bounding box center [531, 244] width 420 height 227
click at [688, 343] on button "Save" at bounding box center [695, 334] width 69 height 23
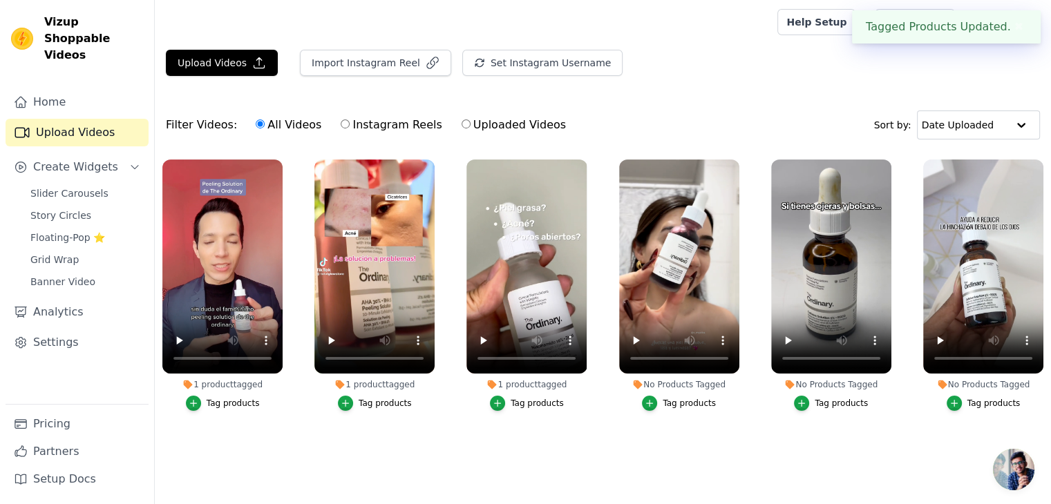
click at [861, 410] on button "Tag products" at bounding box center [831, 403] width 74 height 15
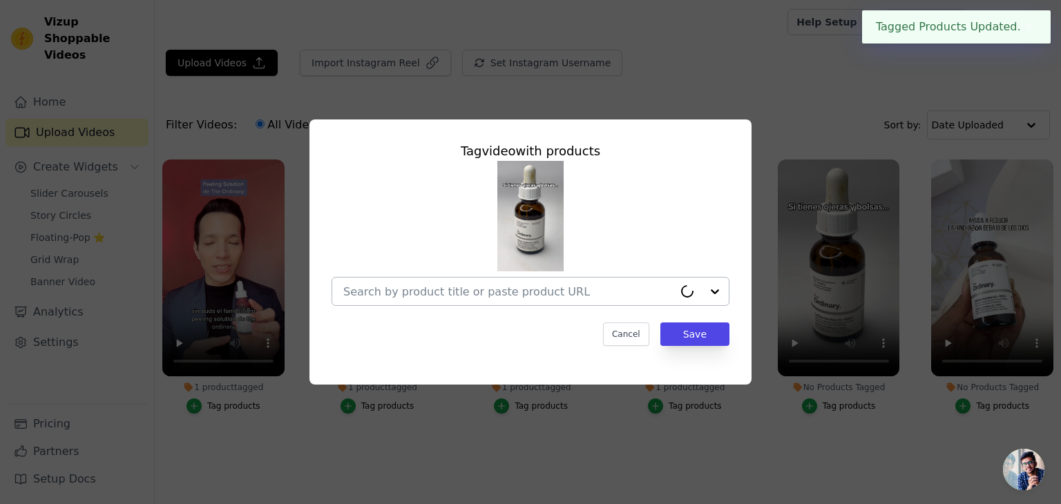
click at [647, 287] on input "No Products Tagged Tag video with products Cancel Save Tag products" at bounding box center [508, 291] width 330 height 13
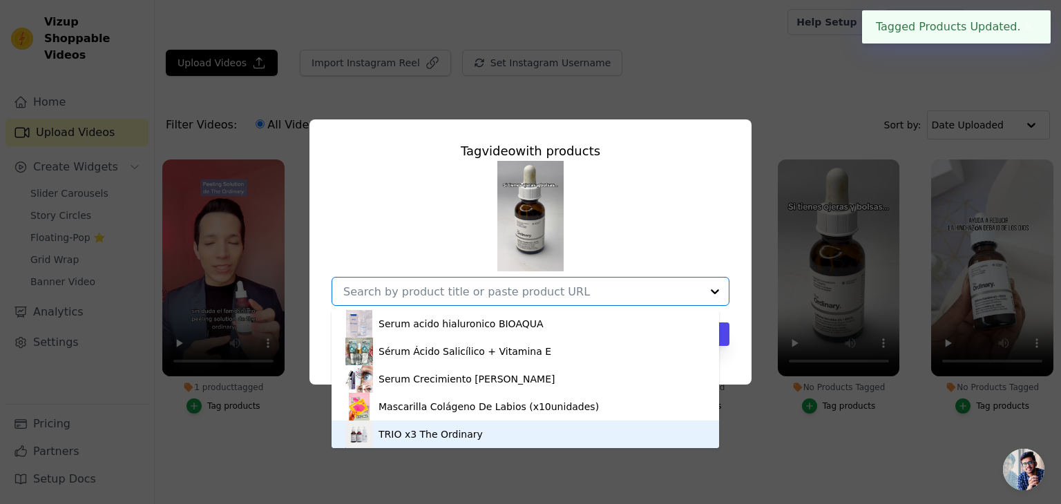
click at [515, 421] on div "TRIO x3 The Ordinary" at bounding box center [525, 435] width 360 height 28
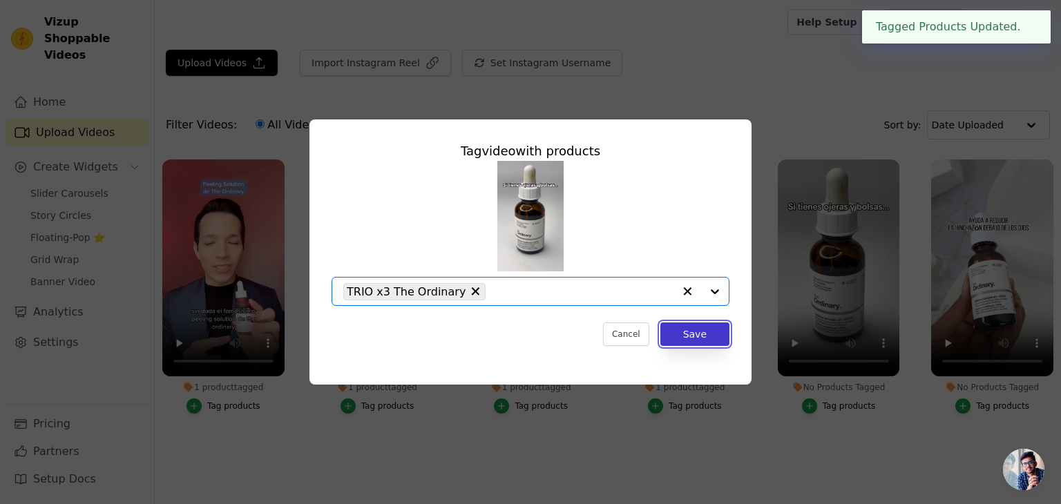
click at [698, 346] on button "Save" at bounding box center [695, 334] width 69 height 23
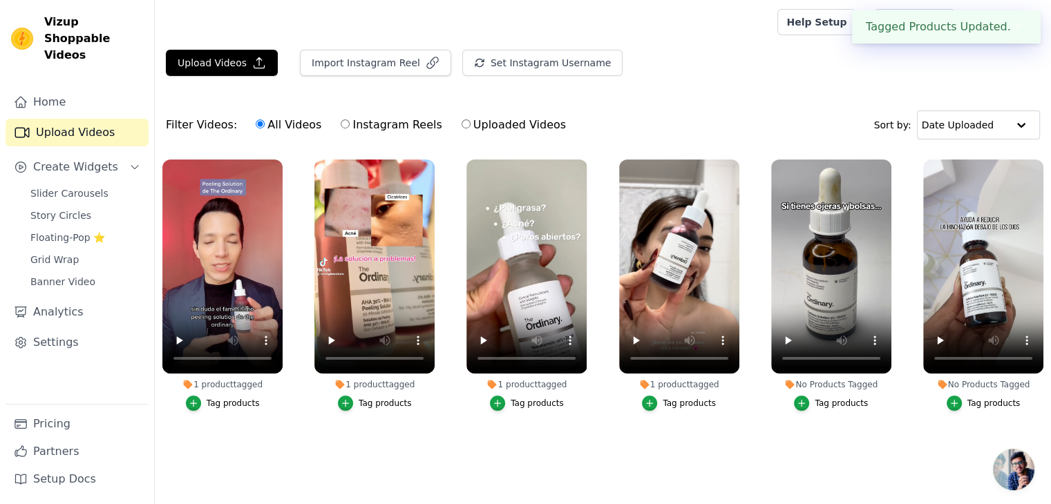
click at [995, 410] on label "No Products Tagged Tag products" at bounding box center [983, 288] width 122 height 258
click at [992, 406] on div "Tag products" at bounding box center [993, 403] width 53 height 11
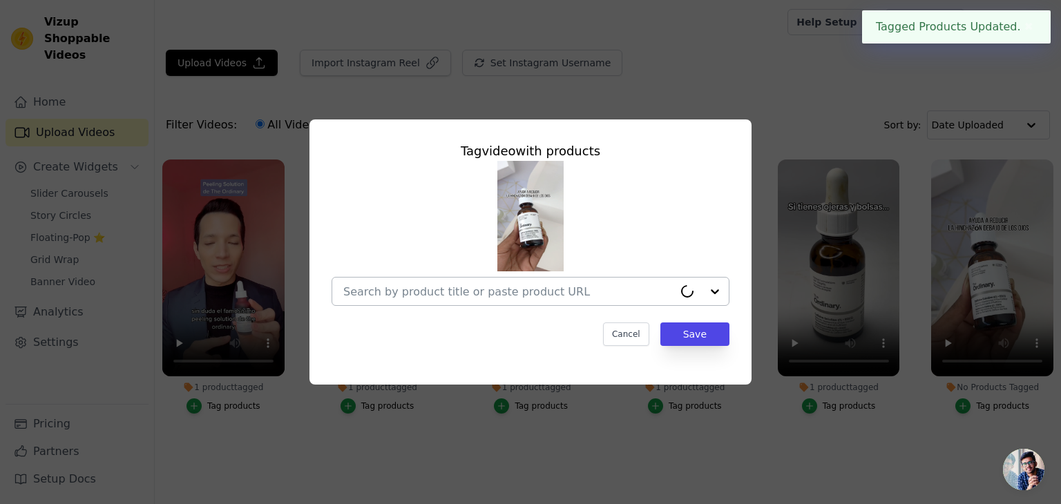
click at [633, 294] on input "No Products Tagged Tag video with products Cancel Save Tag products" at bounding box center [508, 291] width 330 height 13
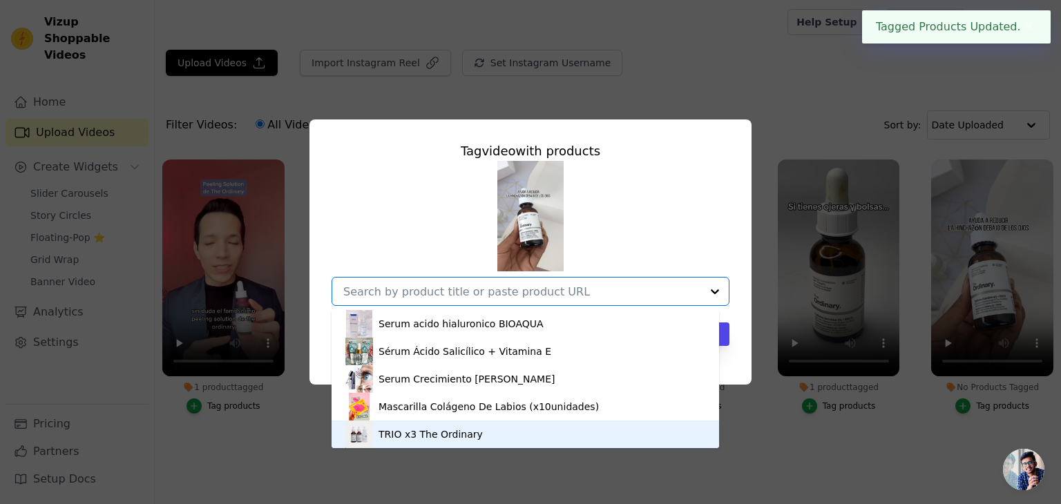
click at [540, 428] on div "TRIO x3 The Ordinary" at bounding box center [525, 435] width 360 height 28
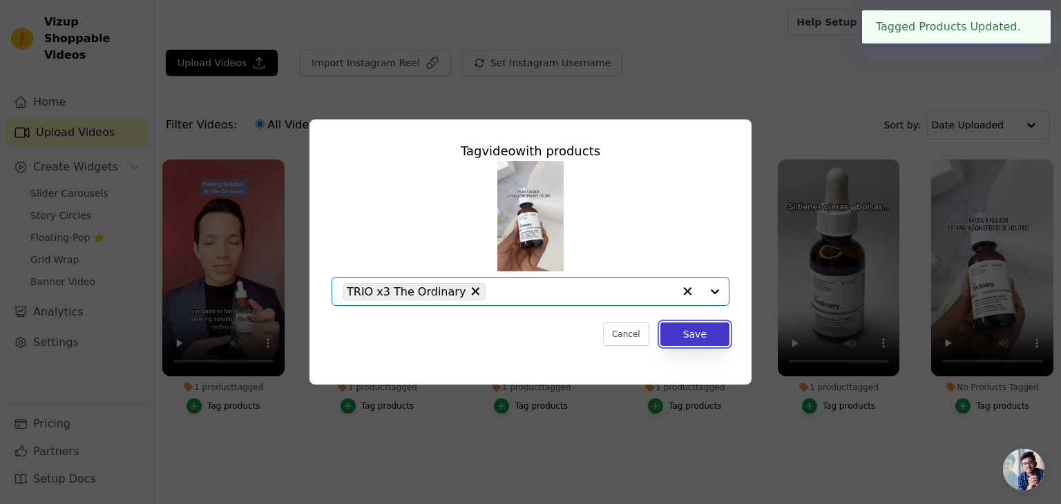
click at [693, 339] on button "Save" at bounding box center [695, 334] width 69 height 23
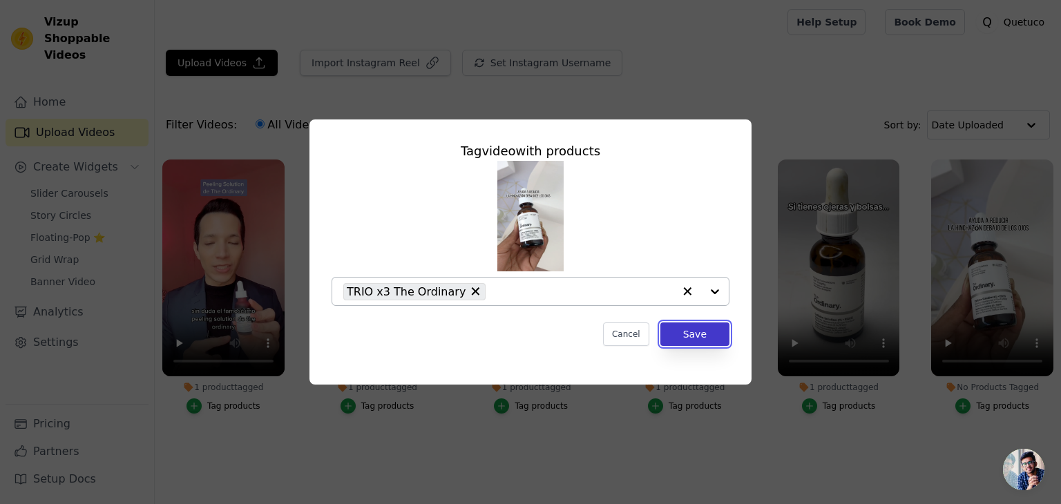
click at [690, 341] on button "Save" at bounding box center [695, 334] width 69 height 23
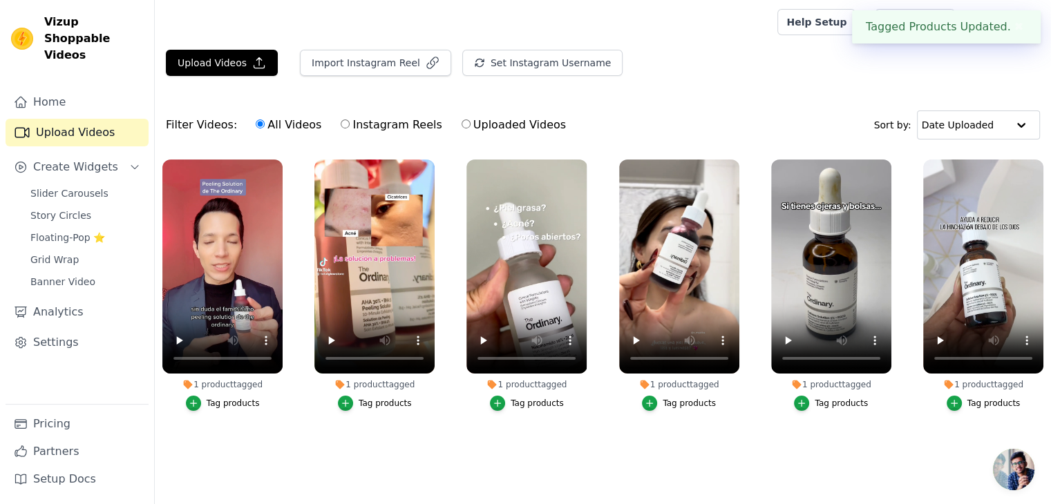
click at [479, 128] on label "Uploaded Videos" at bounding box center [514, 125] width 106 height 18
click at [471, 128] on input "Uploaded Videos" at bounding box center [466, 124] width 9 height 9
radio input "true"
click at [287, 127] on label "All Videos" at bounding box center [288, 125] width 67 height 18
click at [265, 127] on input "All Videos" at bounding box center [260, 124] width 9 height 9
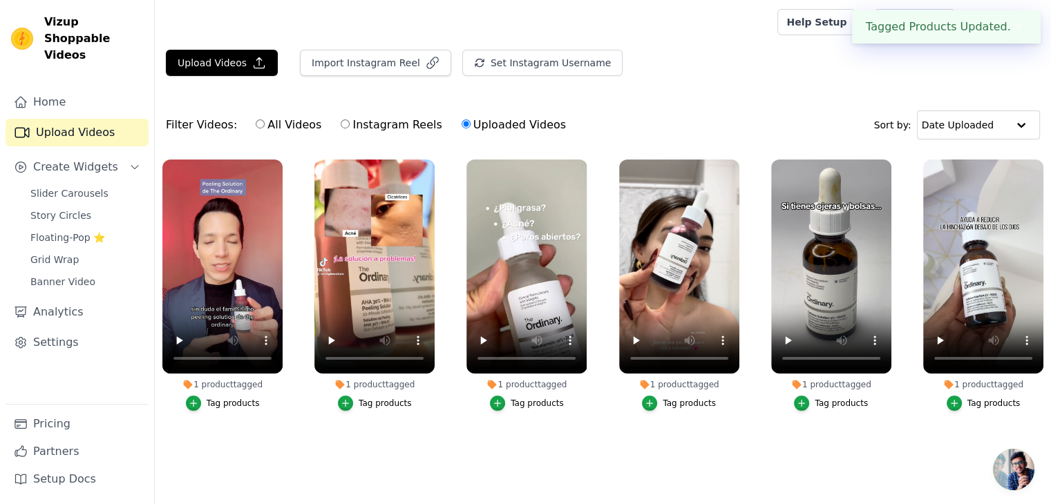
radio input "true"
click at [340, 127] on label "Instagram Reels" at bounding box center [391, 125] width 102 height 18
click at [341, 127] on input "Instagram Reels" at bounding box center [345, 124] width 9 height 9
radio input "true"
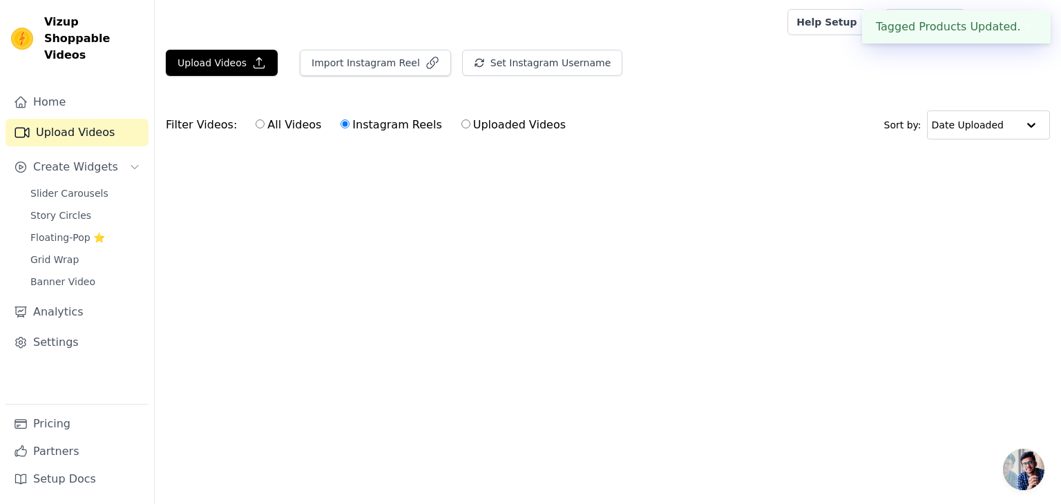
click at [267, 121] on label "All Videos" at bounding box center [288, 125] width 67 height 18
click at [265, 121] on input "All Videos" at bounding box center [260, 124] width 9 height 9
radio input "true"
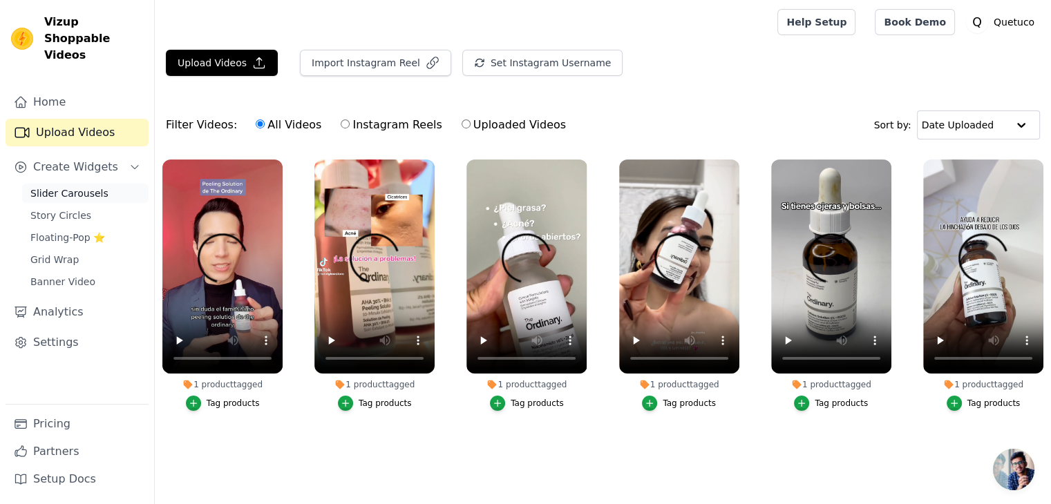
click at [88, 187] on span "Slider Carousels" at bounding box center [69, 194] width 78 height 14
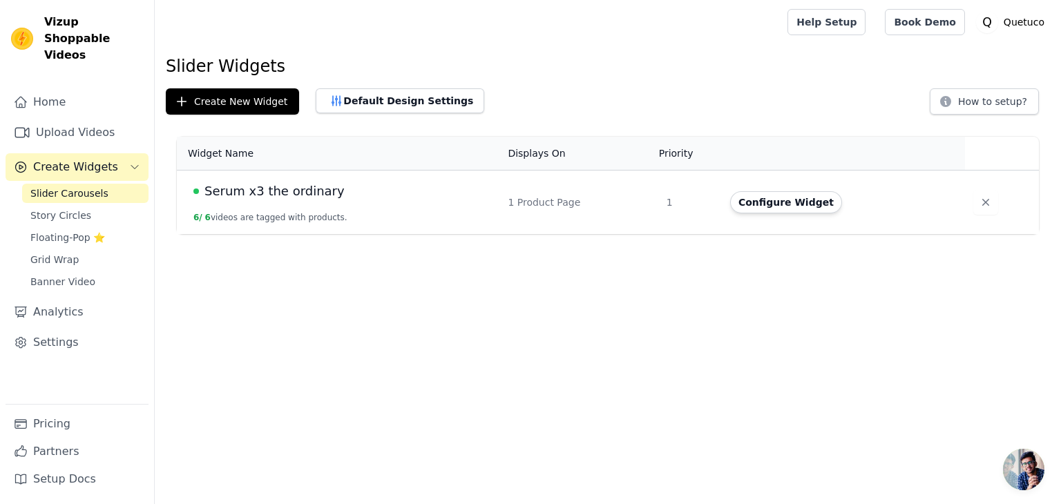
click at [559, 184] on td "1 Product Page" at bounding box center [579, 203] width 158 height 64
click at [749, 205] on button "Configure Widget" at bounding box center [786, 202] width 112 height 22
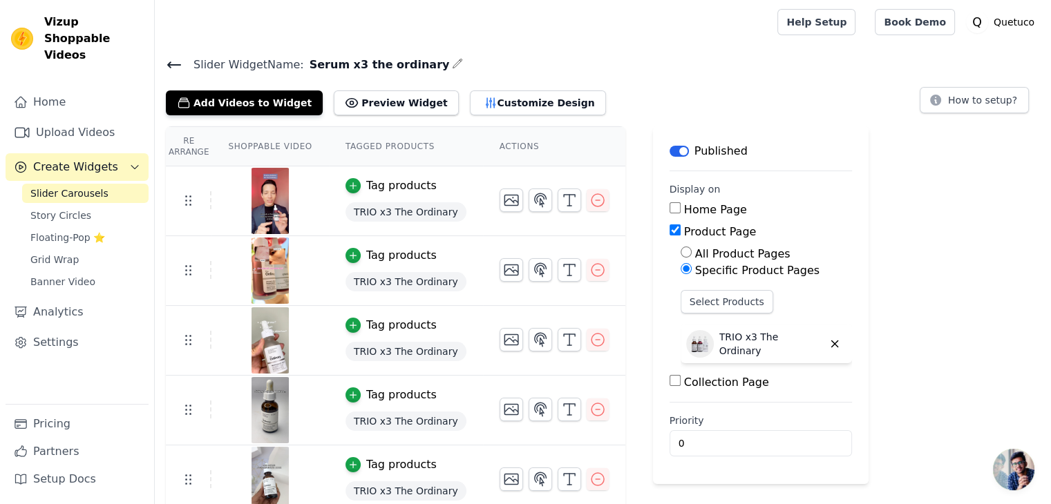
click at [746, 352] on div "TRIO x3 The Ordinary" at bounding box center [766, 344] width 171 height 39
click at [712, 304] on button "Select Products" at bounding box center [727, 301] width 93 height 23
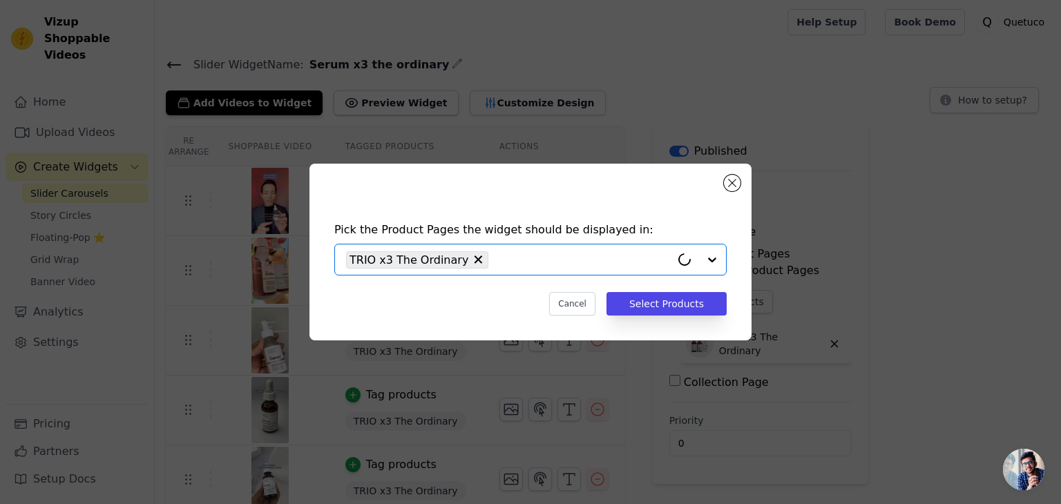
click at [593, 258] on input "text" at bounding box center [583, 260] width 176 height 17
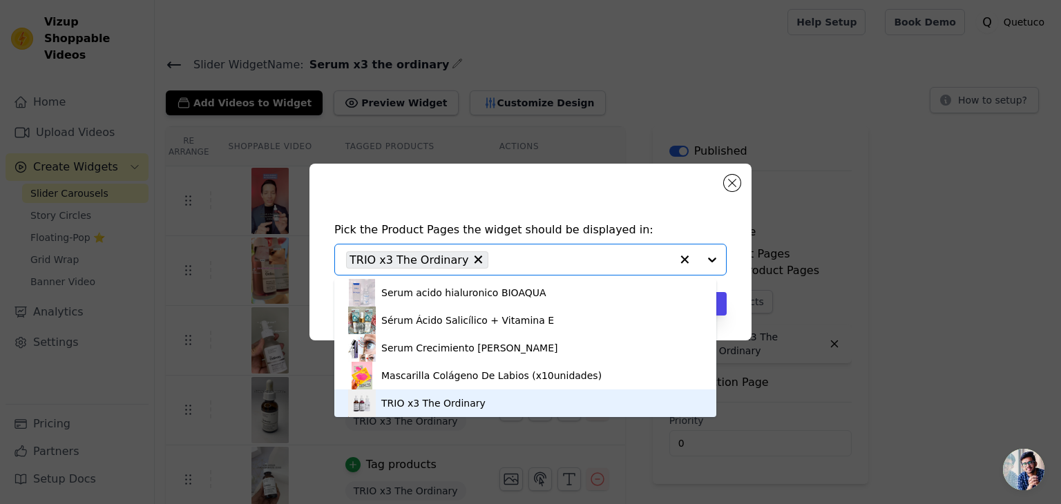
click at [445, 401] on div "TRIO x3 The Ordinary" at bounding box center [433, 404] width 104 height 14
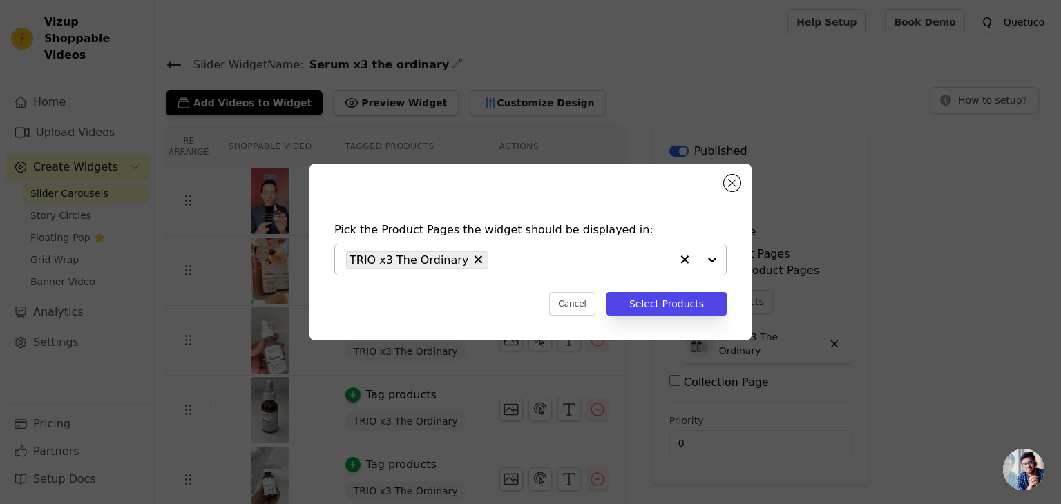
click at [625, 269] on div "TRIO x3 The Ordinary" at bounding box center [508, 260] width 325 height 30
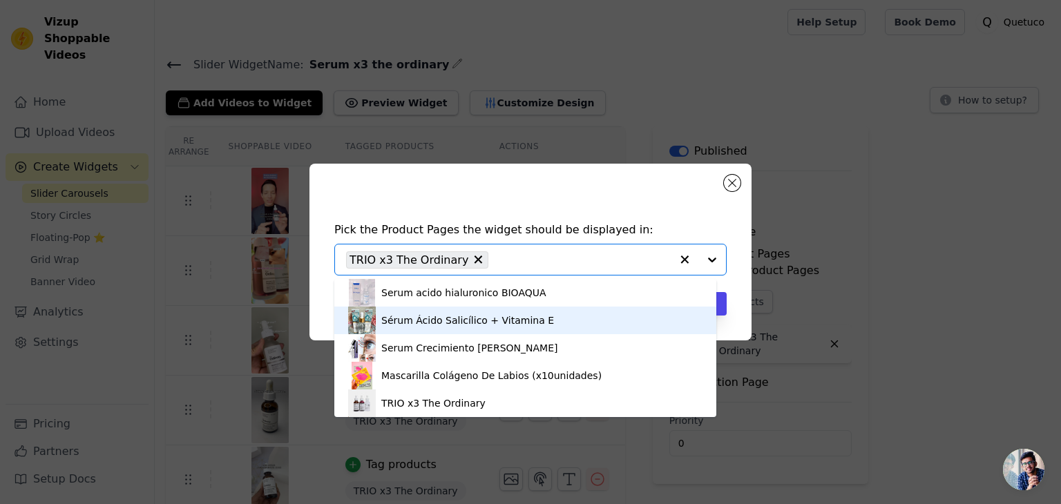
click at [486, 331] on div "Sérum Ácido Salicílico + Vitamina E" at bounding box center [525, 321] width 354 height 28
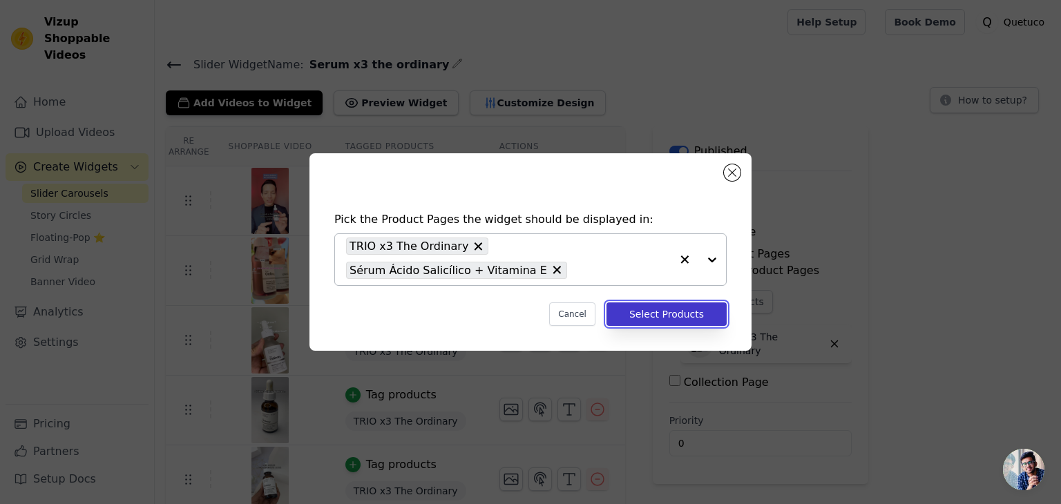
click at [685, 316] on button "Select Products" at bounding box center [667, 314] width 120 height 23
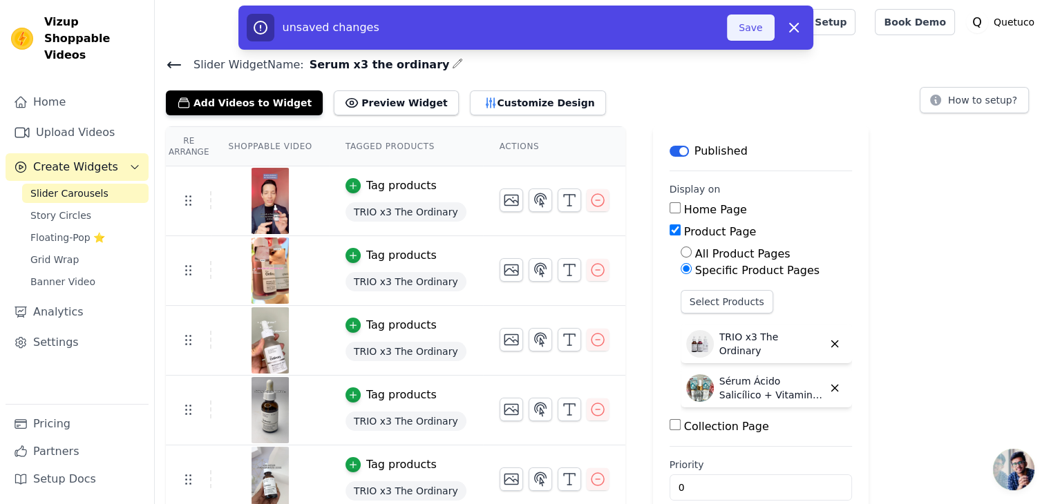
click at [749, 26] on button "Save" at bounding box center [750, 28] width 47 height 26
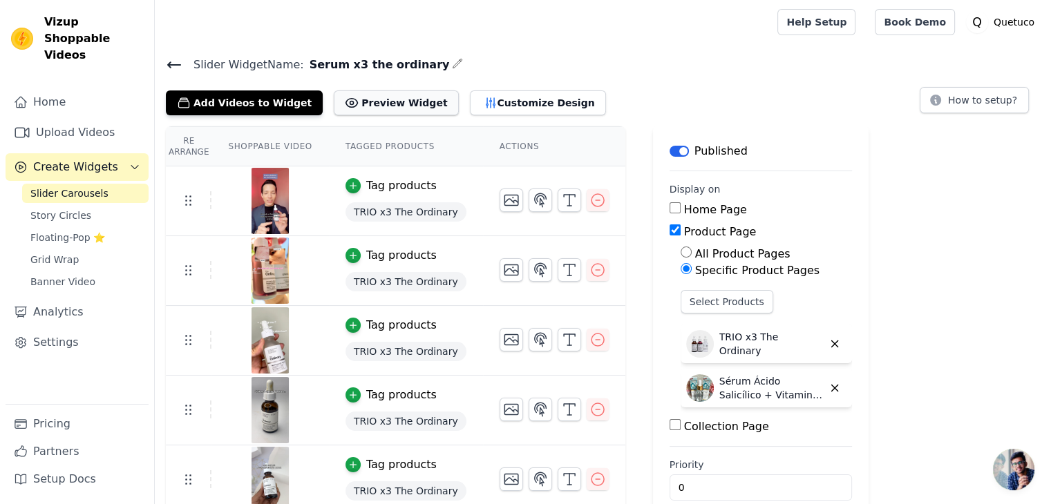
click at [376, 100] on button "Preview Widget" at bounding box center [396, 103] width 124 height 25
click at [708, 256] on label "All Product Pages" at bounding box center [742, 253] width 95 height 13
click at [692, 256] on input "All Product Pages" at bounding box center [686, 252] width 11 height 11
radio input "true"
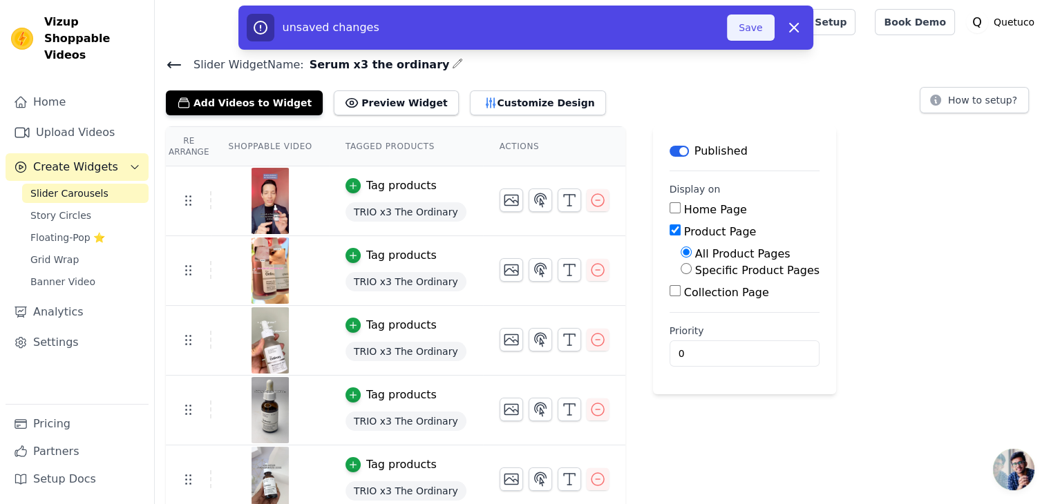
click at [742, 29] on button "Save" at bounding box center [750, 28] width 47 height 26
click at [749, 33] on button "Save" at bounding box center [750, 28] width 47 height 26
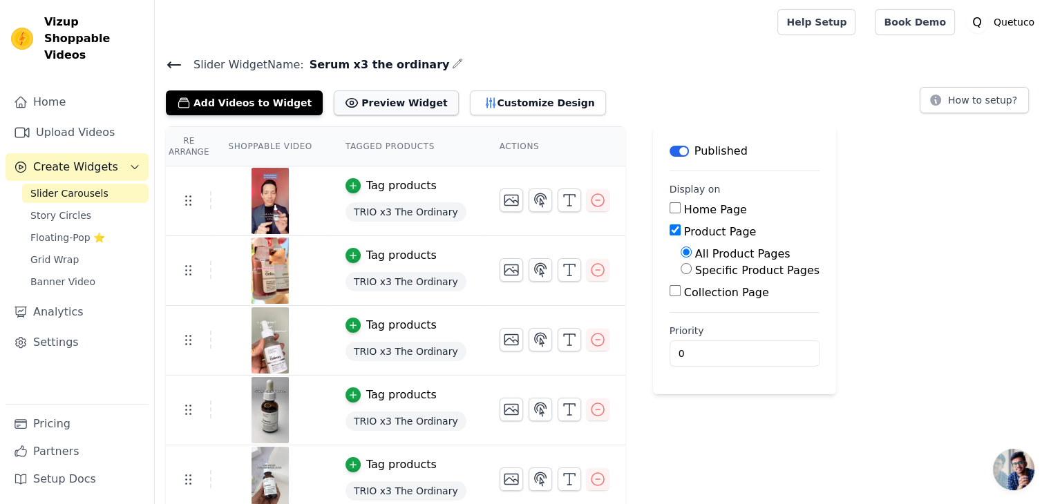
click at [369, 96] on button "Preview Widget" at bounding box center [396, 103] width 124 height 25
drag, startPoint x: 300, startPoint y: 65, endPoint x: 410, endPoint y: 66, distance: 109.9
click at [410, 66] on span "Serum x3 the ordinary" at bounding box center [377, 65] width 146 height 17
copy span "Serum x3 the ordinary"
click at [689, 17] on div at bounding box center [463, 22] width 595 height 44
